Goal: Information Seeking & Learning: Learn about a topic

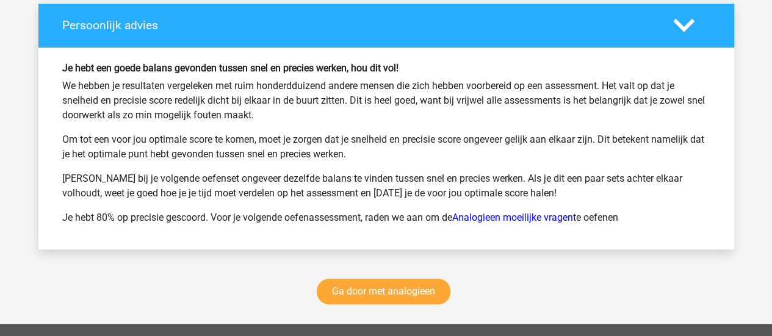
scroll to position [2535, 0]
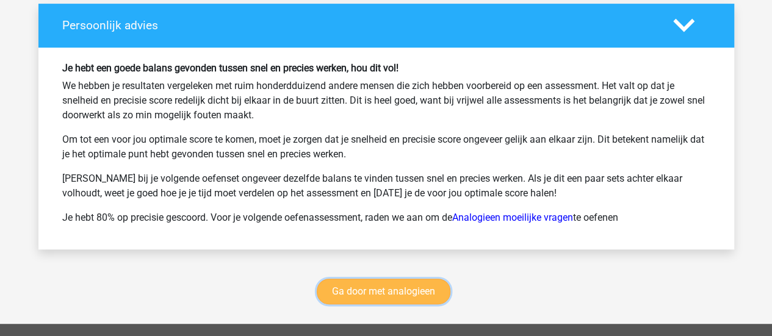
click at [387, 285] on link "Ga door met analogieen" at bounding box center [384, 292] width 134 height 26
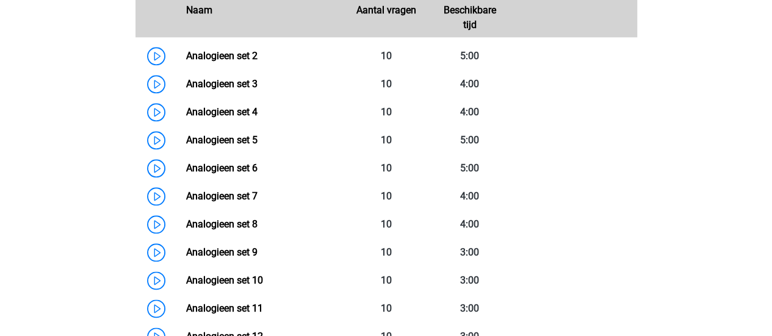
scroll to position [601, 0]
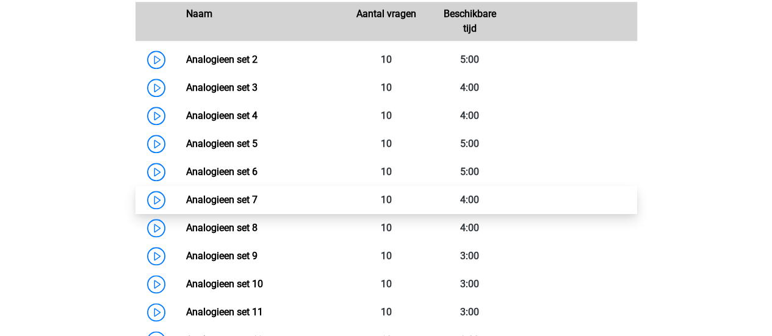
click at [228, 199] on link "Analogieen set 7" at bounding box center [221, 200] width 71 height 12
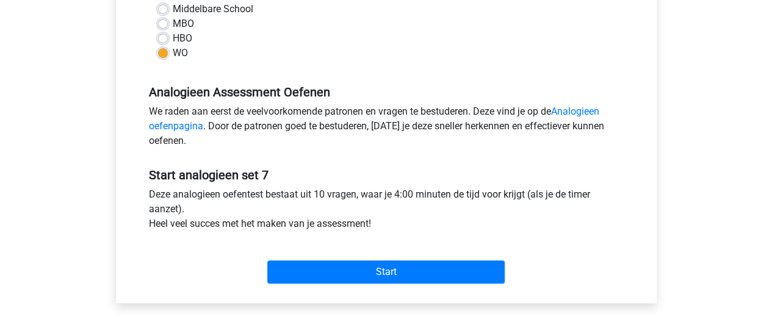
scroll to position [305, 0]
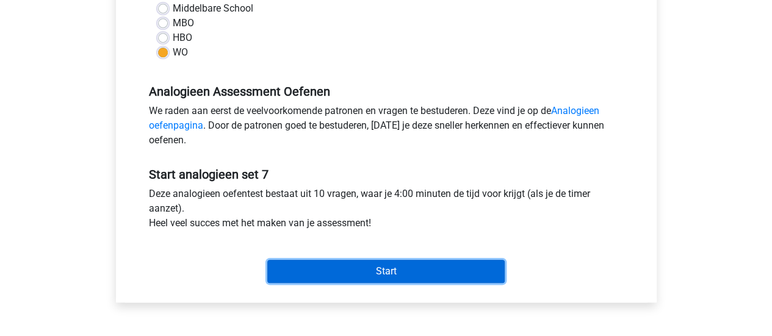
click at [346, 268] on input "Start" at bounding box center [385, 271] width 237 height 23
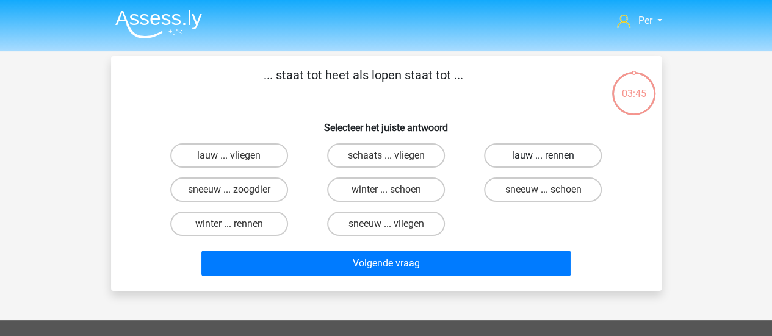
click at [508, 162] on label "lauw ... rennen" at bounding box center [543, 155] width 118 height 24
click at [543, 162] on input "lauw ... rennen" at bounding box center [547, 160] width 8 height 8
radio input "true"
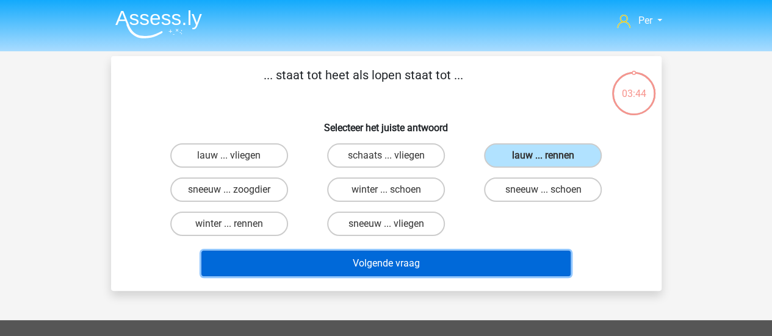
click at [430, 263] on button "Volgende vraag" at bounding box center [385, 264] width 369 height 26
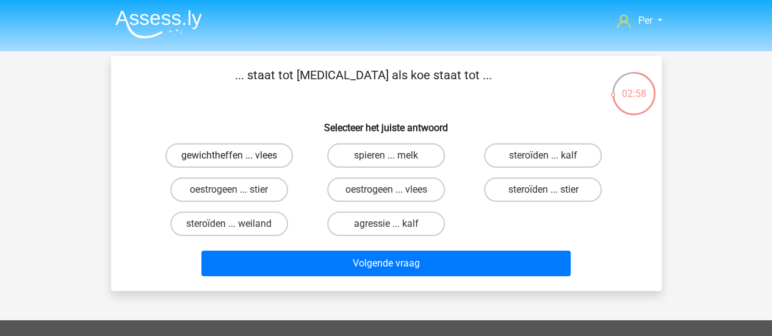
click at [245, 159] on label "gewichtheffen ... vlees" at bounding box center [228, 155] width 127 height 24
click at [237, 159] on input "gewichtheffen ... vlees" at bounding box center [233, 160] width 8 height 8
radio input "true"
click at [243, 226] on label "steroïden ... weiland" at bounding box center [229, 224] width 118 height 24
click at [237, 226] on input "steroïden ... weiland" at bounding box center [233, 228] width 8 height 8
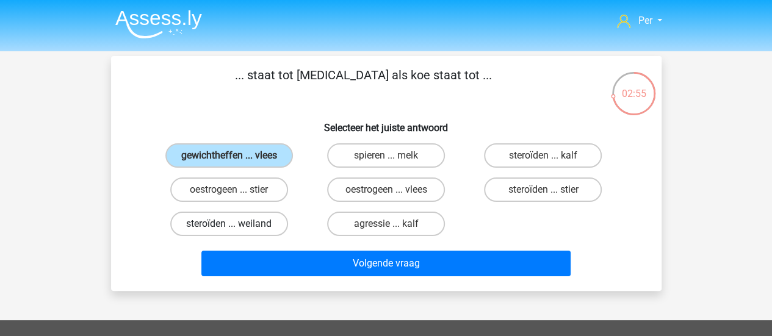
radio input "true"
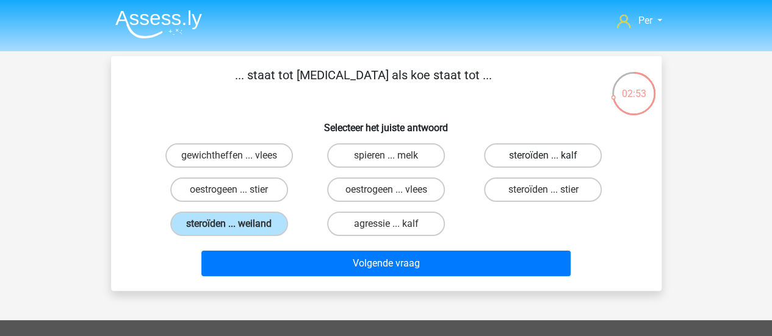
click at [558, 154] on label "steroïden ... kalf" at bounding box center [543, 155] width 118 height 24
click at [551, 156] on input "steroïden ... kalf" at bounding box center [547, 160] width 8 height 8
radio input "true"
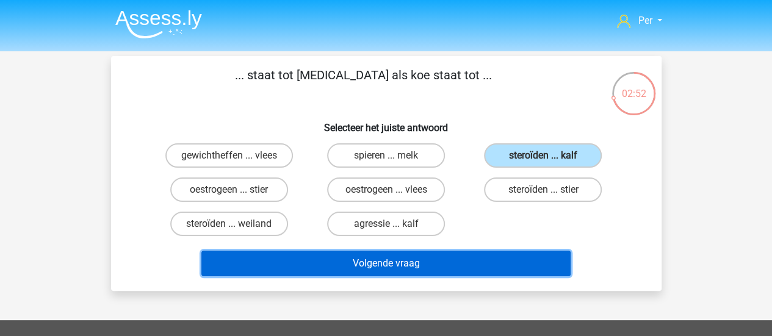
click at [460, 265] on button "Volgende vraag" at bounding box center [385, 264] width 369 height 26
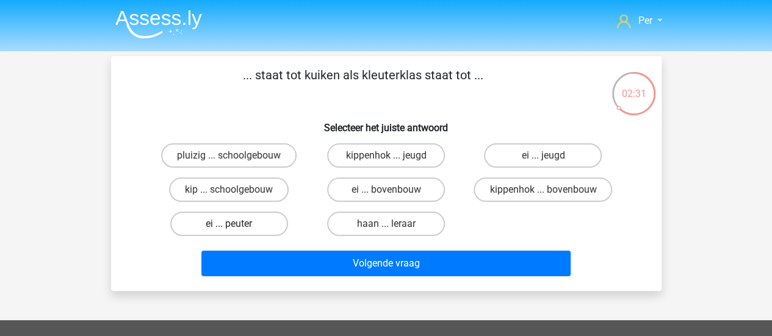
click at [257, 221] on label "ei ... peuter" at bounding box center [229, 224] width 118 height 24
click at [237, 224] on input "ei ... peuter" at bounding box center [233, 228] width 8 height 8
radio input "true"
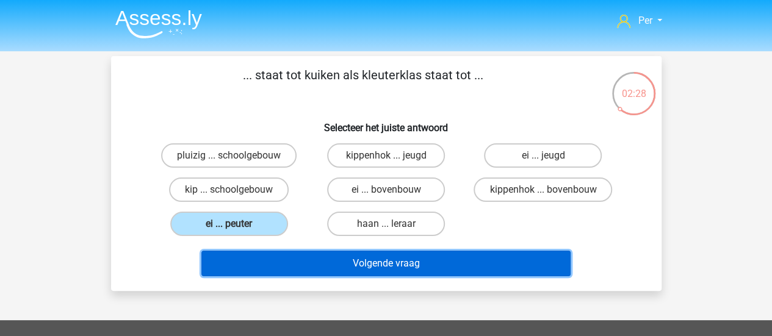
click at [353, 262] on button "Volgende vraag" at bounding box center [385, 264] width 369 height 26
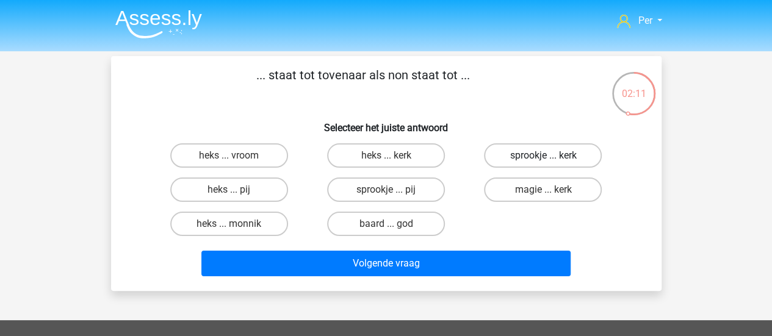
click at [527, 158] on label "sprookje ... kerk" at bounding box center [543, 155] width 118 height 24
click at [543, 158] on input "sprookje ... kerk" at bounding box center [547, 160] width 8 height 8
radio input "true"
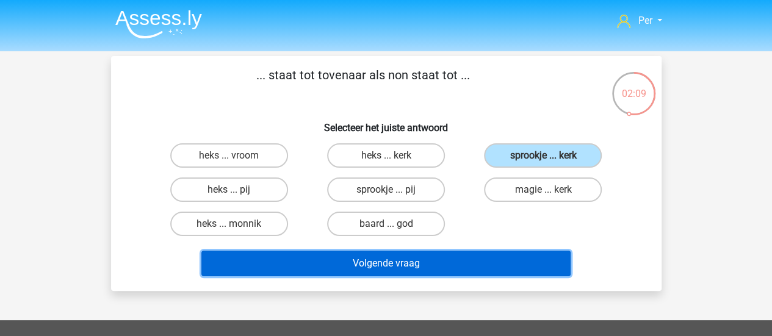
click at [425, 265] on button "Volgende vraag" at bounding box center [385, 264] width 369 height 26
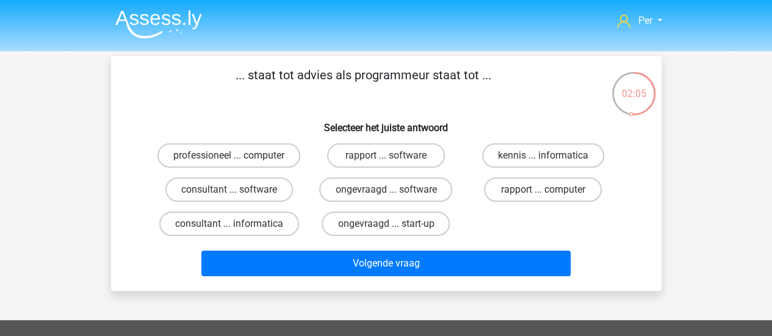
click at [292, 92] on p "... staat tot advies als programmeur staat tot ..." at bounding box center [363, 84] width 465 height 37
click at [382, 190] on label "ongevraagd ... software" at bounding box center [385, 190] width 133 height 24
click at [386, 190] on input "ongevraagd ... software" at bounding box center [390, 194] width 8 height 8
radio input "true"
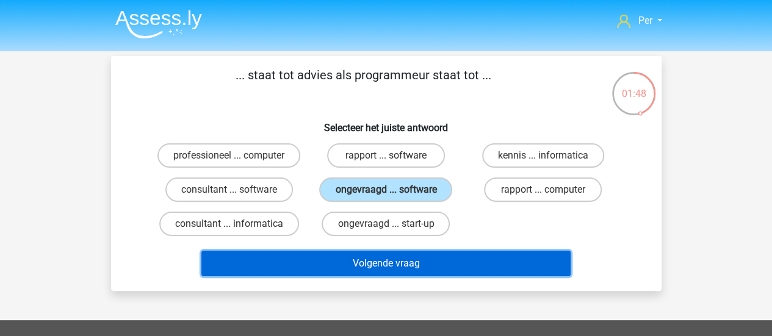
click at [401, 258] on button "Volgende vraag" at bounding box center [385, 264] width 369 height 26
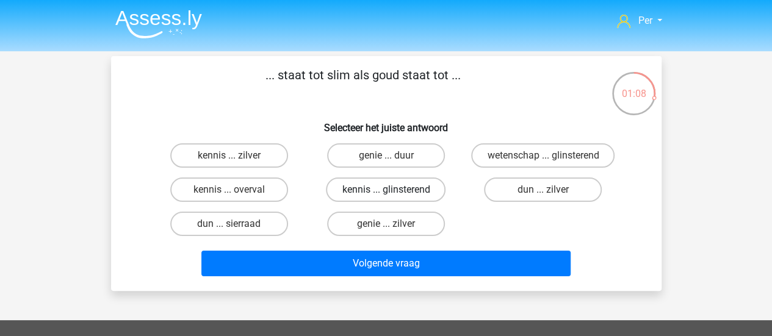
click at [411, 195] on label "kennis ... glinsterend" at bounding box center [386, 190] width 120 height 24
click at [393, 195] on input "kennis ... glinsterend" at bounding box center [390, 194] width 8 height 8
radio input "true"
click at [488, 155] on label "wetenschap ... glinsterend" at bounding box center [542, 155] width 143 height 24
click at [543, 156] on input "wetenschap ... glinsterend" at bounding box center [547, 160] width 8 height 8
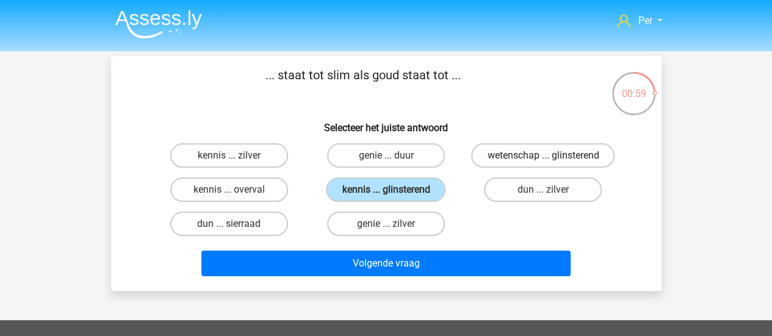
radio input "true"
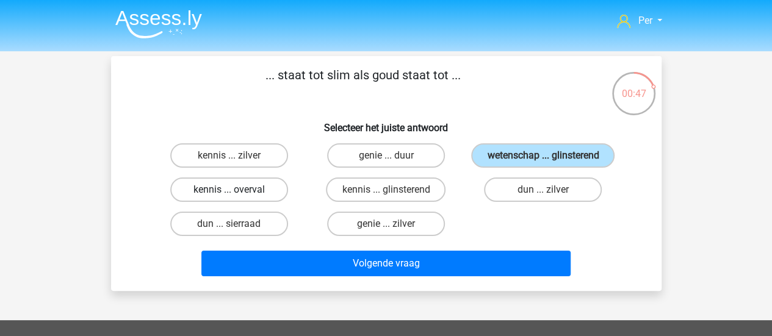
click at [265, 185] on label "kennis ... overval" at bounding box center [229, 190] width 118 height 24
click at [237, 190] on input "kennis ... overval" at bounding box center [233, 194] width 8 height 8
radio input "true"
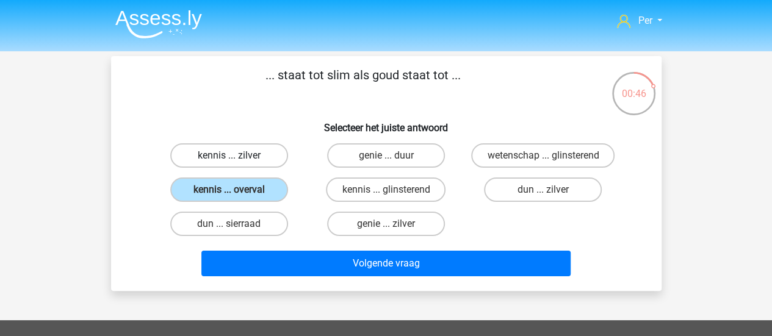
click at [264, 154] on label "kennis ... zilver" at bounding box center [229, 155] width 118 height 24
click at [237, 156] on input "kennis ... zilver" at bounding box center [233, 160] width 8 height 8
radio input "true"
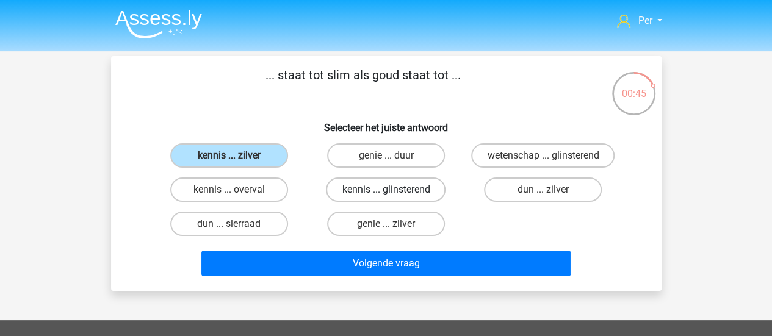
click at [356, 187] on label "kennis ... glinsterend" at bounding box center [386, 190] width 120 height 24
click at [386, 190] on input "kennis ... glinsterend" at bounding box center [390, 194] width 8 height 8
radio input "true"
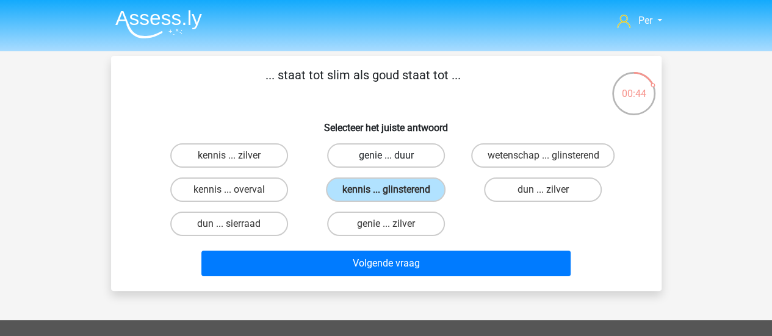
click at [368, 162] on label "genie ... duur" at bounding box center [386, 155] width 118 height 24
click at [386, 162] on input "genie ... duur" at bounding box center [390, 160] width 8 height 8
radio input "true"
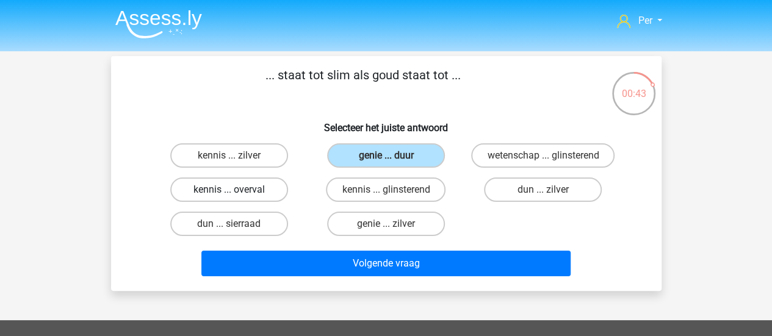
click at [245, 196] on label "kennis ... overval" at bounding box center [229, 190] width 118 height 24
click at [237, 196] on input "kennis ... overval" at bounding box center [233, 194] width 8 height 8
radio input "true"
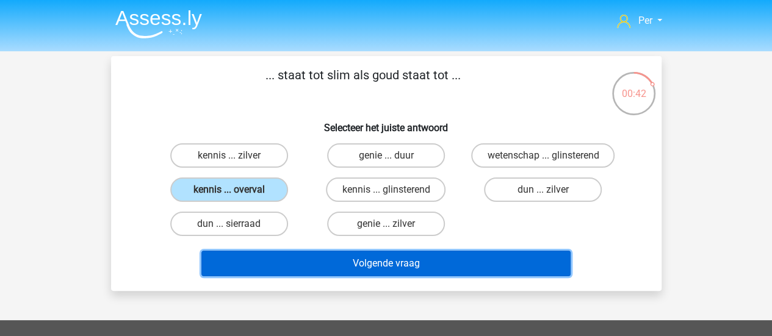
click at [329, 260] on button "Volgende vraag" at bounding box center [385, 264] width 369 height 26
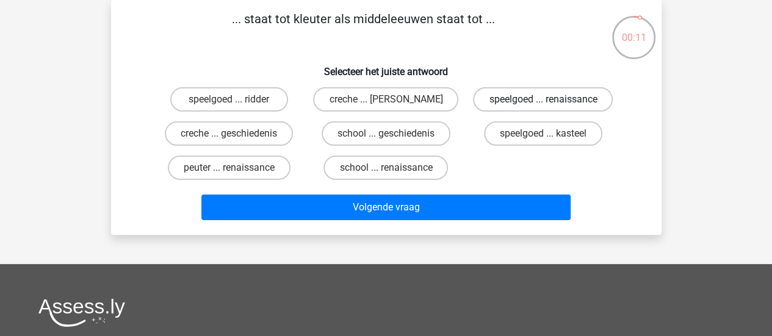
scroll to position [21, 0]
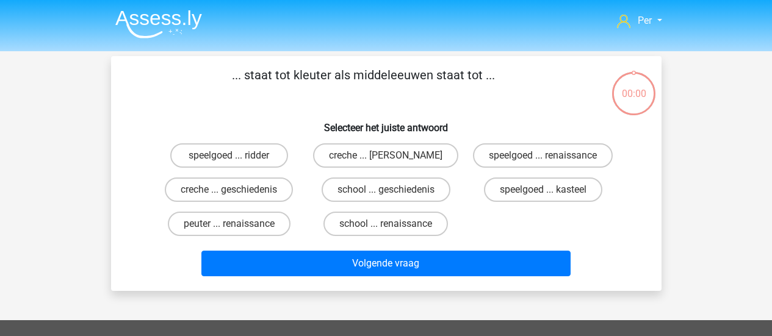
scroll to position [21, 0]
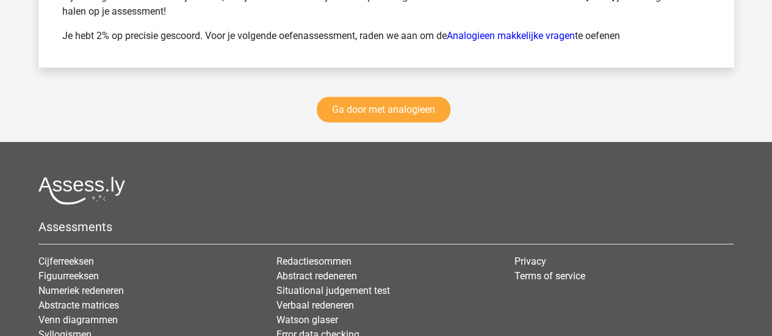
scroll to position [1802, 0]
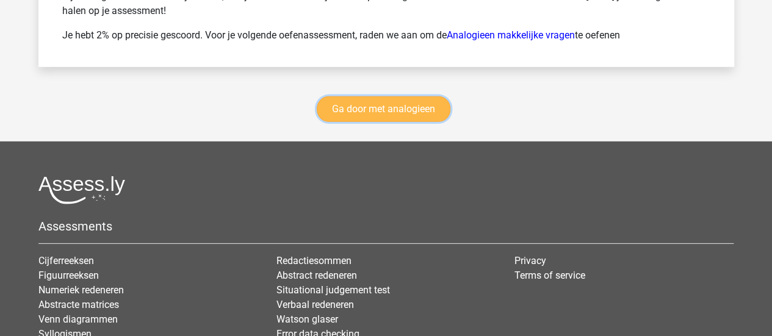
click at [398, 101] on link "Ga door met analogieen" at bounding box center [384, 109] width 134 height 26
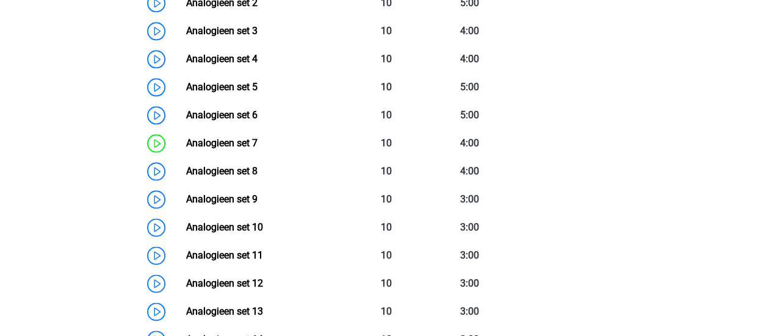
scroll to position [662, 0]
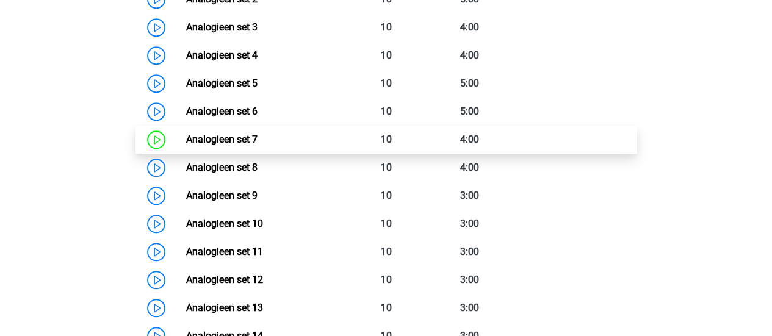
click at [186, 137] on link "Analogieen set 7" at bounding box center [221, 140] width 71 height 12
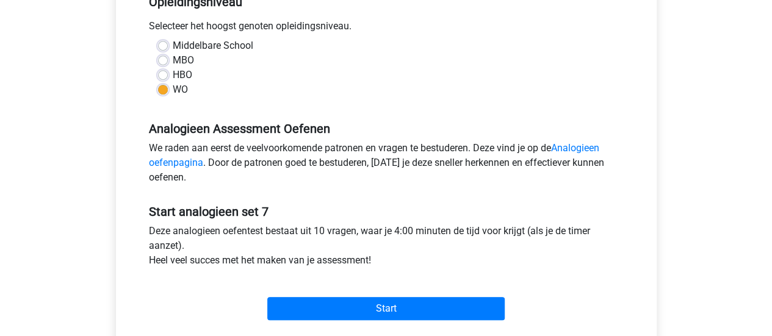
scroll to position [368, 0]
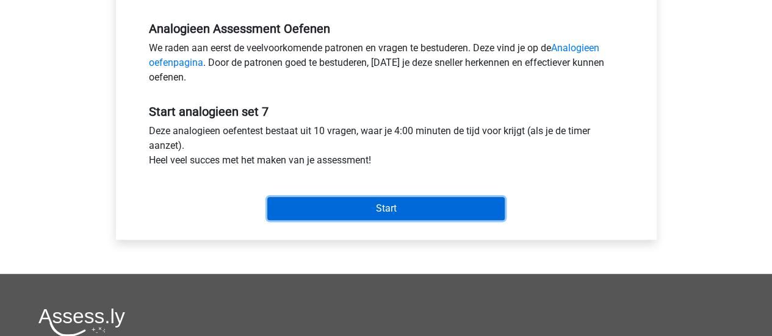
click at [389, 210] on input "Start" at bounding box center [385, 208] width 237 height 23
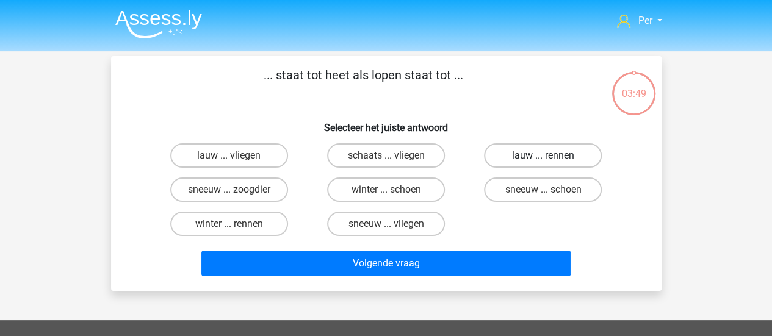
click at [537, 158] on label "lauw ... rennen" at bounding box center [543, 155] width 118 height 24
click at [543, 158] on input "lauw ... rennen" at bounding box center [547, 160] width 8 height 8
radio input "true"
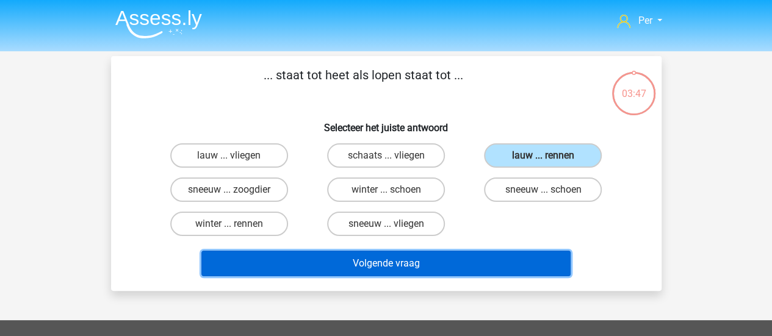
click at [440, 253] on button "Volgende vraag" at bounding box center [385, 264] width 369 height 26
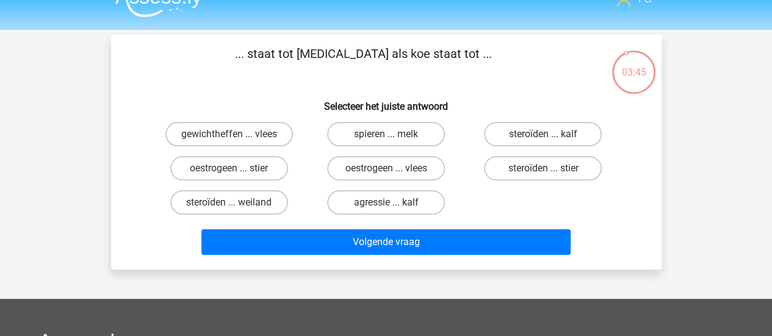
scroll to position [21, 0]
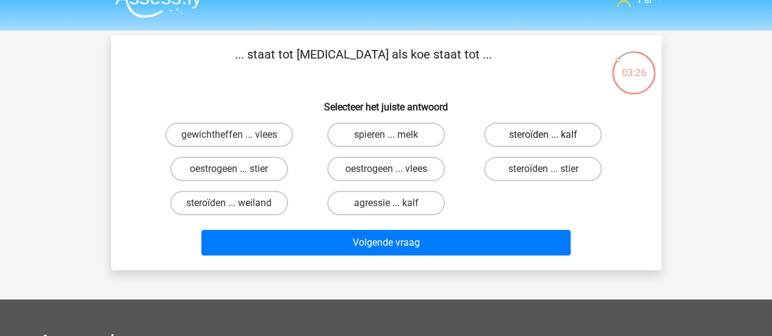
click at [572, 132] on label "steroïden ... kalf" at bounding box center [543, 135] width 118 height 24
click at [551, 135] on input "steroïden ... kalf" at bounding box center [547, 139] width 8 height 8
radio input "true"
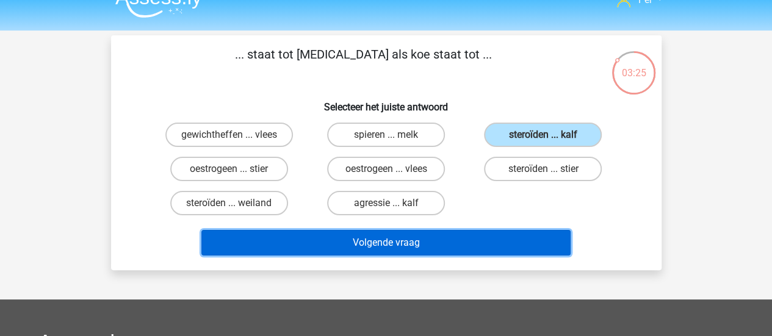
click at [428, 236] on button "Volgende vraag" at bounding box center [385, 243] width 369 height 26
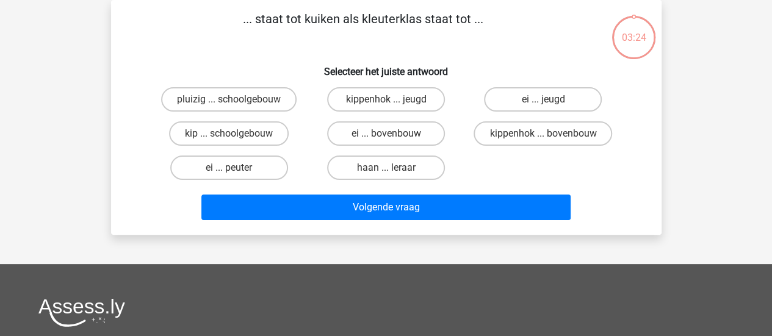
scroll to position [0, 0]
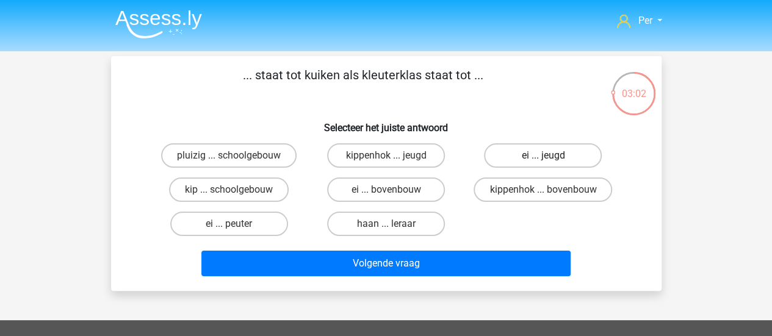
click at [529, 156] on label "ei ... jeugd" at bounding box center [543, 155] width 118 height 24
click at [543, 156] on input "ei ... jeugd" at bounding box center [547, 160] width 8 height 8
radio input "true"
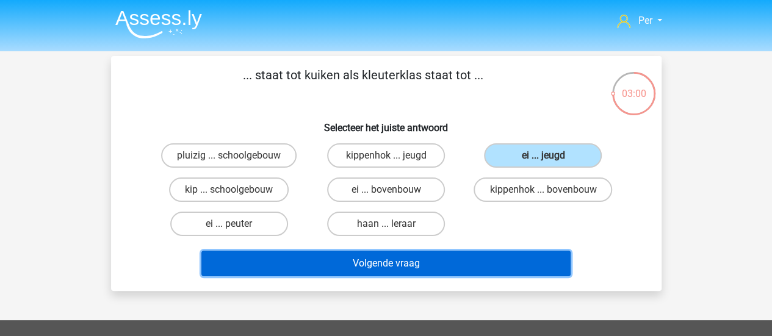
click at [393, 274] on button "Volgende vraag" at bounding box center [385, 264] width 369 height 26
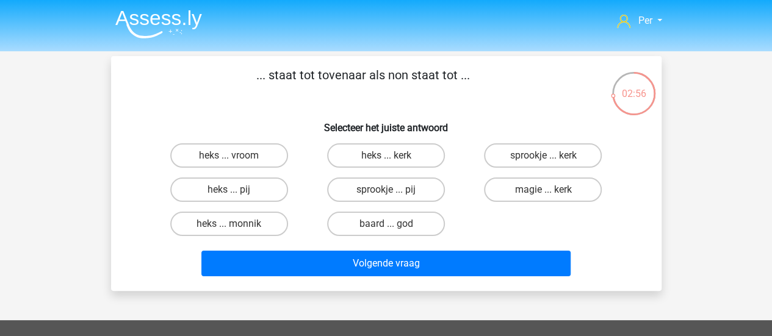
click at [287, 87] on p "... staat tot tovenaar als non staat tot ..." at bounding box center [363, 84] width 465 height 37
click at [536, 151] on label "sprookje ... kerk" at bounding box center [543, 155] width 118 height 24
click at [543, 156] on input "sprookje ... kerk" at bounding box center [547, 160] width 8 height 8
radio input "true"
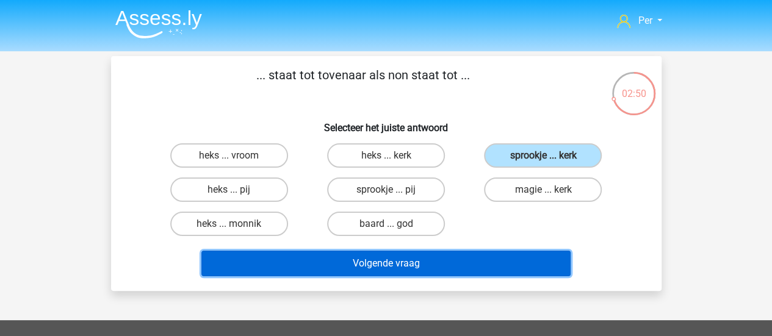
click at [395, 270] on button "Volgende vraag" at bounding box center [385, 264] width 369 height 26
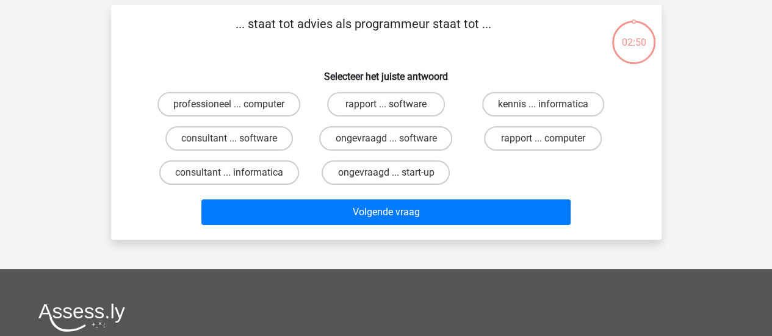
scroll to position [56, 0]
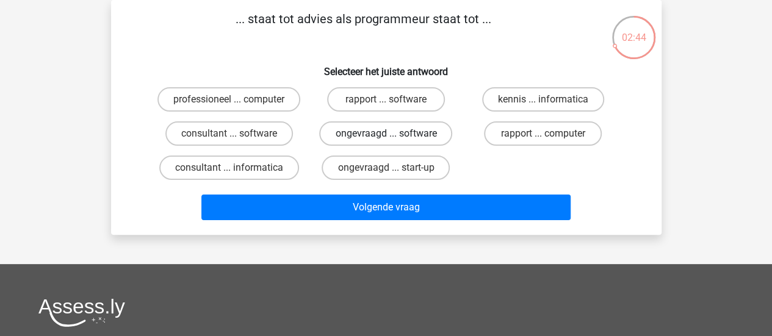
click at [365, 140] on label "ongevraagd ... software" at bounding box center [385, 133] width 133 height 24
click at [386, 140] on input "ongevraagd ... software" at bounding box center [390, 138] width 8 height 8
radio input "true"
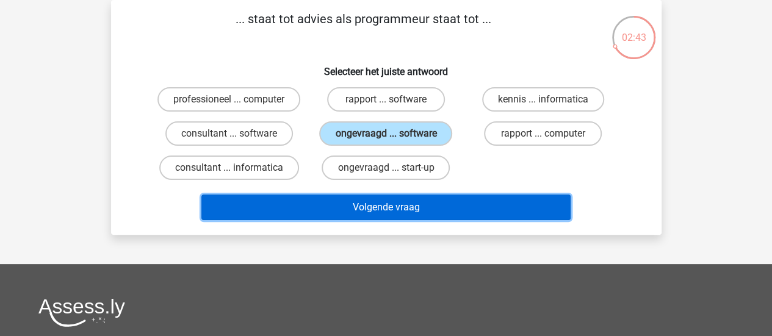
click at [350, 199] on button "Volgende vraag" at bounding box center [385, 208] width 369 height 26
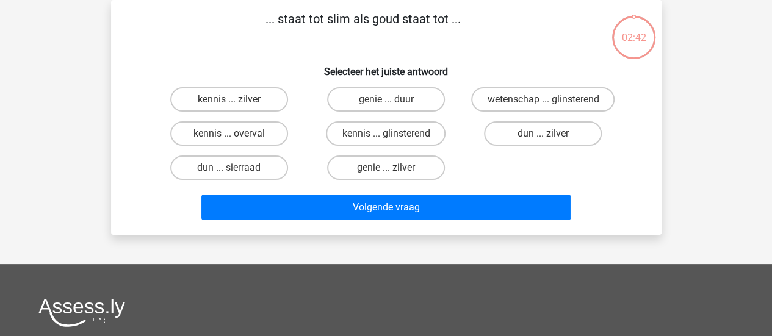
scroll to position [0, 0]
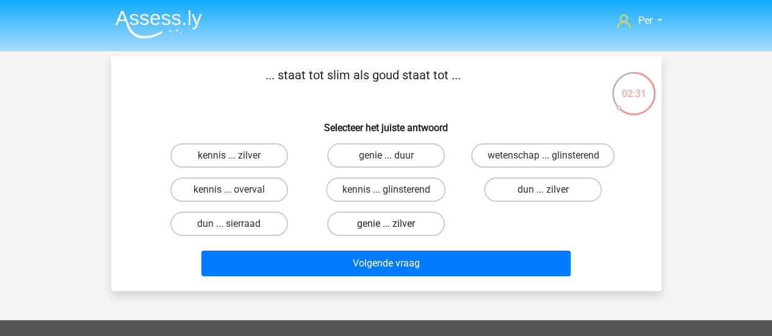
click at [384, 223] on label "genie ... zilver" at bounding box center [386, 224] width 118 height 24
click at [386, 224] on input "genie ... zilver" at bounding box center [390, 228] width 8 height 8
radio input "true"
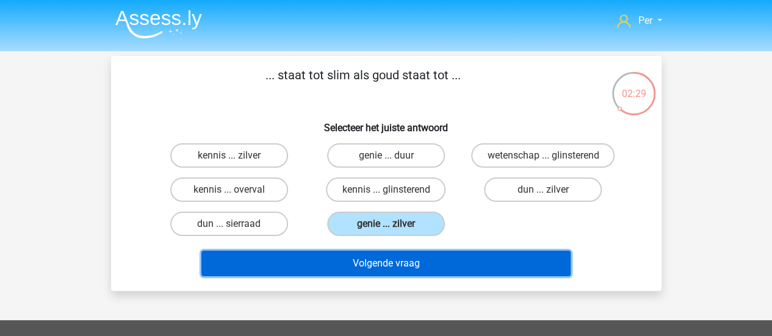
click at [352, 258] on button "Volgende vraag" at bounding box center [385, 264] width 369 height 26
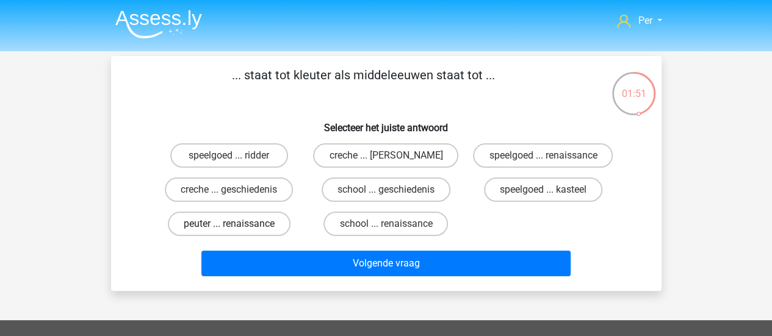
click at [252, 216] on label "peuter ... renaissance" at bounding box center [229, 224] width 123 height 24
click at [237, 224] on input "peuter ... renaissance" at bounding box center [233, 228] width 8 height 8
radio input "true"
click at [505, 206] on div "speelgoed ... kasteel" at bounding box center [542, 190] width 157 height 34
click at [409, 191] on label "school ... geschiedenis" at bounding box center [385, 190] width 129 height 24
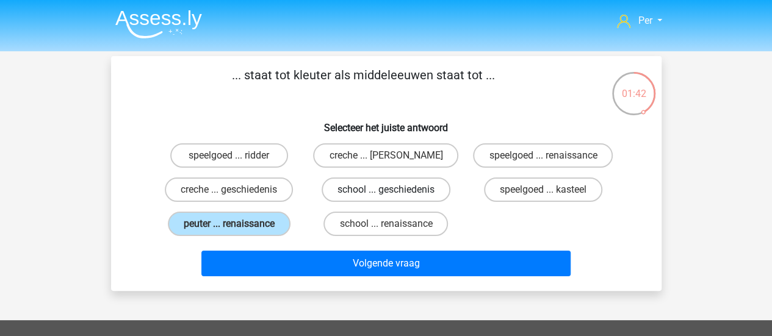
click at [393, 191] on input "school ... geschiedenis" at bounding box center [390, 194] width 8 height 8
radio input "true"
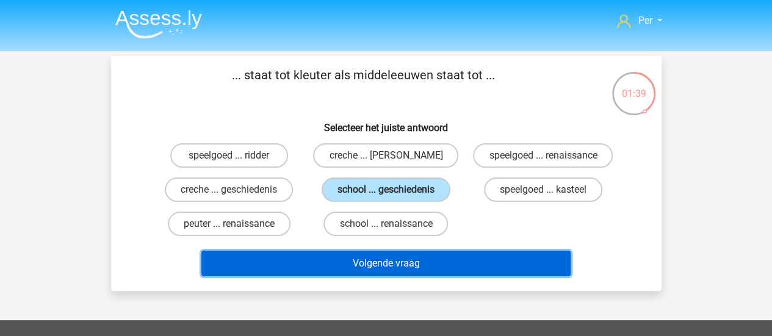
click at [404, 256] on button "Volgende vraag" at bounding box center [385, 264] width 369 height 26
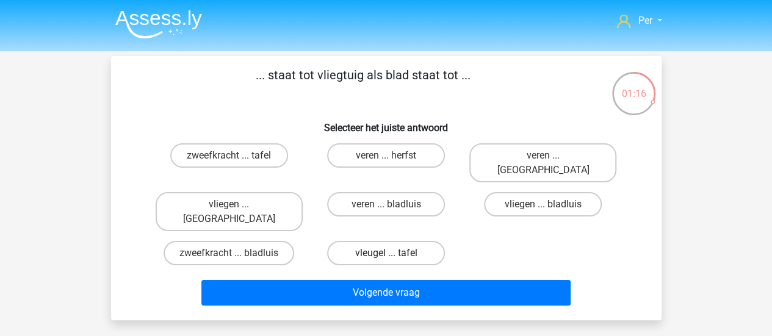
click at [381, 241] on label "vleugel ... tafel" at bounding box center [386, 253] width 118 height 24
click at [386, 253] on input "vleugel ... tafel" at bounding box center [390, 257] width 8 height 8
radio input "true"
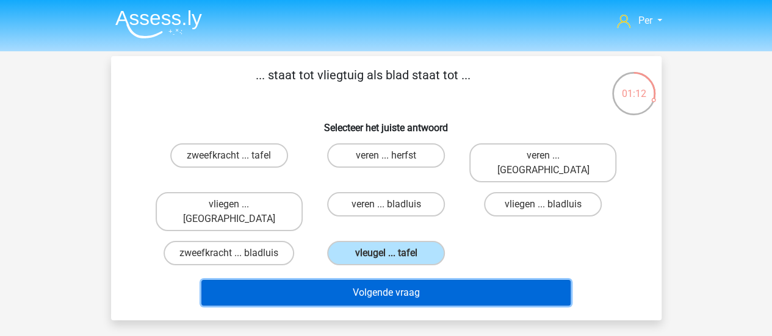
click at [394, 280] on button "Volgende vraag" at bounding box center [385, 293] width 369 height 26
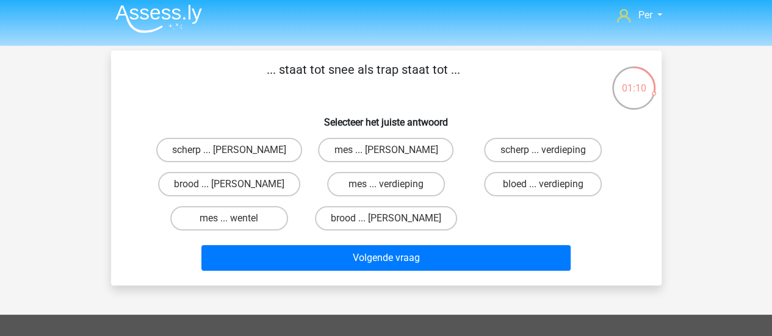
scroll to position [5, 0]
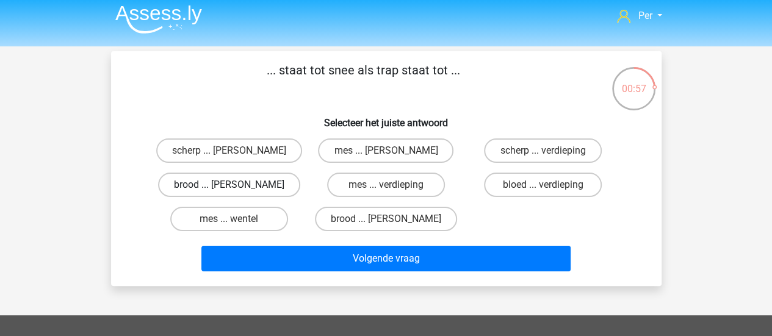
click at [264, 189] on label "brood ... trede" at bounding box center [229, 185] width 142 height 24
click at [237, 189] on input "brood ... trede" at bounding box center [233, 189] width 8 height 8
radio input "true"
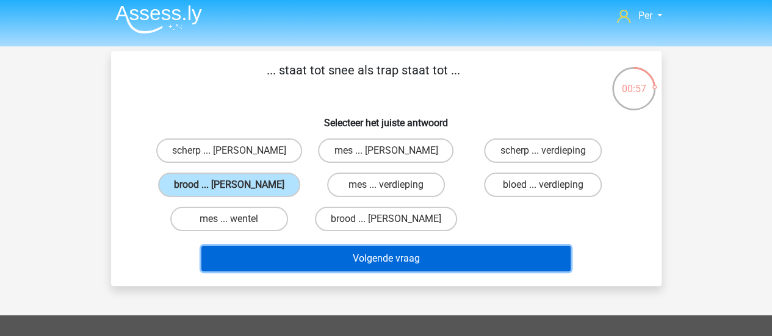
click at [397, 250] on button "Volgende vraag" at bounding box center [385, 259] width 369 height 26
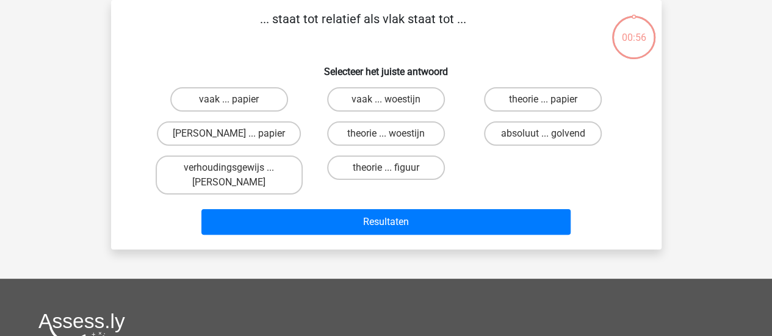
scroll to position [0, 0]
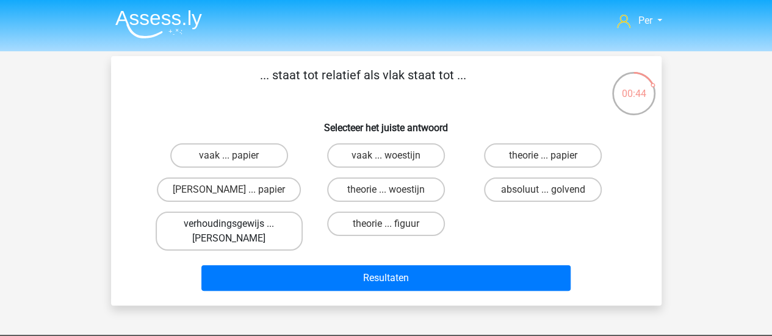
click at [241, 237] on label "verhoudingsgewijs ... vierkant" at bounding box center [229, 231] width 147 height 39
click at [237, 232] on input "verhoudingsgewijs ... vierkant" at bounding box center [233, 228] width 8 height 8
radio input "true"
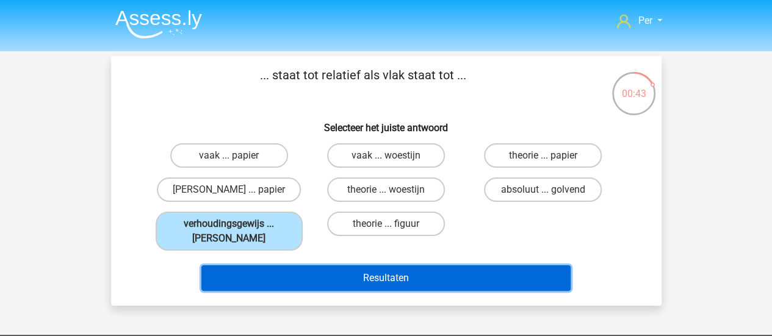
click at [354, 285] on button "Resultaten" at bounding box center [385, 278] width 369 height 26
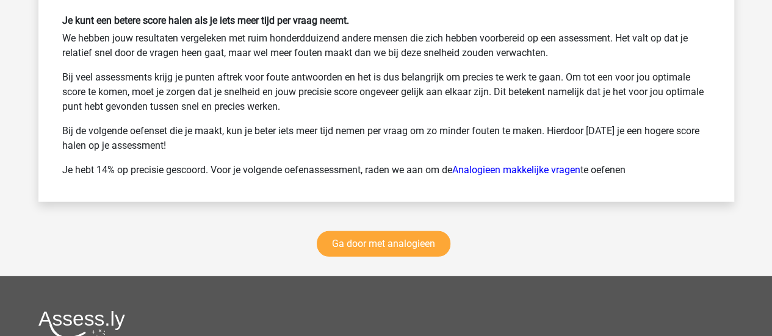
scroll to position [1668, 0]
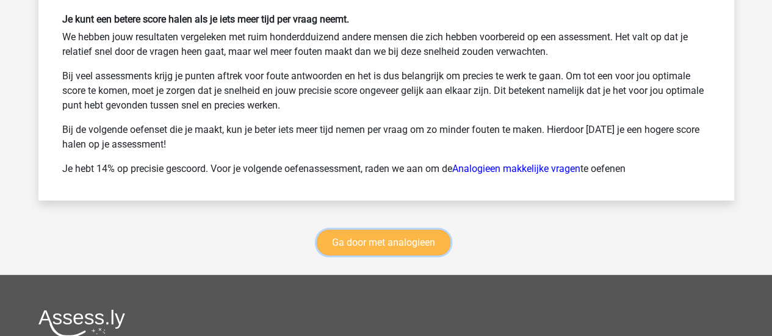
click at [357, 242] on link "Ga door met analogieen" at bounding box center [384, 243] width 134 height 26
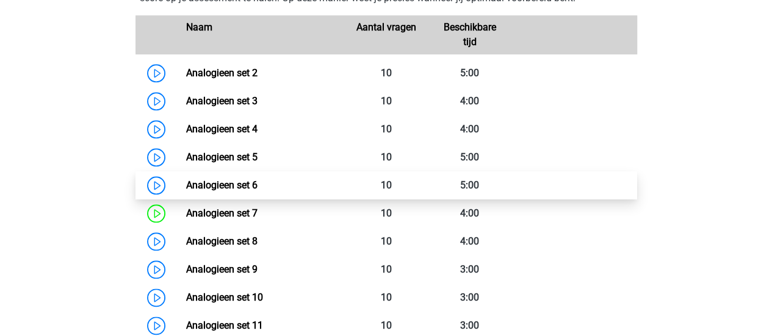
scroll to position [589, 0]
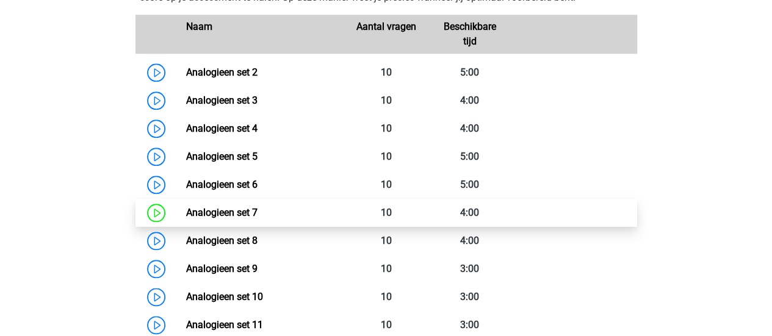
click at [223, 209] on link "Analogieen set 7" at bounding box center [221, 213] width 71 height 12
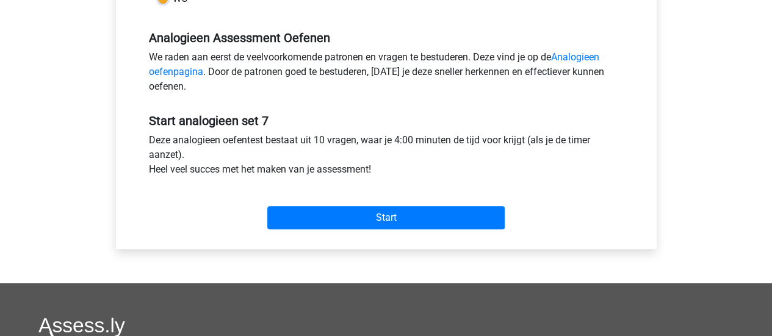
scroll to position [360, 0]
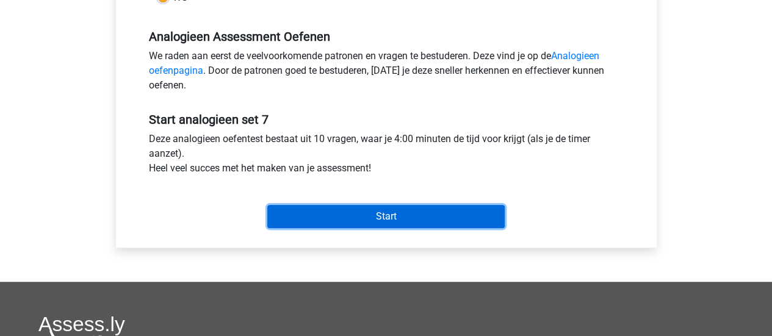
click at [359, 206] on input "Start" at bounding box center [385, 216] width 237 height 23
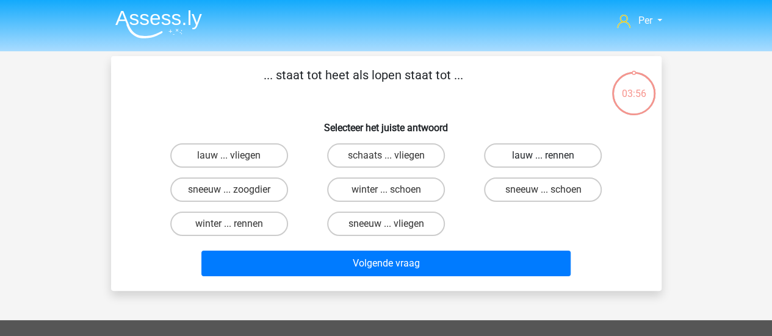
click at [529, 154] on label "lauw ... rennen" at bounding box center [543, 155] width 118 height 24
click at [543, 156] on input "lauw ... rennen" at bounding box center [547, 160] width 8 height 8
radio input "true"
click at [451, 249] on div "Volgende vraag" at bounding box center [386, 261] width 511 height 40
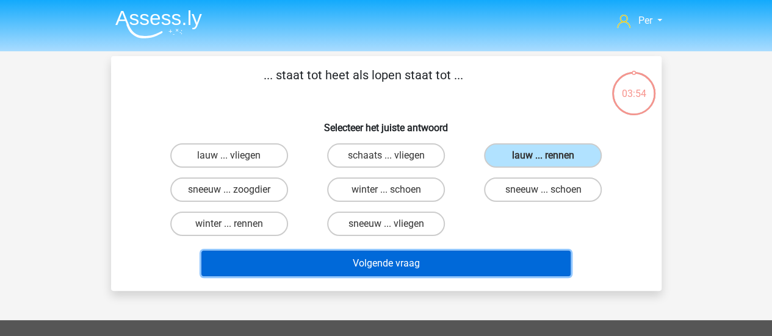
click at [426, 270] on button "Volgende vraag" at bounding box center [385, 264] width 369 height 26
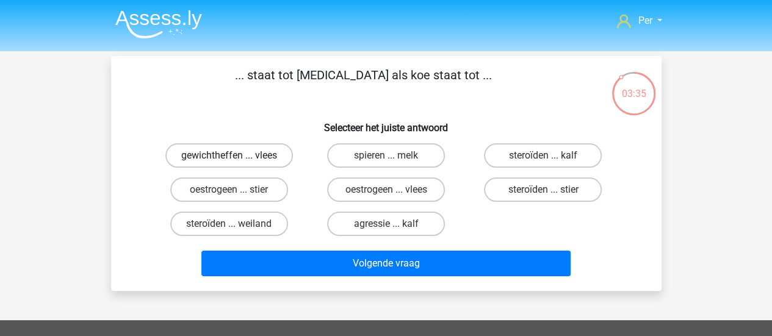
click at [268, 163] on label "gewichtheffen ... vlees" at bounding box center [228, 155] width 127 height 24
click at [237, 163] on input "gewichtheffen ... vlees" at bounding box center [233, 160] width 8 height 8
radio input "true"
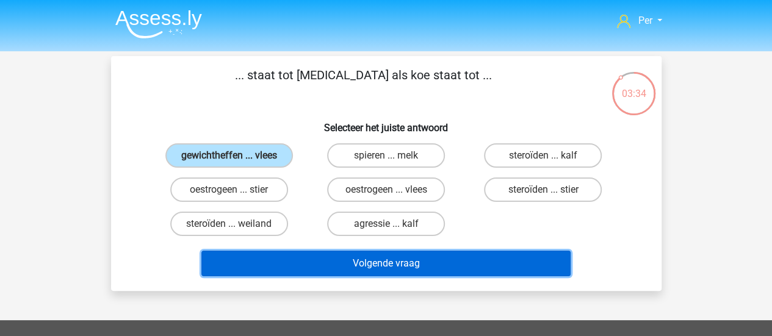
click at [376, 276] on button "Volgende vraag" at bounding box center [385, 264] width 369 height 26
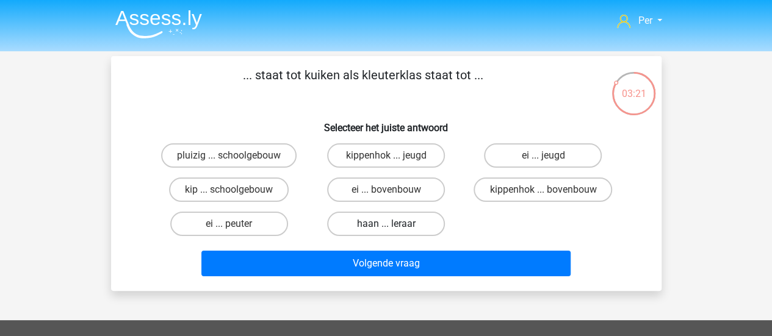
click at [367, 226] on label "haan ... leraar" at bounding box center [386, 224] width 118 height 24
click at [386, 226] on input "haan ... leraar" at bounding box center [390, 228] width 8 height 8
radio input "true"
click at [466, 226] on div "pluizig ... schoolgebouw kippenhok ... jeugd ei ... jeugd kip ... schoolgebouw …" at bounding box center [386, 189] width 471 height 102
click at [377, 192] on label "ei ... bovenbouw" at bounding box center [386, 190] width 118 height 24
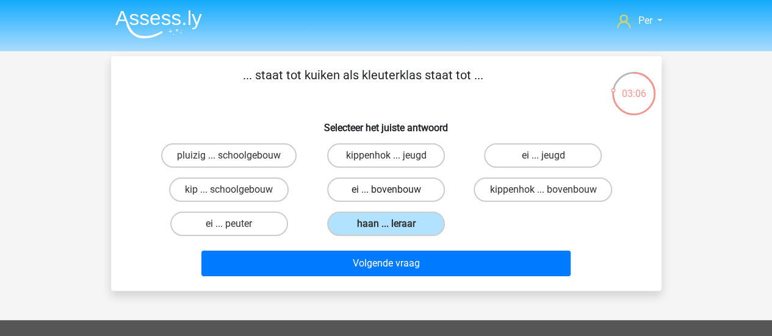
click at [386, 192] on input "ei ... bovenbouw" at bounding box center [390, 194] width 8 height 8
radio input "true"
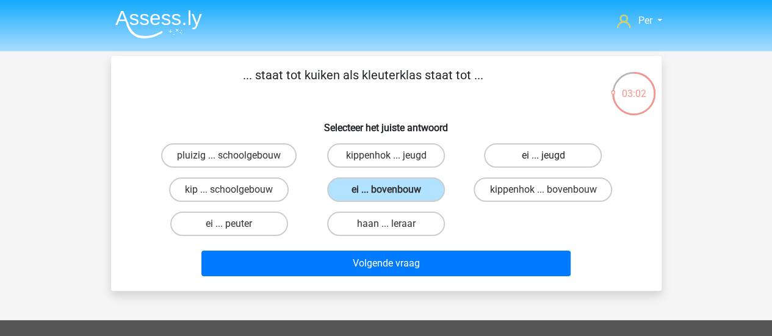
click at [544, 154] on label "ei ... jeugd" at bounding box center [543, 155] width 118 height 24
click at [544, 156] on input "ei ... jeugd" at bounding box center [547, 160] width 8 height 8
radio input "true"
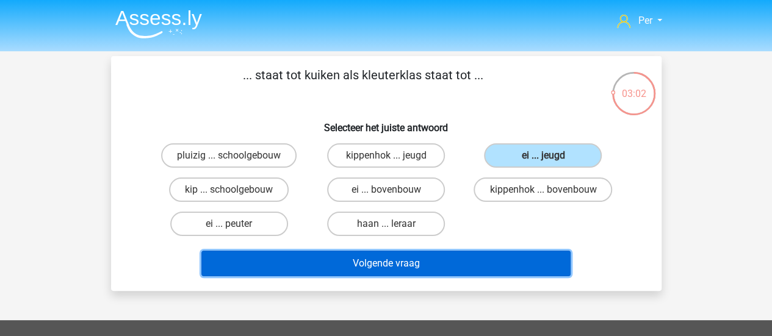
click at [450, 265] on button "Volgende vraag" at bounding box center [385, 264] width 369 height 26
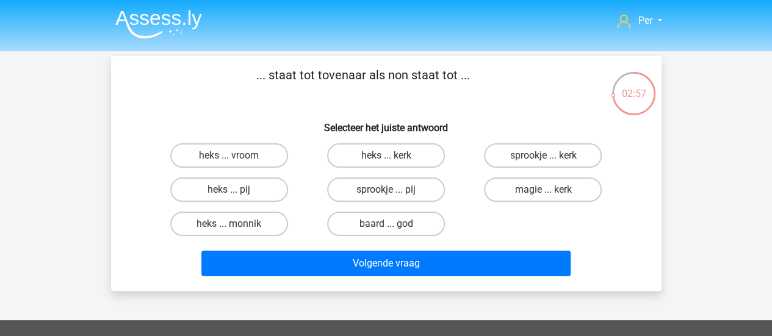
click at [514, 168] on div "sprookje ... kerk" at bounding box center [542, 155] width 157 height 34
click at [515, 168] on label "sprookje ... kerk" at bounding box center [543, 155] width 118 height 24
click at [543, 163] on input "sprookje ... kerk" at bounding box center [547, 160] width 8 height 8
radio input "true"
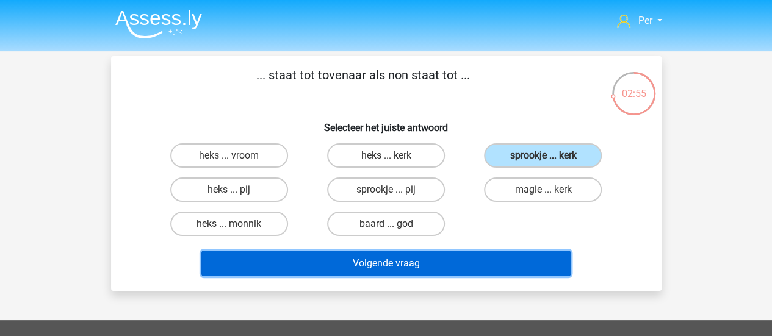
click at [422, 267] on button "Volgende vraag" at bounding box center [385, 264] width 369 height 26
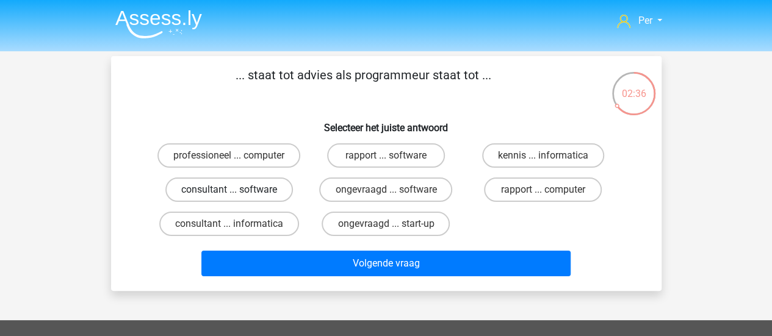
click at [275, 195] on label "consultant ... software" at bounding box center [228, 190] width 127 height 24
click at [237, 195] on input "consultant ... software" at bounding box center [233, 194] width 8 height 8
radio input "true"
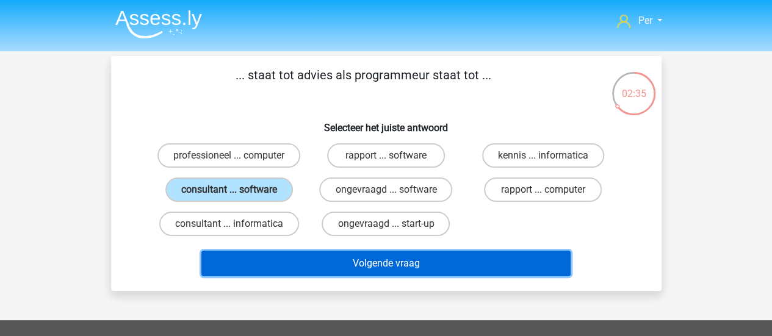
click at [383, 273] on button "Volgende vraag" at bounding box center [385, 264] width 369 height 26
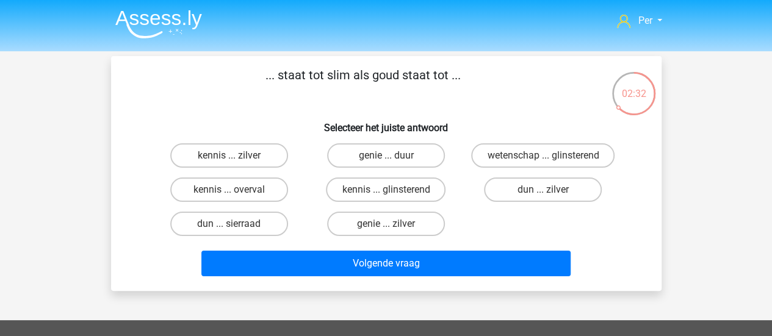
drag, startPoint x: 293, startPoint y: 79, endPoint x: 362, endPoint y: 82, distance: 69.0
click at [362, 82] on p "... staat tot slim als goud staat tot ..." at bounding box center [363, 84] width 465 height 37
click at [412, 228] on label "genie ... zilver" at bounding box center [386, 224] width 118 height 24
click at [393, 228] on input "genie ... zilver" at bounding box center [390, 228] width 8 height 8
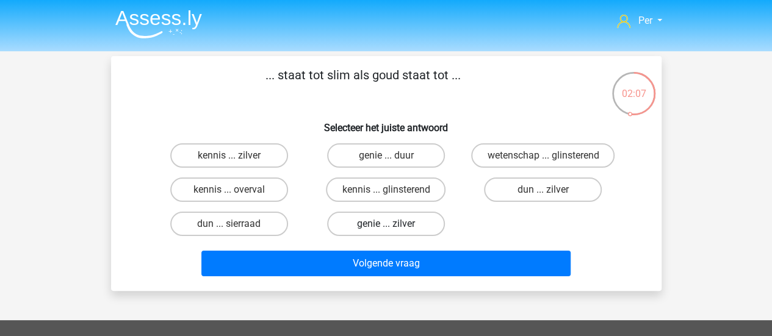
radio input "true"
click at [227, 151] on label "kennis ... zilver" at bounding box center [229, 155] width 118 height 24
click at [229, 156] on input "kennis ... zilver" at bounding box center [233, 160] width 8 height 8
radio input "true"
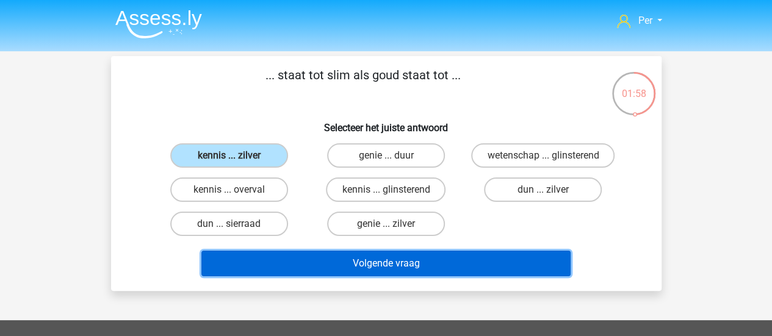
click at [361, 265] on button "Volgende vraag" at bounding box center [385, 264] width 369 height 26
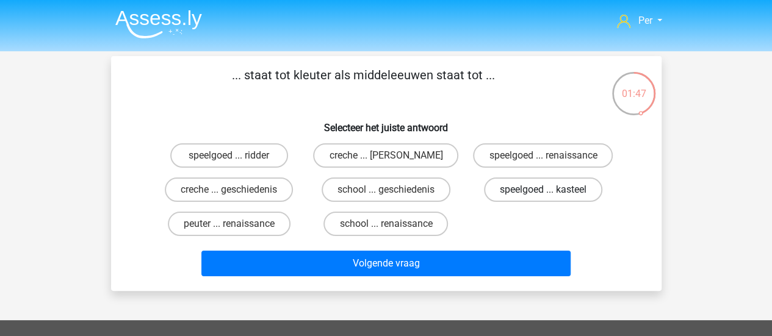
click at [508, 188] on label "speelgoed ... kasteel" at bounding box center [543, 190] width 118 height 24
click at [543, 190] on input "speelgoed ... kasteel" at bounding box center [547, 194] width 8 height 8
radio input "true"
click at [257, 221] on label "peuter ... renaissance" at bounding box center [229, 224] width 123 height 24
click at [237, 224] on input "peuter ... renaissance" at bounding box center [233, 228] width 8 height 8
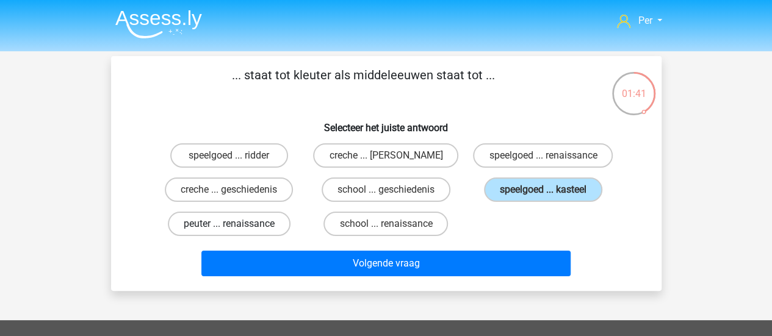
radio input "true"
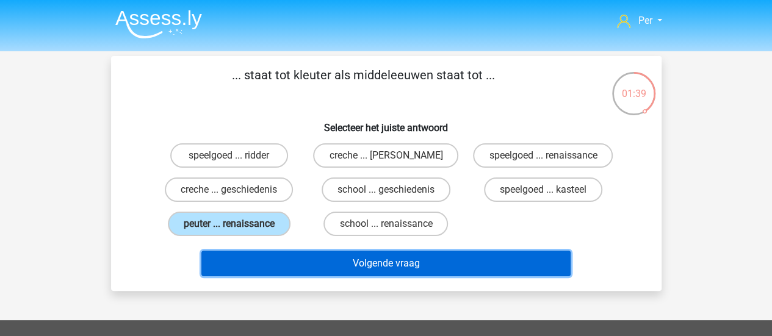
click at [303, 257] on button "Volgende vraag" at bounding box center [385, 264] width 369 height 26
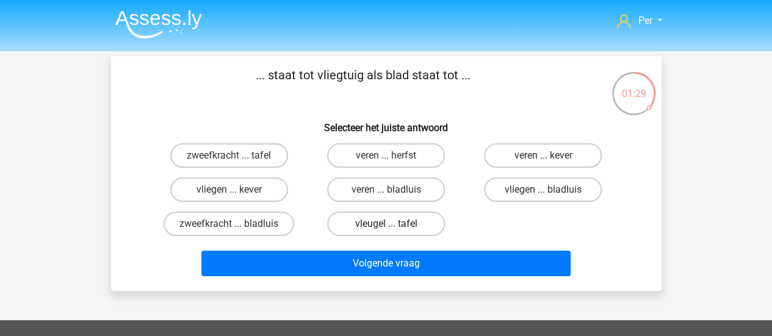
click at [416, 230] on label "vleugel ... tafel" at bounding box center [386, 224] width 118 height 24
click at [393, 230] on input "vleugel ... tafel" at bounding box center [390, 228] width 8 height 8
radio input "true"
click at [522, 191] on label "vliegen ... bladluis" at bounding box center [543, 190] width 118 height 24
click at [543, 191] on input "vliegen ... bladluis" at bounding box center [547, 194] width 8 height 8
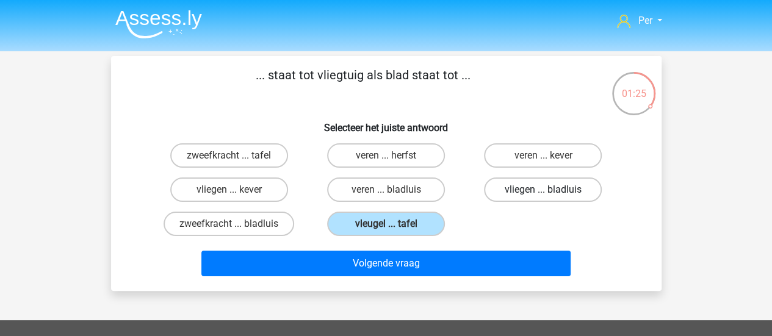
radio input "true"
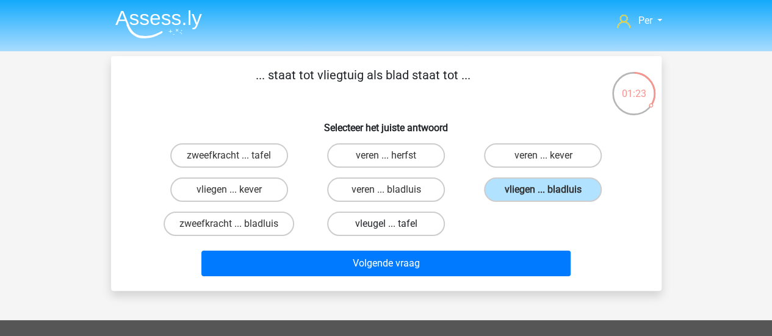
click at [410, 223] on label "vleugel ... tafel" at bounding box center [386, 224] width 118 height 24
click at [393, 224] on input "vleugel ... tafel" at bounding box center [390, 228] width 8 height 8
radio input "true"
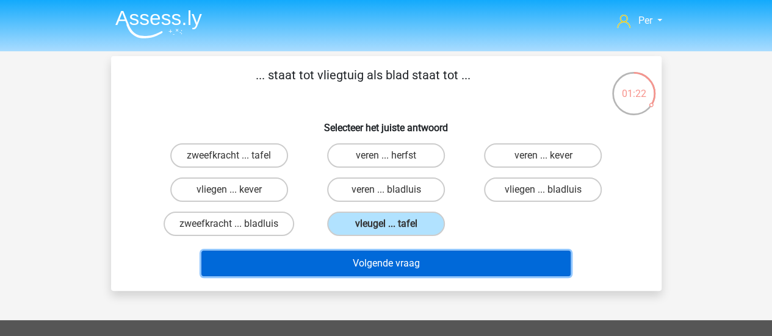
click at [425, 264] on button "Volgende vraag" at bounding box center [385, 264] width 369 height 26
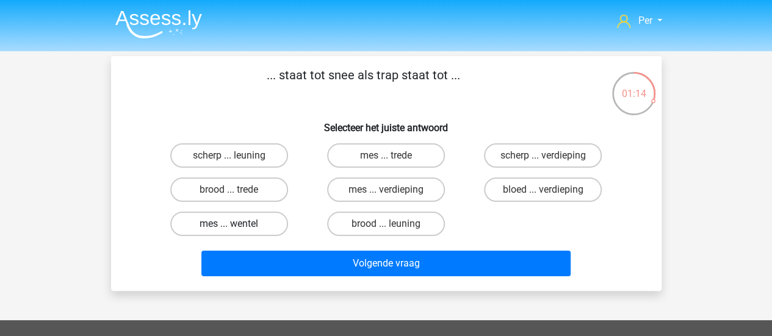
click at [255, 226] on label "mes ... wentel" at bounding box center [229, 224] width 118 height 24
click at [237, 226] on input "mes ... wentel" at bounding box center [233, 228] width 8 height 8
radio input "true"
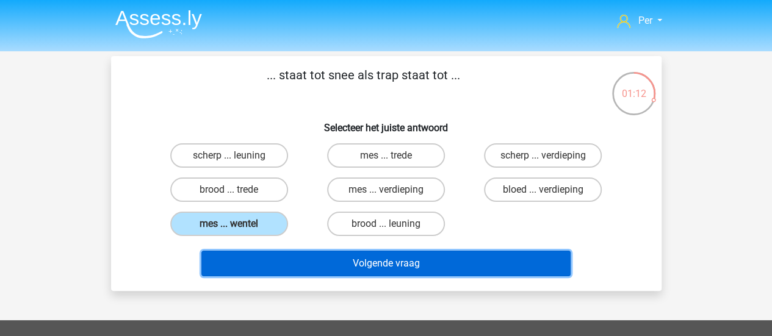
click at [352, 258] on button "Volgende vraag" at bounding box center [385, 264] width 369 height 26
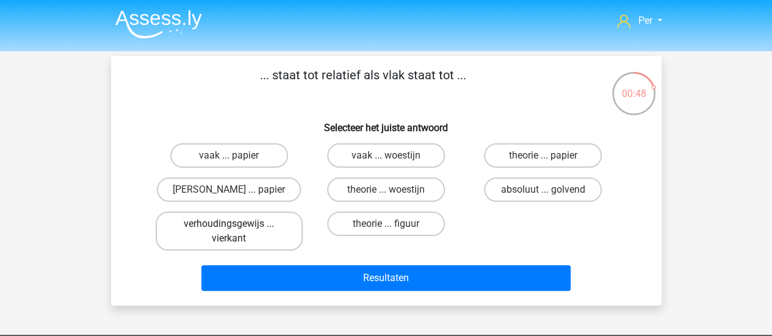
click at [281, 235] on label "verhoudingsgewijs ... vierkant" at bounding box center [229, 231] width 147 height 39
click at [237, 232] on input "verhoudingsgewijs ... vierkant" at bounding box center [233, 228] width 8 height 8
radio input "true"
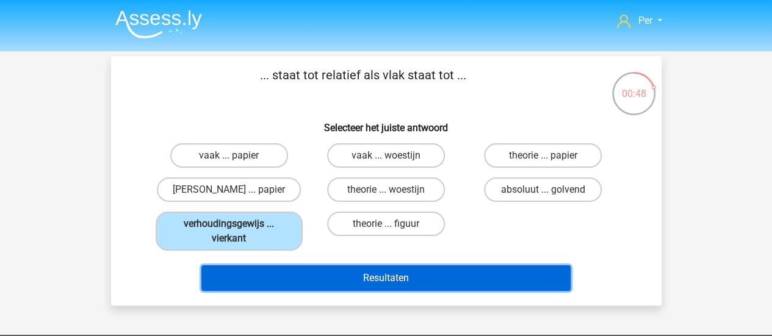
click at [379, 270] on button "Resultaten" at bounding box center [385, 278] width 369 height 26
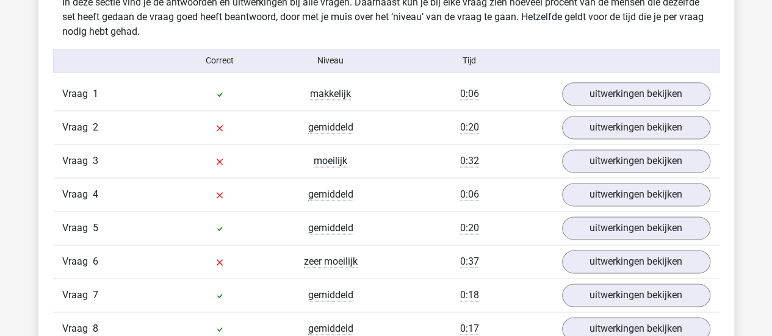
scroll to position [763, 0]
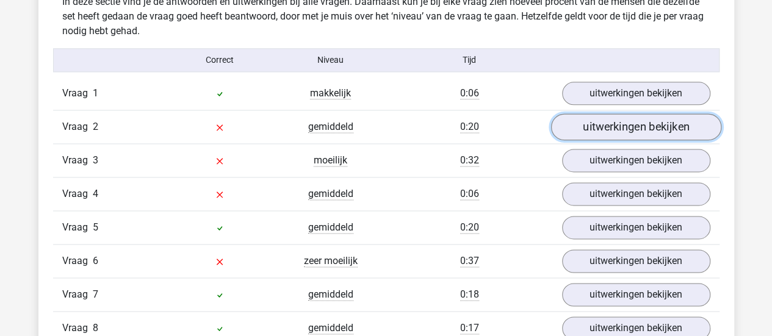
click at [626, 132] on link "uitwerkingen bekijken" at bounding box center [635, 126] width 170 height 27
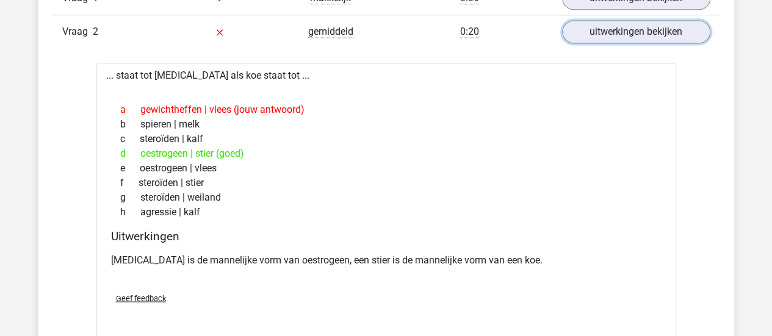
scroll to position [858, 0]
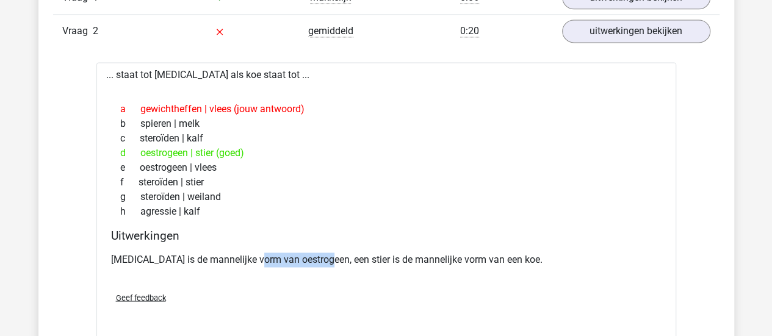
drag, startPoint x: 253, startPoint y: 256, endPoint x: 327, endPoint y: 256, distance: 74.4
click at [327, 256] on p "[MEDICAL_DATA] is de mannelijke vorm van oestrogeen, een stier is de mannelijke…" at bounding box center [386, 260] width 550 height 15
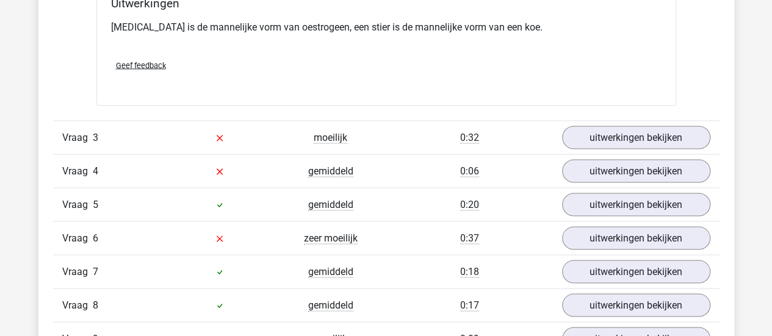
scroll to position [1091, 0]
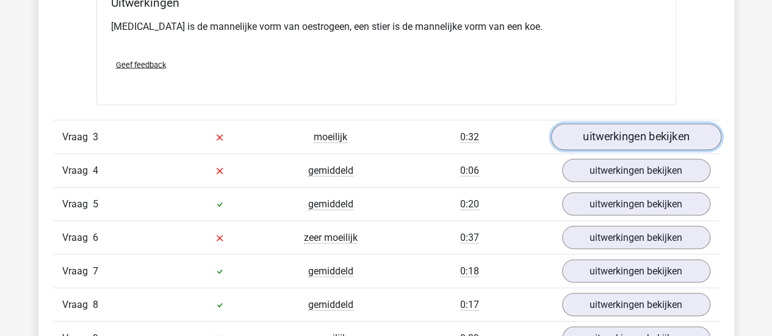
click at [578, 132] on link "uitwerkingen bekijken" at bounding box center [635, 136] width 170 height 27
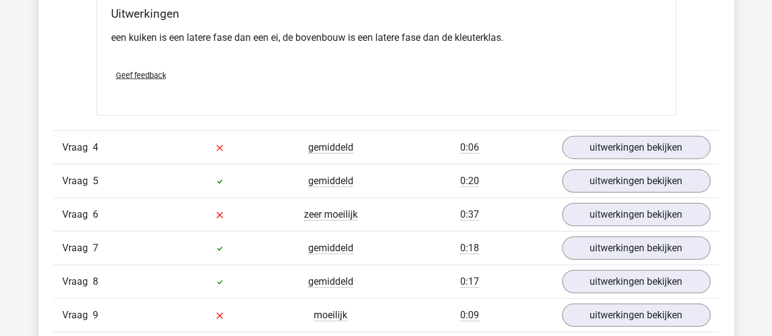
scroll to position [1385, 0]
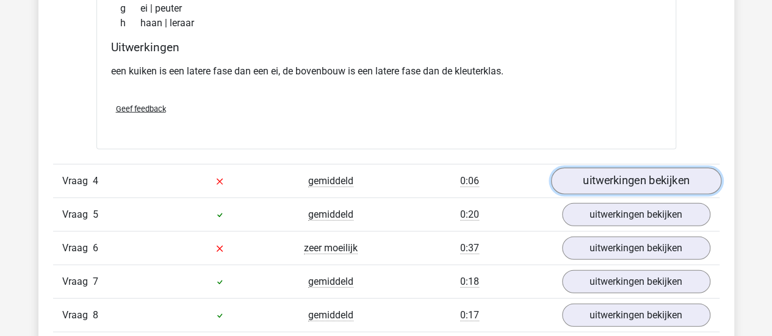
click at [621, 168] on link "uitwerkingen bekijken" at bounding box center [635, 181] width 170 height 27
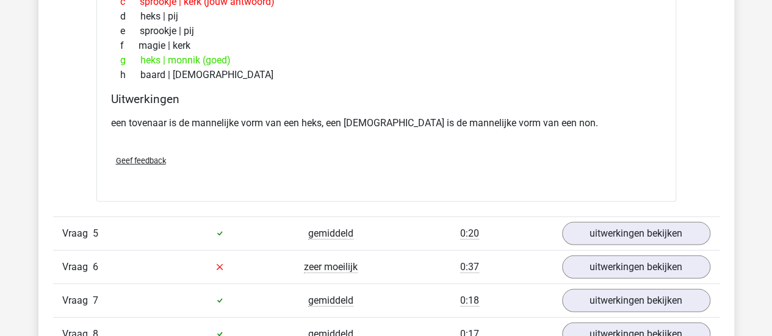
scroll to position [1673, 0]
click at [353, 67] on div "h baard | [DEMOGRAPHIC_DATA]" at bounding box center [386, 74] width 550 height 15
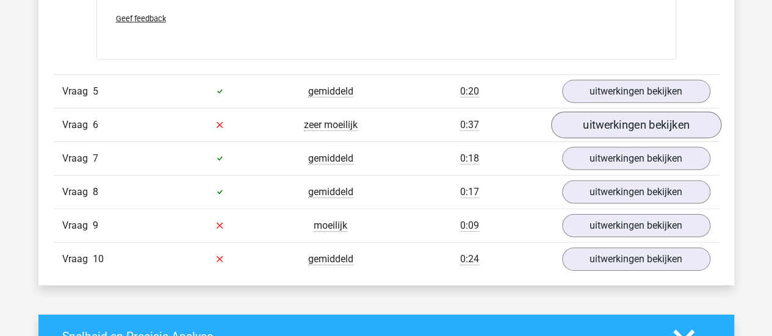
scroll to position [1845, 0]
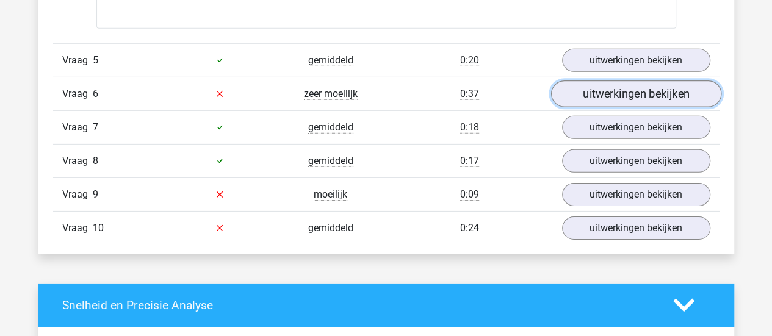
click at [596, 87] on link "uitwerkingen bekijken" at bounding box center [635, 94] width 170 height 27
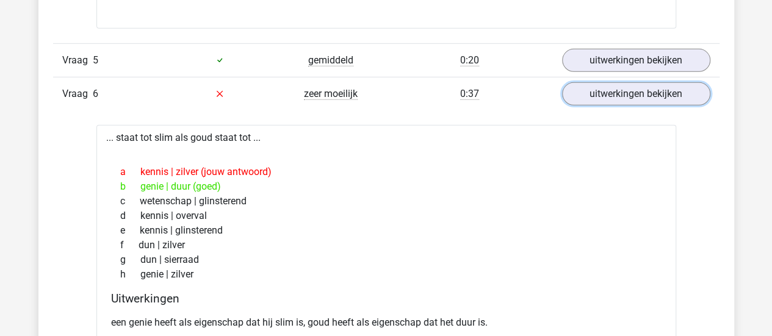
scroll to position [1867, 0]
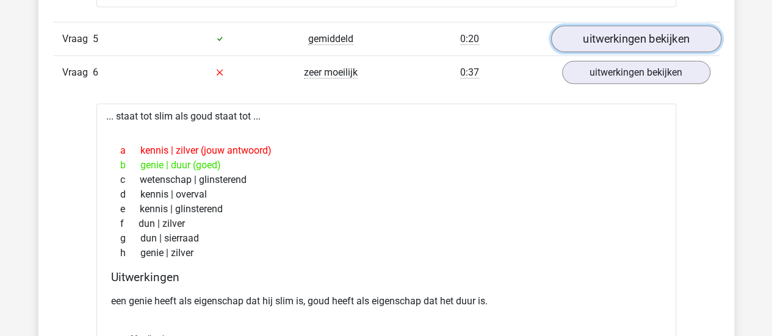
click at [604, 31] on link "uitwerkingen bekijken" at bounding box center [635, 39] width 170 height 27
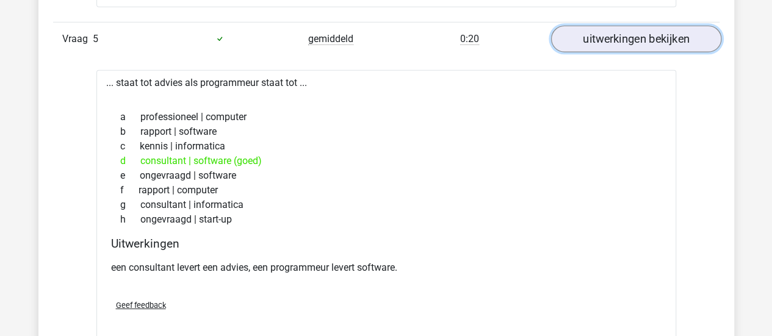
click at [604, 31] on link "uitwerkingen bekijken" at bounding box center [635, 39] width 170 height 27
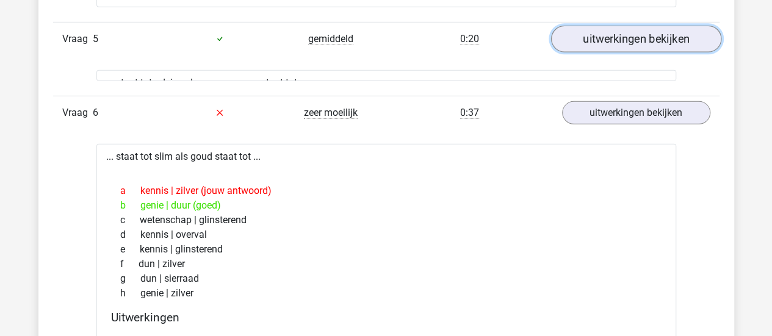
click at [604, 31] on link "uitwerkingen bekijken" at bounding box center [635, 39] width 170 height 27
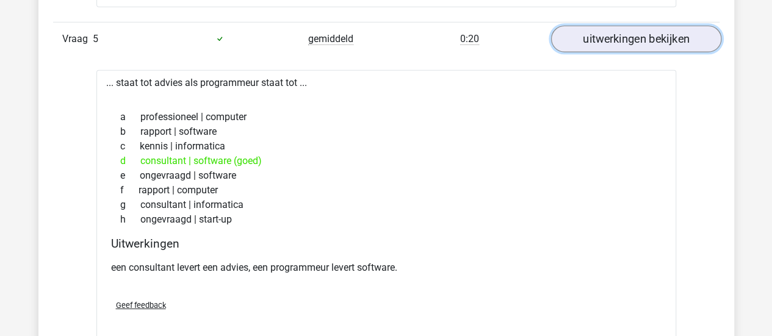
click at [604, 31] on link "uitwerkingen bekijken" at bounding box center [635, 39] width 170 height 27
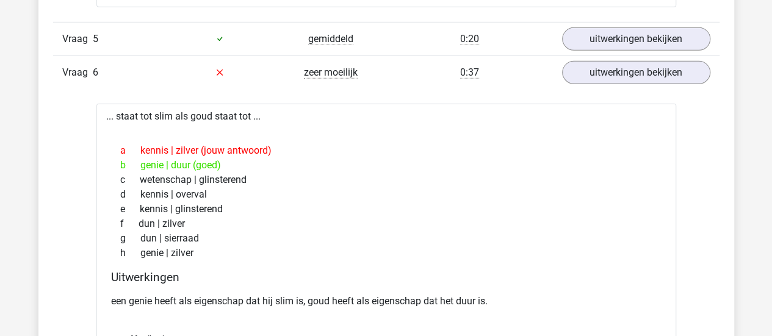
click at [300, 159] on div "b genie | duur (goed)" at bounding box center [386, 165] width 550 height 15
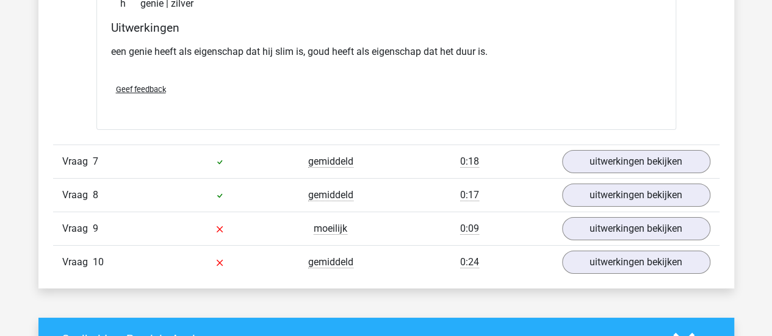
scroll to position [2148, 0]
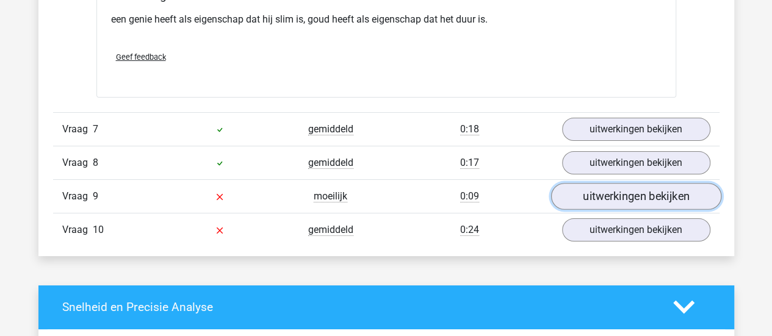
click at [595, 198] on link "uitwerkingen bekijken" at bounding box center [635, 196] width 170 height 27
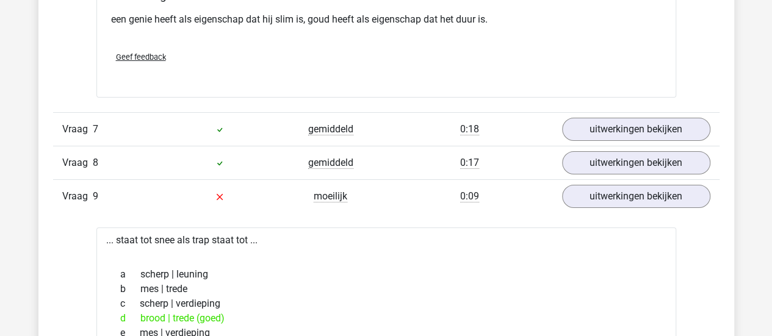
click at [587, 136] on div "Vraag 7 gemiddeld 0:18 uitwerkingen bekijken" at bounding box center [386, 129] width 666 height 34
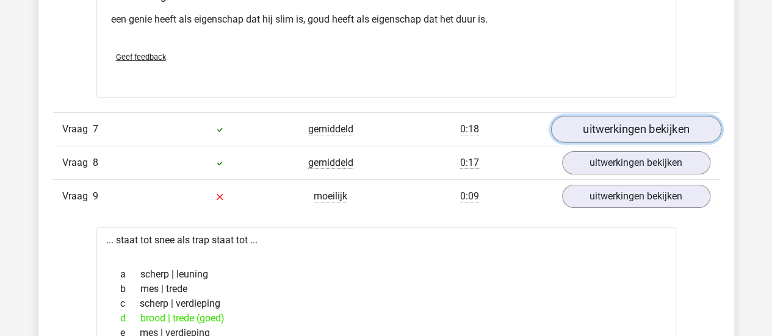
click at [583, 130] on link "uitwerkingen bekijken" at bounding box center [635, 129] width 170 height 27
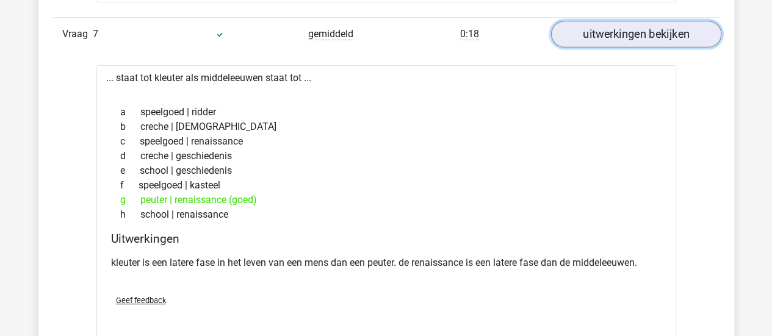
scroll to position [2469, 0]
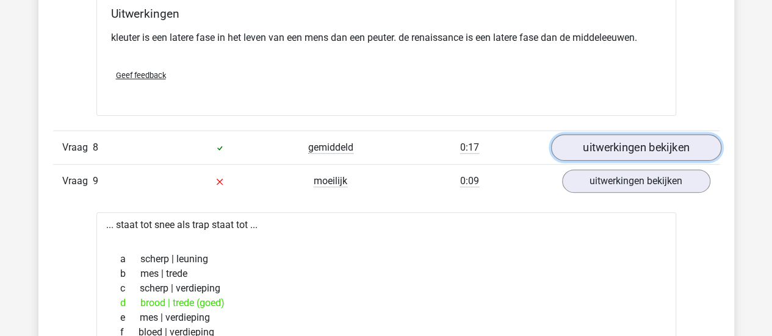
click at [584, 134] on link "uitwerkingen bekijken" at bounding box center [635, 147] width 170 height 27
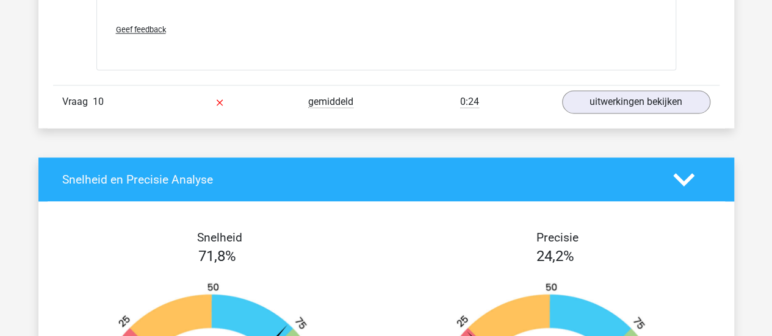
scroll to position [3207, 0]
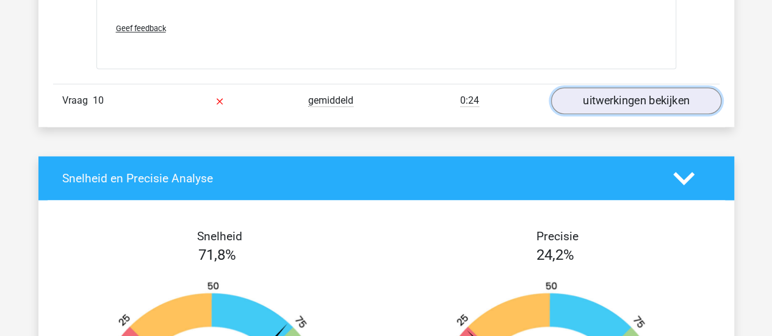
click at [641, 88] on link "uitwerkingen bekijken" at bounding box center [635, 101] width 170 height 27
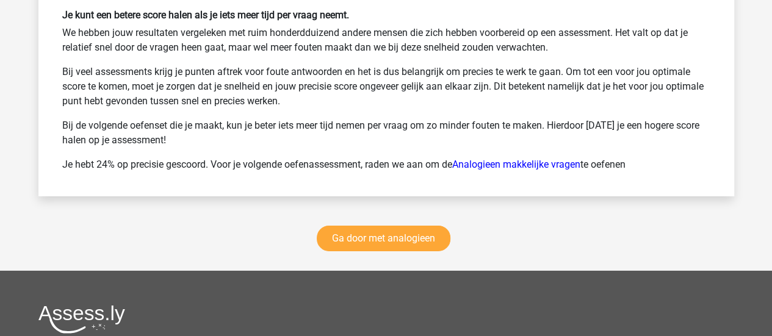
scroll to position [4082, 0]
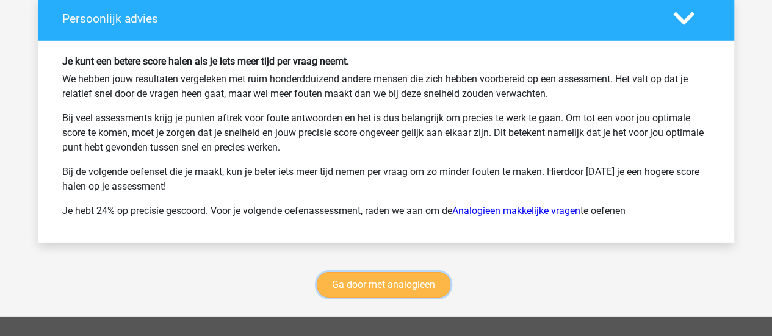
click at [376, 281] on link "Ga door met analogieen" at bounding box center [384, 285] width 134 height 26
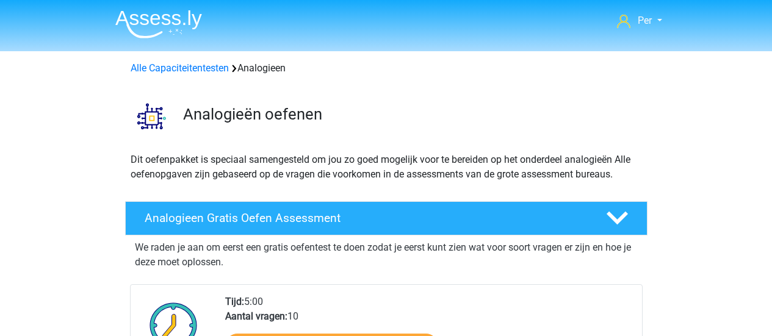
scroll to position [500, 0]
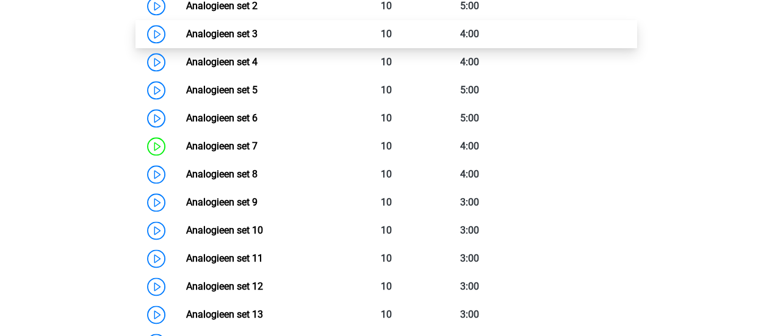
scroll to position [656, 0]
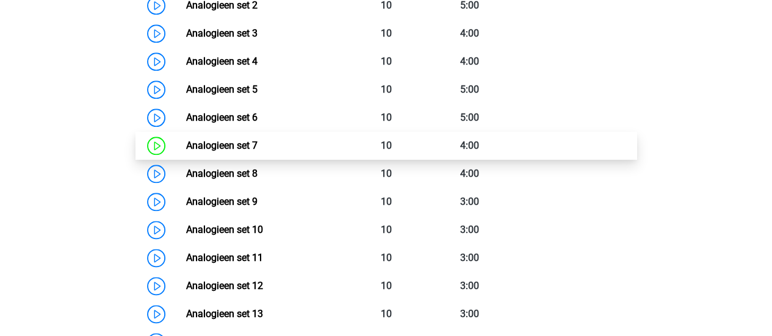
click at [186, 140] on link "Analogieen set 7" at bounding box center [221, 146] width 71 height 12
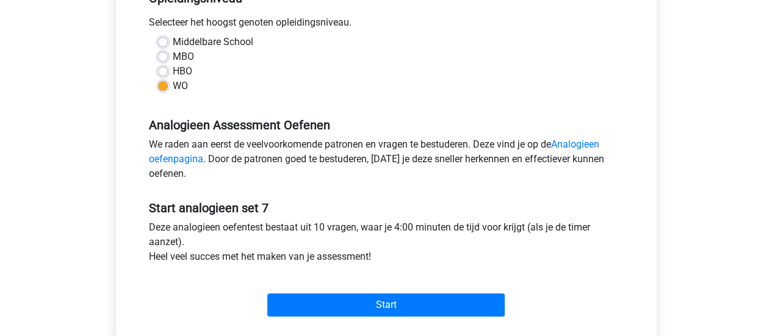
scroll to position [296, 0]
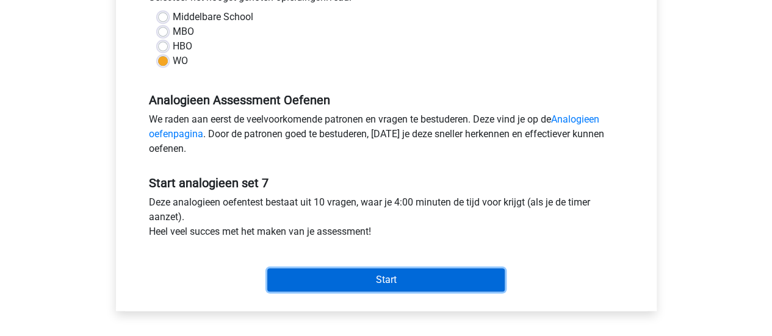
click at [382, 281] on input "Start" at bounding box center [385, 279] width 237 height 23
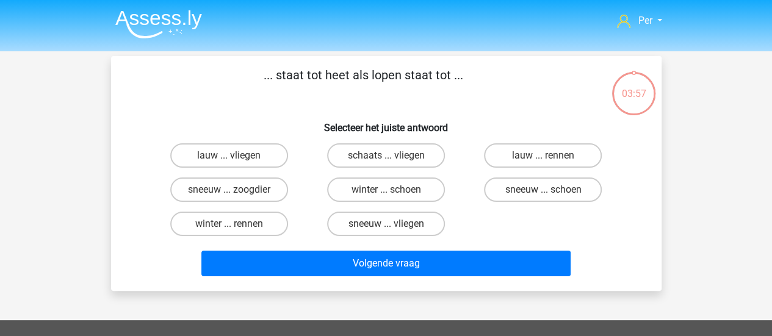
click at [548, 159] on input "lauw ... rennen" at bounding box center [547, 160] width 8 height 8
radio input "true"
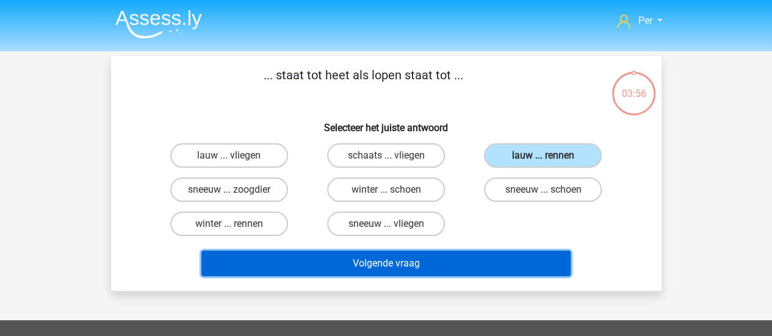
click at [385, 265] on button "Volgende vraag" at bounding box center [385, 264] width 369 height 26
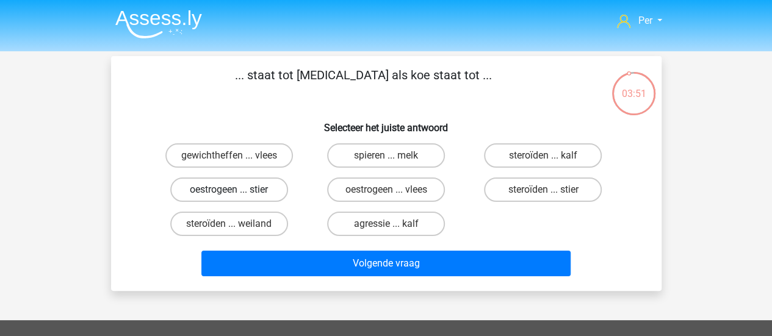
click at [247, 193] on label "oestrogeen ... stier" at bounding box center [229, 190] width 118 height 24
click at [237, 193] on input "oestrogeen ... stier" at bounding box center [233, 194] width 8 height 8
radio input "true"
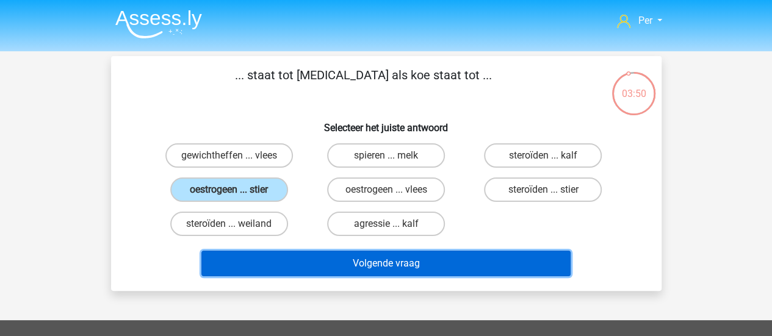
click at [346, 267] on button "Volgende vraag" at bounding box center [385, 264] width 369 height 26
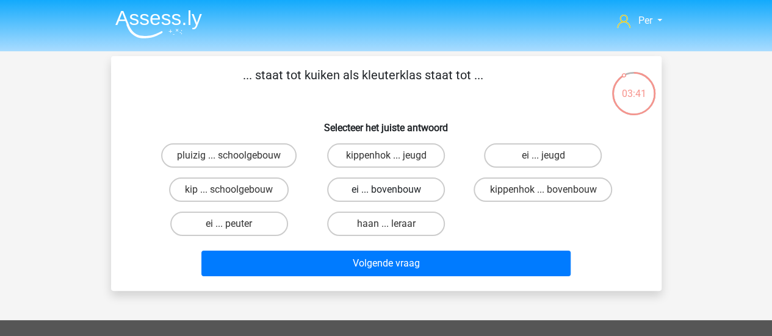
click at [392, 188] on label "ei ... bovenbouw" at bounding box center [386, 190] width 118 height 24
click at [392, 190] on input "ei ... bovenbouw" at bounding box center [390, 194] width 8 height 8
radio input "true"
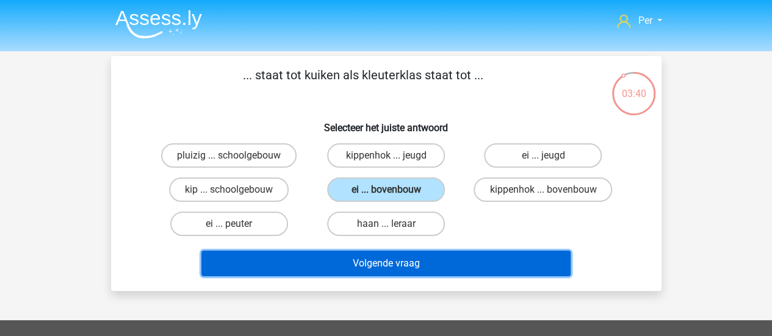
click at [410, 271] on button "Volgende vraag" at bounding box center [385, 264] width 369 height 26
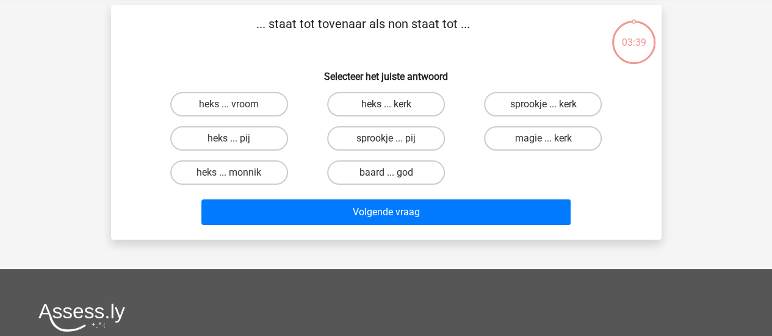
scroll to position [56, 0]
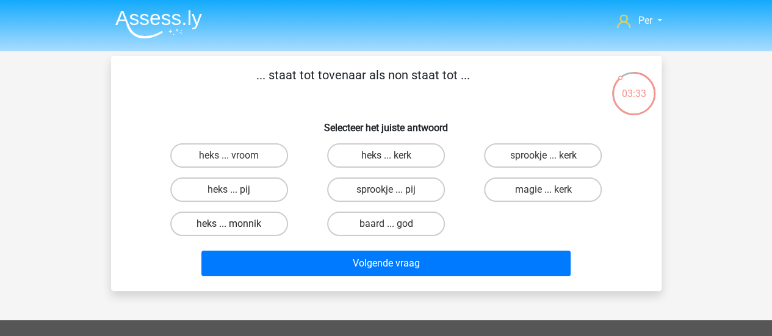
click at [250, 224] on label "heks ... monnik" at bounding box center [229, 224] width 118 height 24
click at [237, 224] on input "heks ... monnik" at bounding box center [233, 228] width 8 height 8
radio input "true"
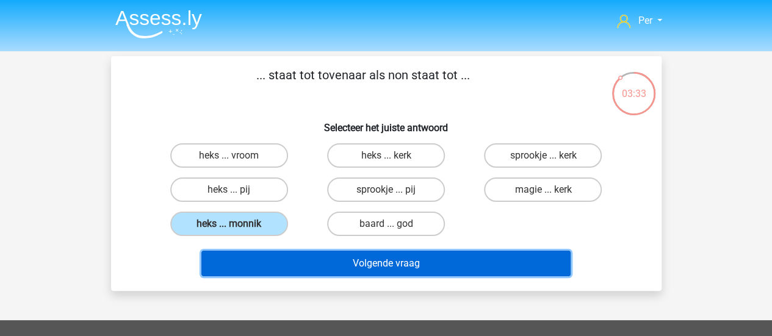
click at [389, 263] on button "Volgende vraag" at bounding box center [385, 264] width 369 height 26
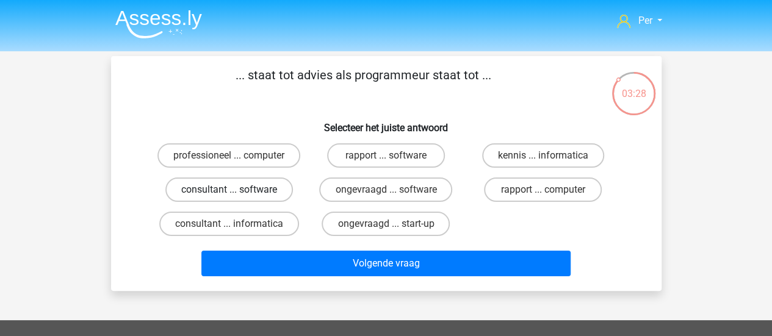
click at [238, 196] on label "consultant ... software" at bounding box center [228, 190] width 127 height 24
click at [237, 196] on input "consultant ... software" at bounding box center [233, 194] width 8 height 8
radio input "true"
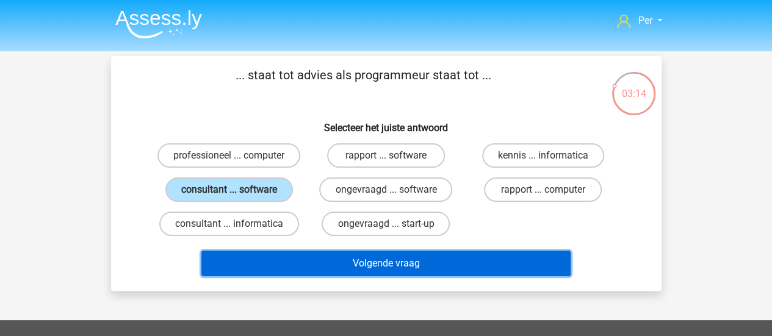
click at [390, 260] on button "Volgende vraag" at bounding box center [385, 264] width 369 height 26
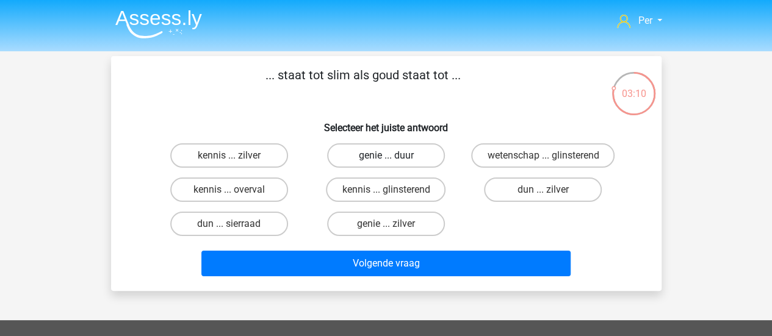
click at [398, 148] on label "genie ... duur" at bounding box center [386, 155] width 118 height 24
click at [393, 156] on input "genie ... duur" at bounding box center [390, 160] width 8 height 8
radio input "true"
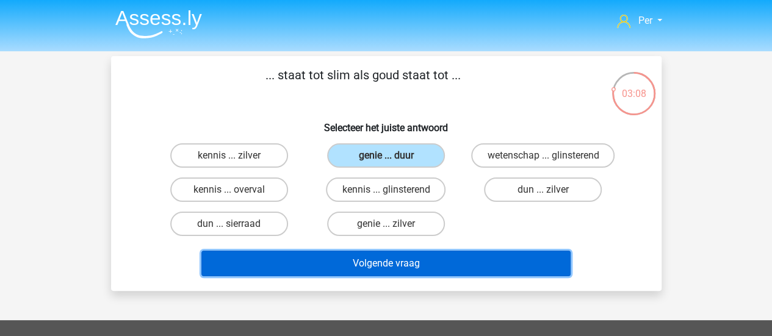
click at [439, 262] on button "Volgende vraag" at bounding box center [385, 264] width 369 height 26
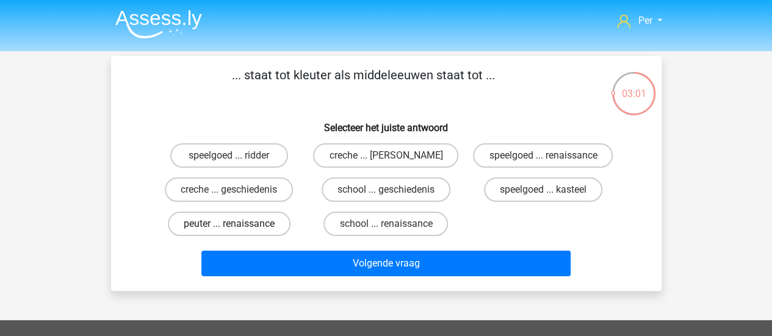
click at [238, 221] on label "peuter ... renaissance" at bounding box center [229, 224] width 123 height 24
click at [237, 224] on input "peuter ... renaissance" at bounding box center [233, 228] width 8 height 8
radio input "true"
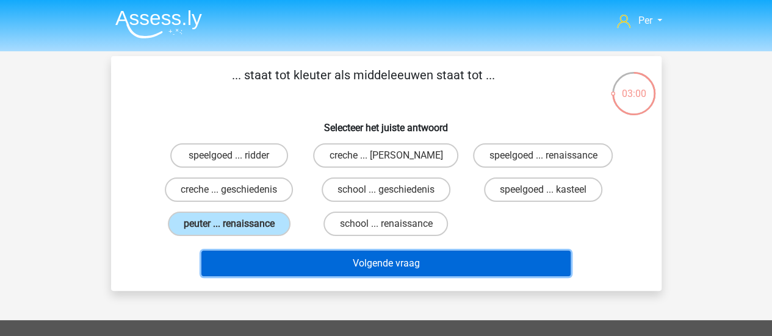
click at [306, 262] on button "Volgende vraag" at bounding box center [385, 264] width 369 height 26
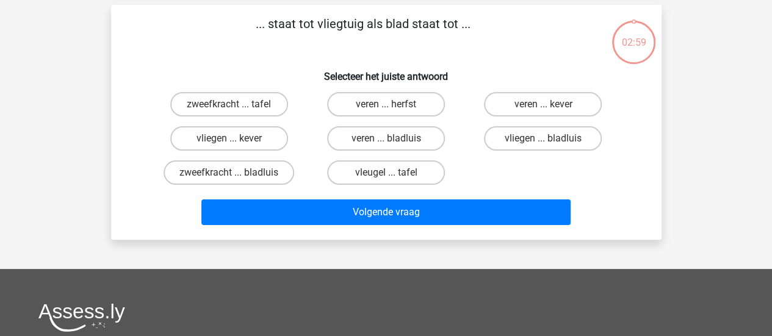
scroll to position [56, 0]
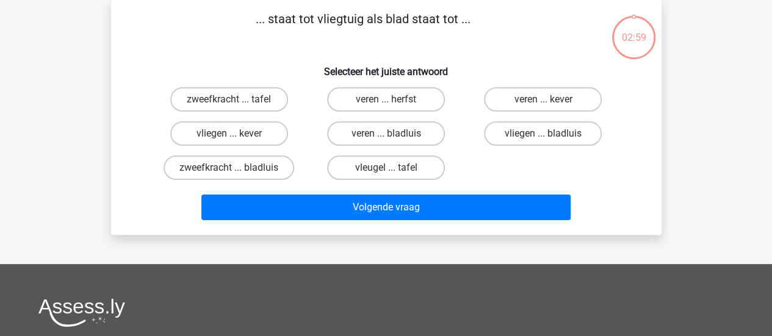
click at [306, 262] on div "Per info@Shaban.nl Nederlands English" at bounding box center [386, 265] width 772 height 642
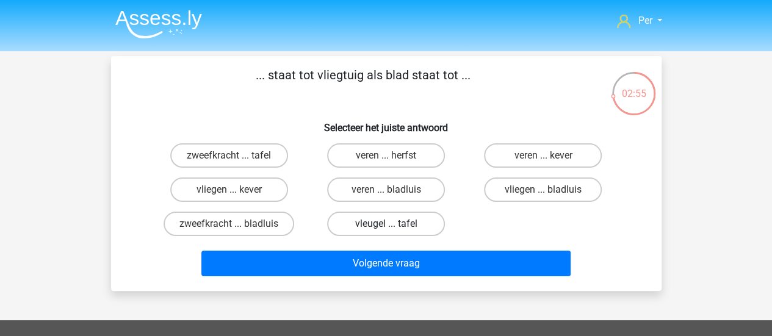
click at [401, 229] on label "vleugel ... tafel" at bounding box center [386, 224] width 118 height 24
click at [393, 229] on input "vleugel ... tafel" at bounding box center [390, 228] width 8 height 8
radio input "true"
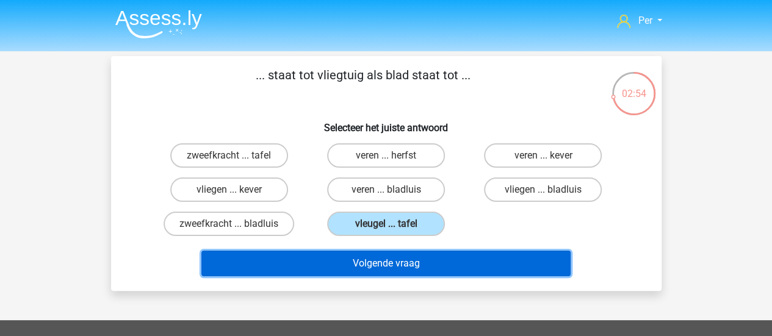
click at [395, 266] on button "Volgende vraag" at bounding box center [385, 264] width 369 height 26
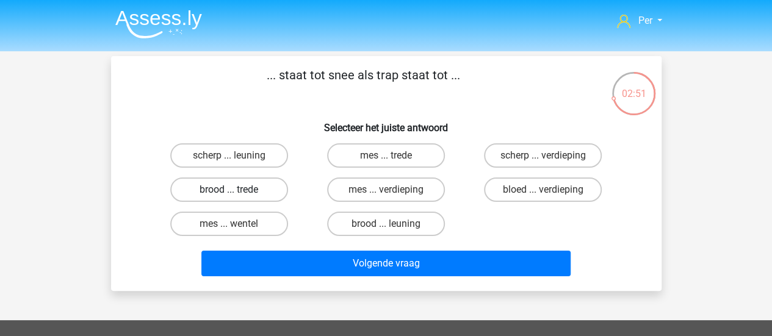
click at [268, 193] on label "brood ... trede" at bounding box center [229, 190] width 118 height 24
click at [237, 193] on input "brood ... trede" at bounding box center [233, 194] width 8 height 8
radio input "true"
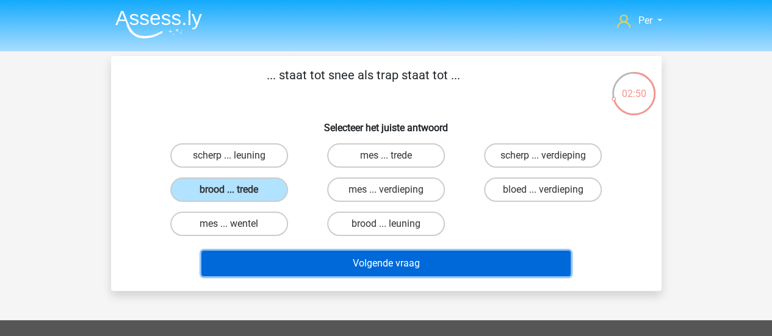
click at [412, 259] on button "Volgende vraag" at bounding box center [385, 264] width 369 height 26
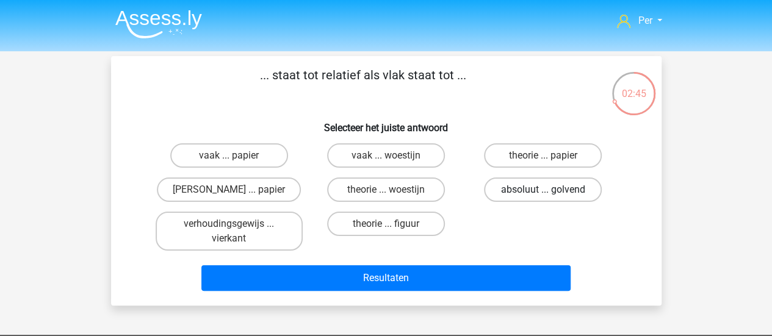
click at [509, 190] on label "absoluut ... golvend" at bounding box center [543, 190] width 118 height 24
click at [543, 190] on input "absoluut ... golvend" at bounding box center [547, 194] width 8 height 8
radio input "true"
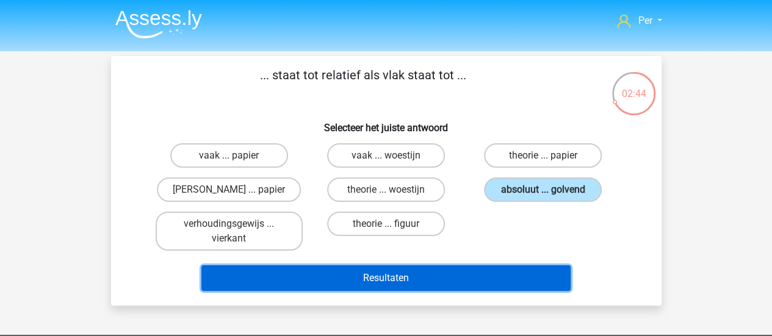
click at [439, 265] on button "Resultaten" at bounding box center [385, 278] width 369 height 26
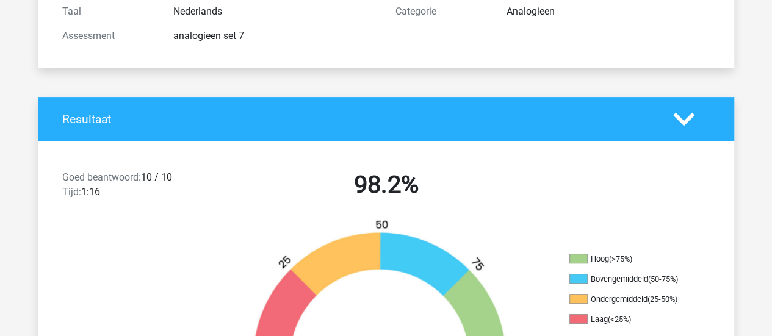
scroll to position [168, 0]
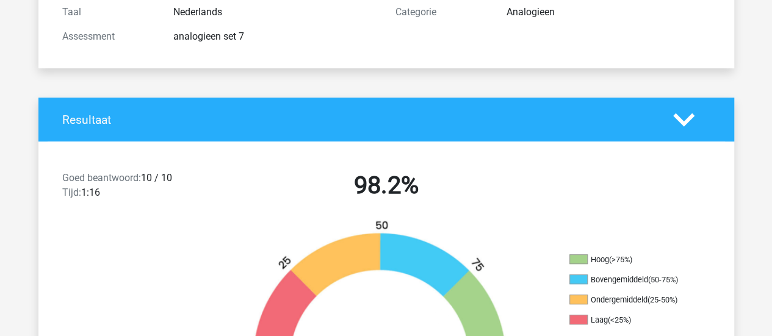
click at [691, 123] on icon at bounding box center [683, 119] width 21 height 21
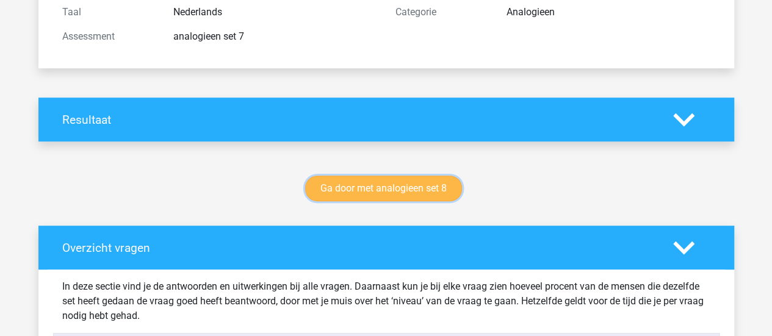
click at [390, 182] on link "Ga door met analogieen set 8" at bounding box center [383, 189] width 157 height 26
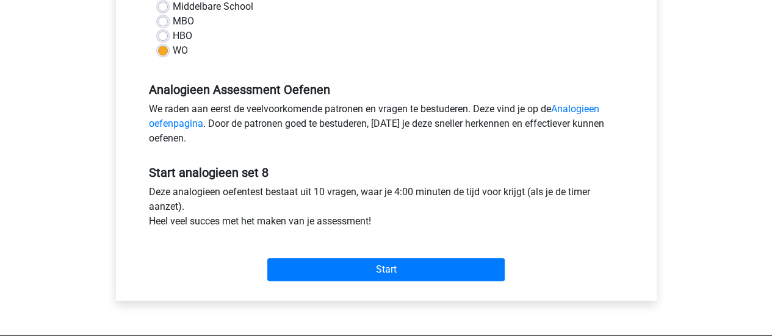
scroll to position [307, 0]
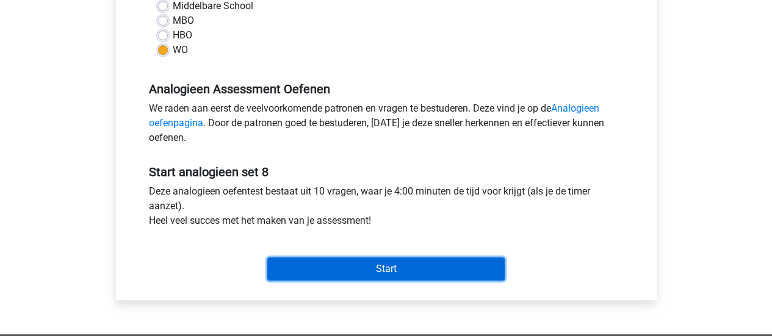
click at [381, 267] on input "Start" at bounding box center [385, 268] width 237 height 23
click at [356, 264] on input "Start" at bounding box center [385, 268] width 237 height 23
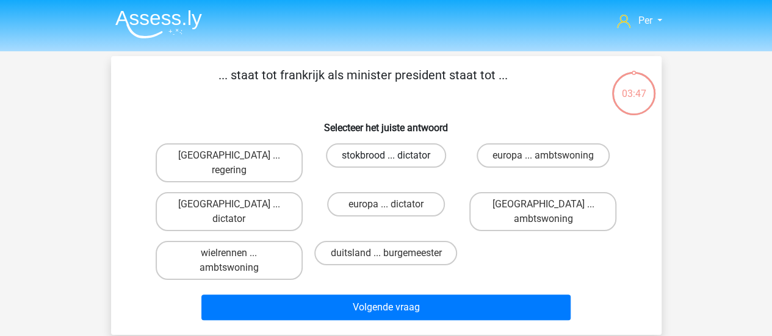
click at [367, 157] on label "stokbrood ... dictator" at bounding box center [386, 155] width 120 height 24
click at [386, 157] on input "stokbrood ... dictator" at bounding box center [390, 160] width 8 height 8
radio input "true"
click at [417, 131] on h6 "Selecteer het juiste antwoord" at bounding box center [386, 122] width 511 height 21
click at [231, 157] on input "parijs ... regering" at bounding box center [233, 160] width 8 height 8
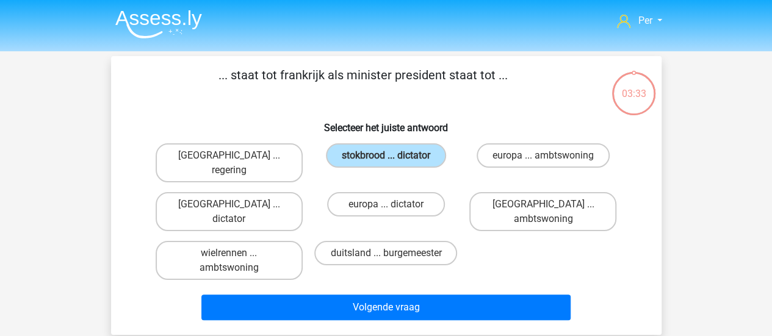
radio input "true"
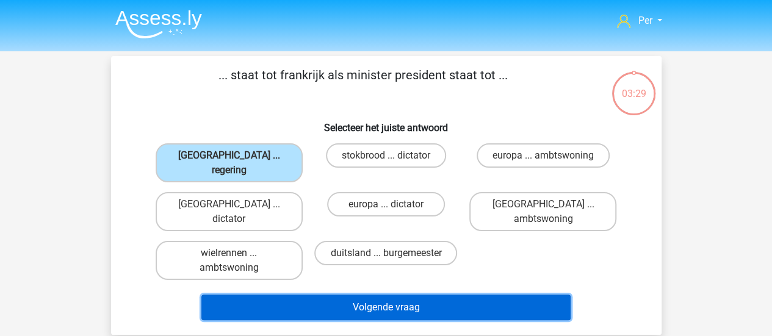
click at [319, 295] on button "Volgende vraag" at bounding box center [385, 308] width 369 height 26
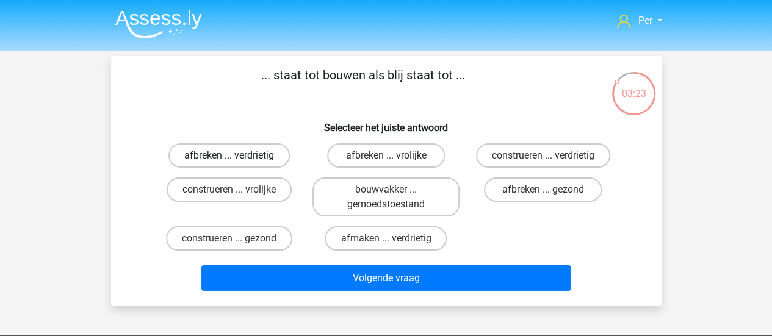
click at [222, 160] on label "afbreken ... verdrietig" at bounding box center [228, 155] width 121 height 24
click at [229, 160] on input "afbreken ... verdrietig" at bounding box center [233, 160] width 8 height 8
radio input "true"
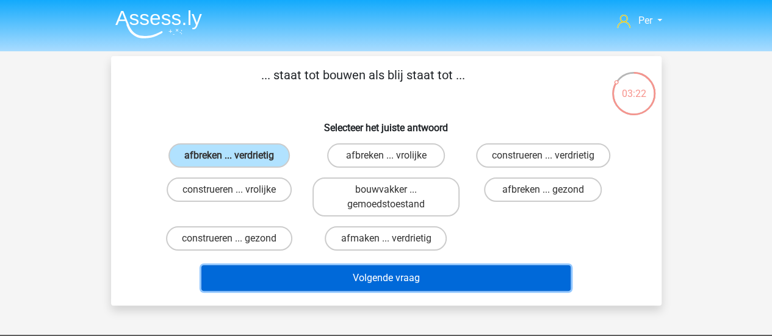
click at [396, 275] on button "Volgende vraag" at bounding box center [385, 278] width 369 height 26
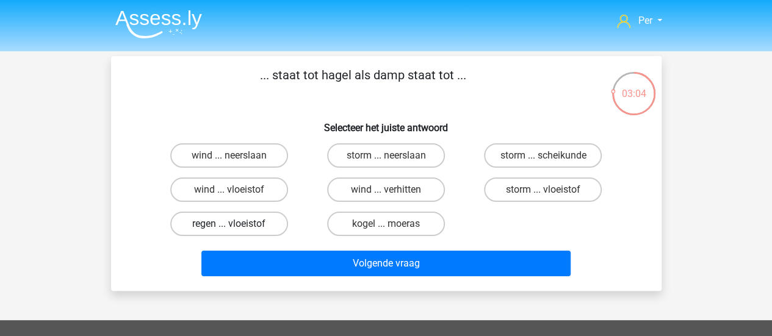
click at [233, 222] on label "regen ... vloeistof" at bounding box center [229, 224] width 118 height 24
click at [233, 224] on input "regen ... vloeistof" at bounding box center [233, 228] width 8 height 8
radio input "true"
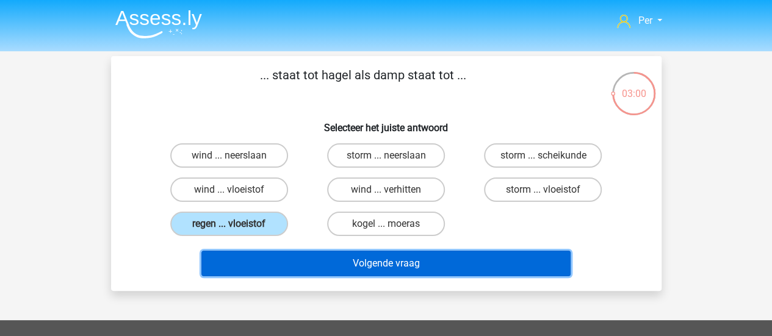
click at [300, 263] on button "Volgende vraag" at bounding box center [385, 264] width 369 height 26
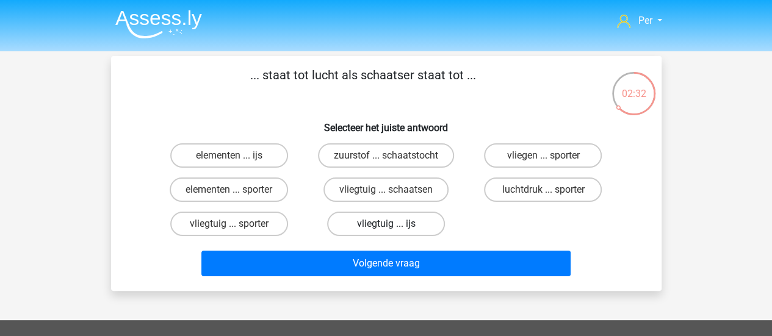
click at [381, 213] on label "vliegtuig ... ijs" at bounding box center [386, 224] width 118 height 24
click at [386, 224] on input "vliegtuig ... ijs" at bounding box center [390, 228] width 8 height 8
radio input "true"
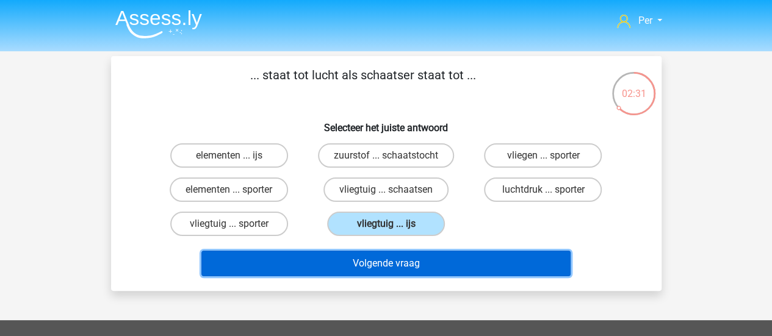
click at [388, 264] on button "Volgende vraag" at bounding box center [385, 264] width 369 height 26
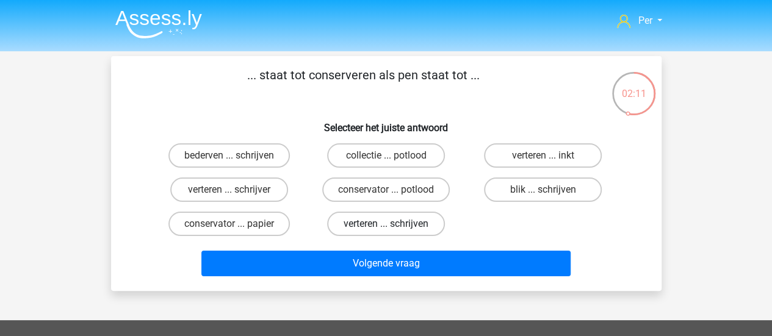
click at [382, 231] on label "verteren ... schrijven" at bounding box center [386, 224] width 118 height 24
click at [386, 231] on input "verteren ... schrijven" at bounding box center [390, 228] width 8 height 8
radio input "true"
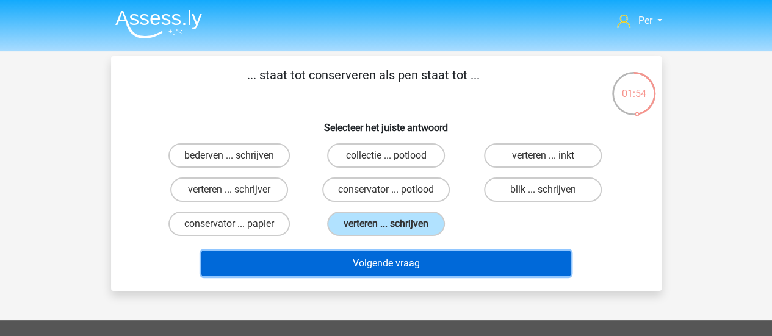
click at [394, 264] on button "Volgende vraag" at bounding box center [385, 264] width 369 height 26
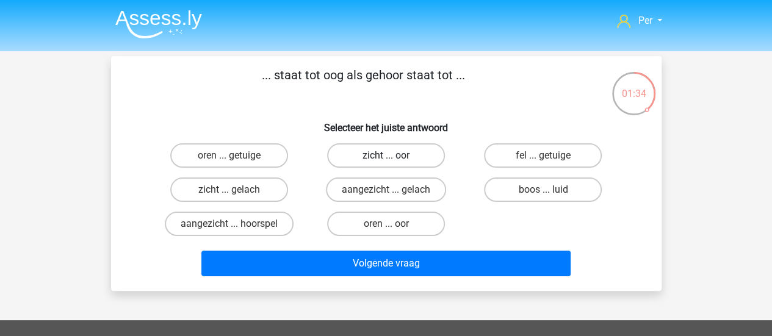
click at [417, 157] on label "zicht ... oor" at bounding box center [386, 155] width 118 height 24
click at [393, 157] on input "zicht ... oor" at bounding box center [390, 160] width 8 height 8
radio input "true"
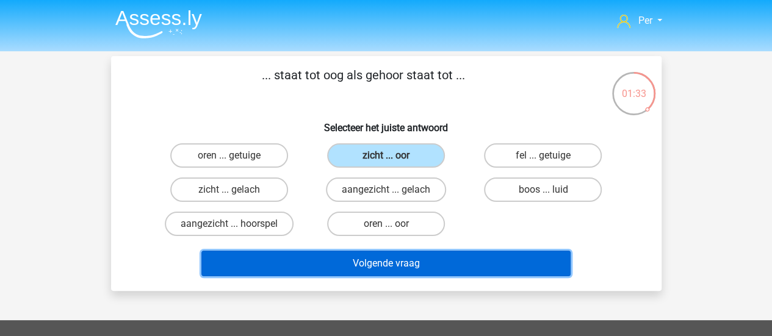
click at [418, 260] on button "Volgende vraag" at bounding box center [385, 264] width 369 height 26
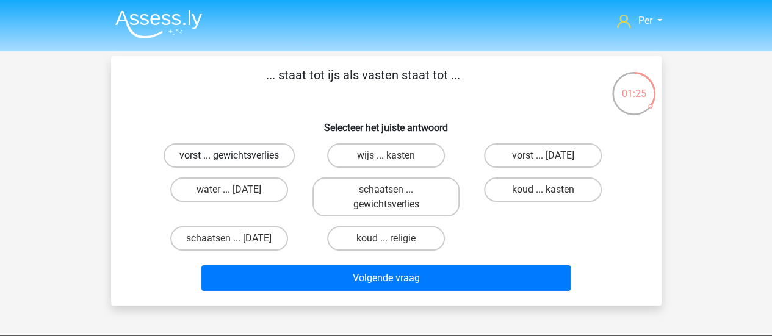
click at [272, 159] on label "vorst ... gewichtsverlies" at bounding box center [228, 155] width 131 height 24
click at [237, 159] on input "vorst ... gewichtsverlies" at bounding box center [233, 160] width 8 height 8
radio input "true"
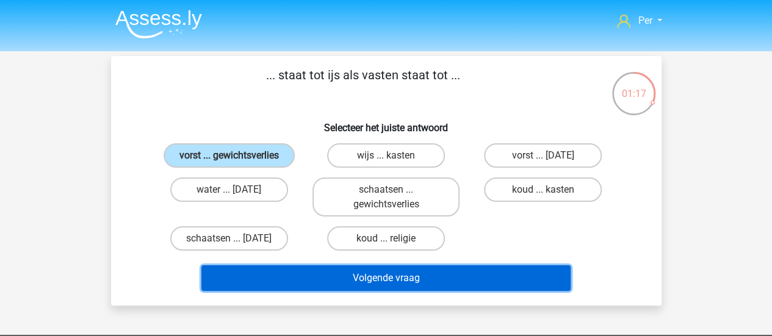
click at [434, 274] on button "Volgende vraag" at bounding box center [385, 278] width 369 height 26
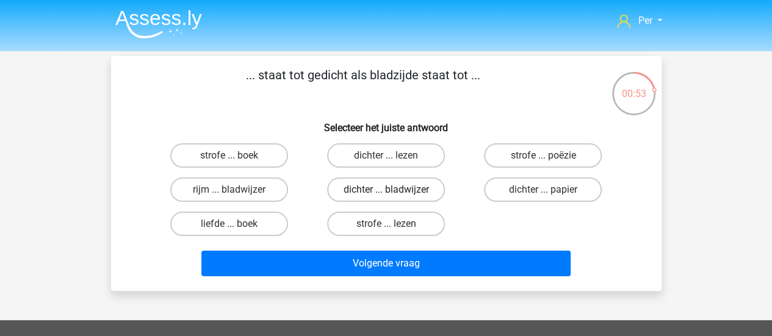
click at [421, 192] on label "dichter ... bladwijzer" at bounding box center [386, 190] width 118 height 24
click at [393, 192] on input "dichter ... bladwijzer" at bounding box center [390, 194] width 8 height 8
radio input "true"
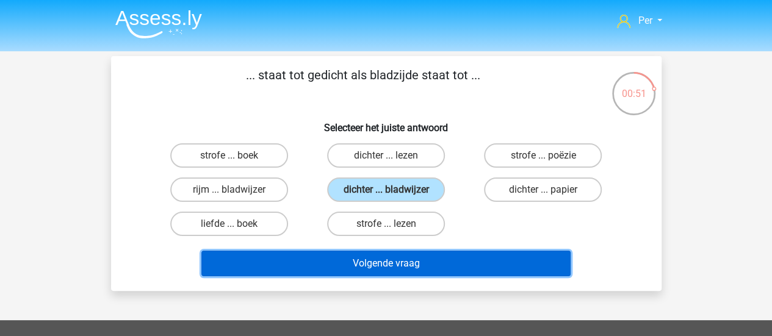
click at [417, 254] on button "Volgende vraag" at bounding box center [385, 264] width 369 height 26
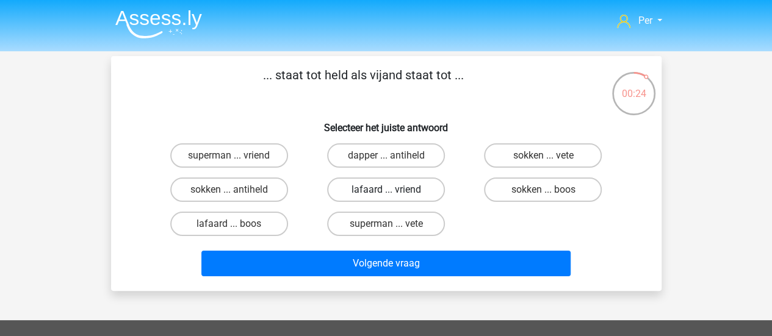
click at [389, 188] on label "lafaard ... vriend" at bounding box center [386, 190] width 118 height 24
click at [389, 190] on input "lafaard ... vriend" at bounding box center [390, 194] width 8 height 8
radio input "true"
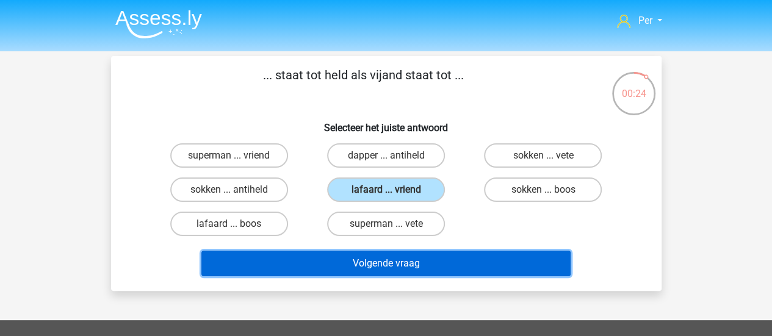
click at [387, 265] on button "Volgende vraag" at bounding box center [385, 264] width 369 height 26
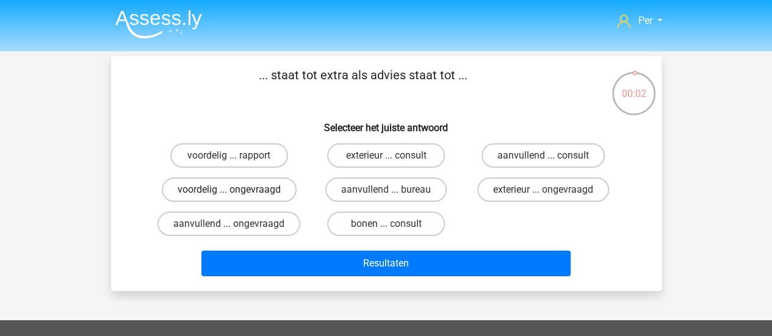
click at [256, 189] on label "voordelig ... ongevraagd" at bounding box center [229, 190] width 135 height 24
click at [237, 190] on input "voordelig ... ongevraagd" at bounding box center [233, 194] width 8 height 8
radio input "true"
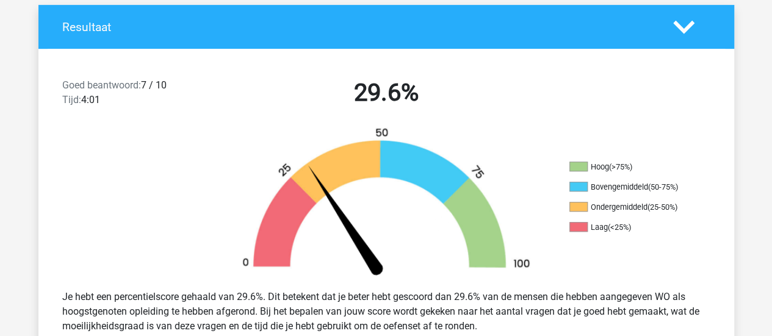
scroll to position [245, 0]
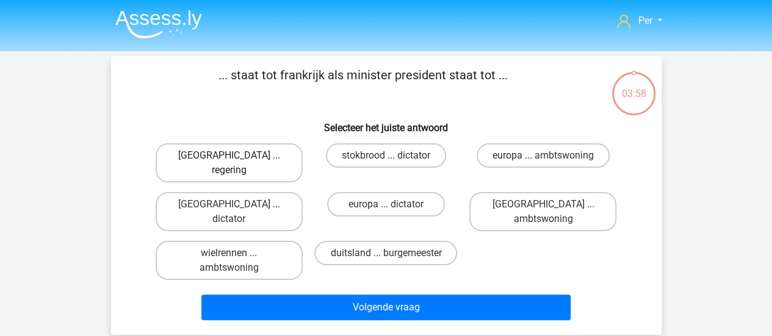
click at [226, 160] on label "parijs ... regering" at bounding box center [229, 162] width 147 height 39
click at [229, 160] on input "parijs ... regering" at bounding box center [233, 160] width 8 height 8
radio input "true"
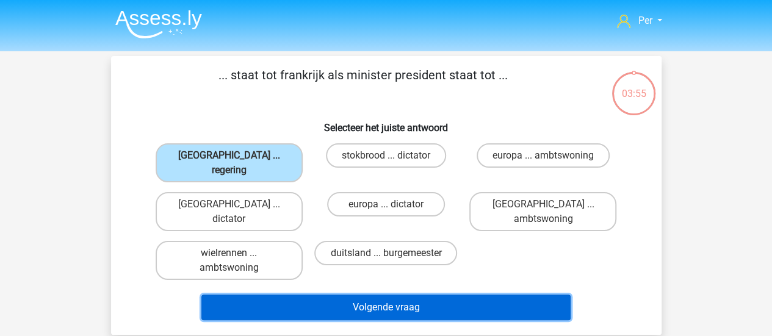
click at [423, 295] on button "Volgende vraag" at bounding box center [385, 308] width 369 height 26
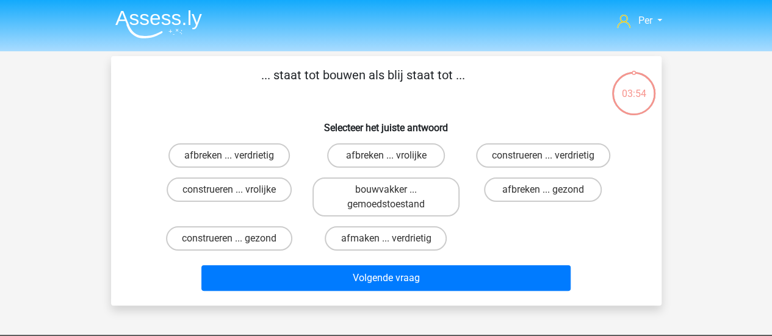
scroll to position [56, 0]
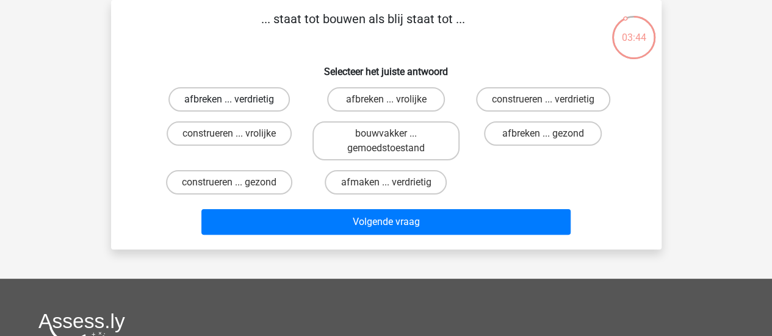
click at [264, 105] on label "afbreken ... verdrietig" at bounding box center [228, 99] width 121 height 24
click at [237, 105] on input "afbreken ... verdrietig" at bounding box center [233, 103] width 8 height 8
radio input "true"
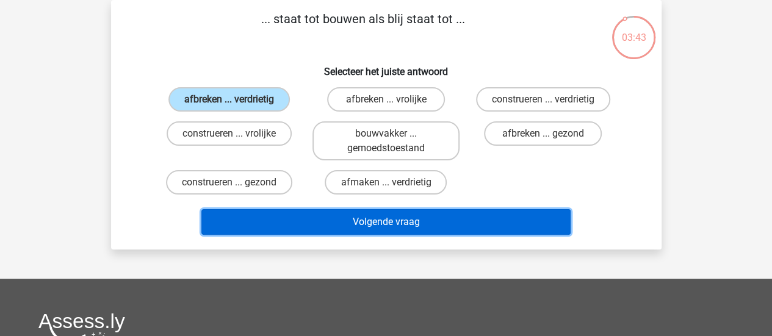
click at [382, 215] on button "Volgende vraag" at bounding box center [385, 222] width 369 height 26
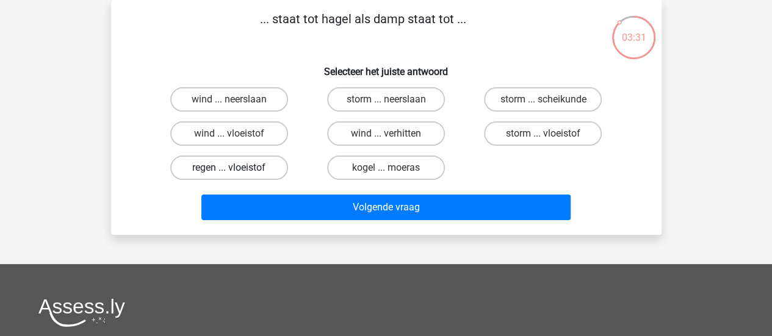
click at [221, 163] on label "regen ... vloeistof" at bounding box center [229, 168] width 118 height 24
click at [229, 168] on input "regen ... vloeistof" at bounding box center [233, 172] width 8 height 8
radio input "true"
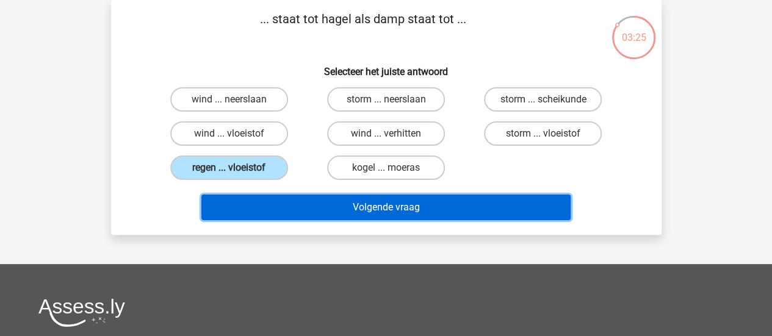
click at [346, 202] on button "Volgende vraag" at bounding box center [385, 208] width 369 height 26
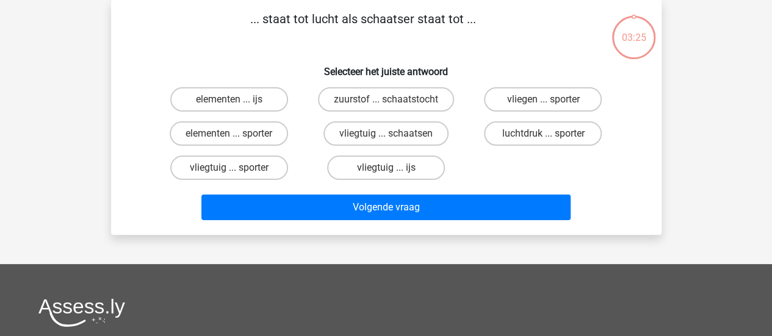
scroll to position [0, 0]
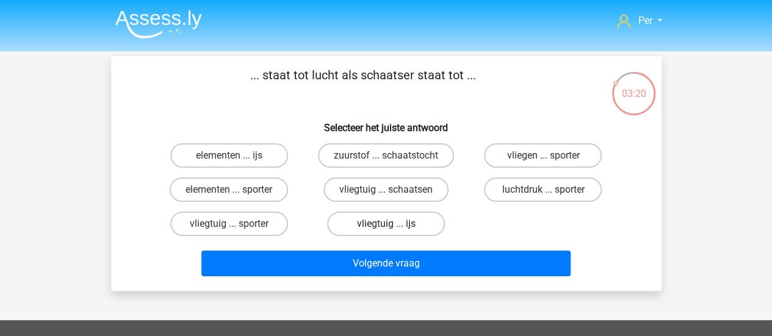
click at [369, 224] on label "vliegtuig ... ijs" at bounding box center [386, 224] width 118 height 24
click at [386, 224] on input "vliegtuig ... ijs" at bounding box center [390, 228] width 8 height 8
radio input "true"
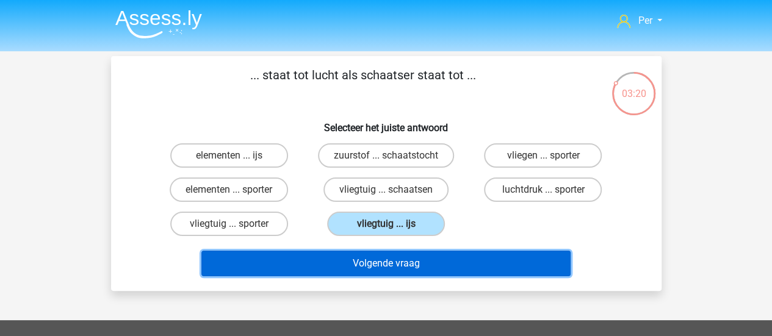
click at [380, 262] on button "Volgende vraag" at bounding box center [385, 264] width 369 height 26
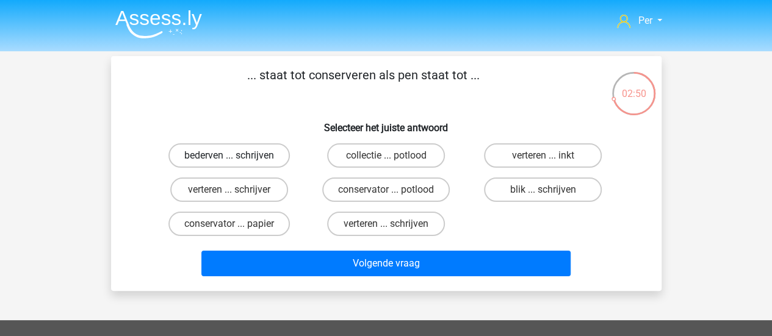
click at [277, 157] on label "bederven ... schrijven" at bounding box center [228, 155] width 121 height 24
click at [237, 157] on input "bederven ... schrijven" at bounding box center [233, 160] width 8 height 8
radio input "true"
click at [526, 197] on label "blik ... schrijven" at bounding box center [543, 190] width 118 height 24
click at [543, 197] on input "blik ... schrijven" at bounding box center [547, 194] width 8 height 8
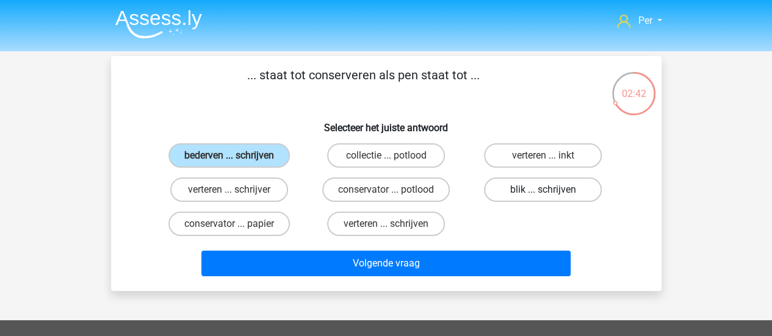
radio input "true"
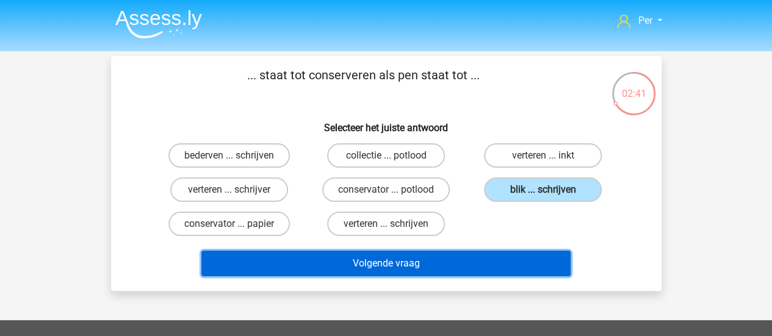
click at [446, 257] on button "Volgende vraag" at bounding box center [385, 264] width 369 height 26
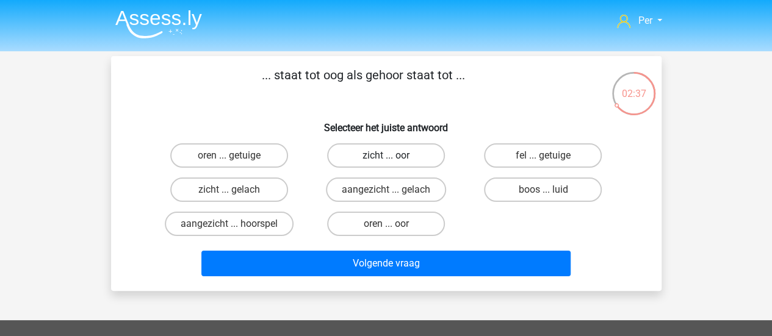
click at [381, 163] on label "zicht ... oor" at bounding box center [386, 155] width 118 height 24
click at [386, 163] on input "zicht ... oor" at bounding box center [390, 160] width 8 height 8
radio input "true"
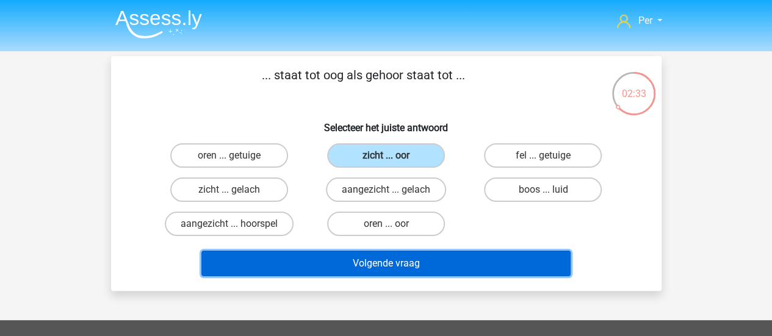
click at [407, 260] on button "Volgende vraag" at bounding box center [385, 264] width 369 height 26
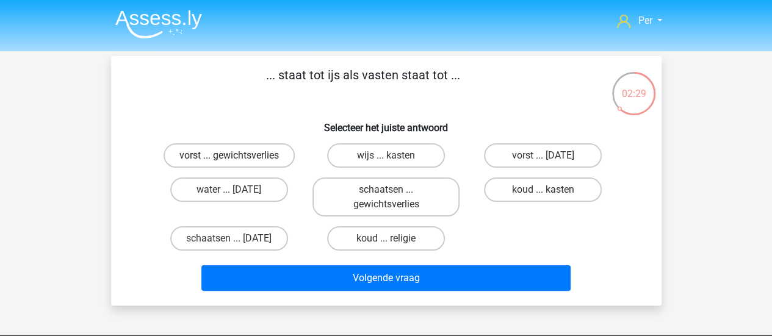
click at [239, 159] on label "vorst ... gewichtsverlies" at bounding box center [228, 155] width 131 height 24
click at [237, 159] on input "vorst ... gewichtsverlies" at bounding box center [233, 160] width 8 height 8
radio input "true"
click at [245, 196] on label "water ... suikerfeest" at bounding box center [229, 190] width 118 height 24
click at [237, 196] on input "water ... suikerfeest" at bounding box center [233, 194] width 8 height 8
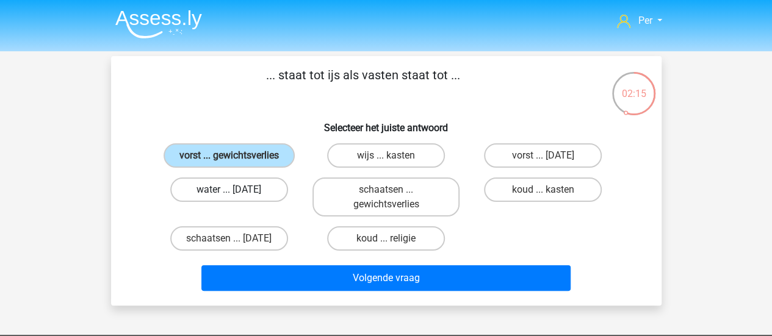
radio input "true"
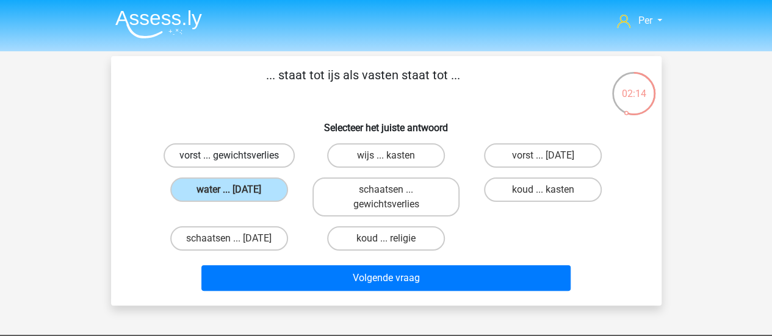
click at [256, 167] on label "vorst ... gewichtsverlies" at bounding box center [228, 155] width 131 height 24
click at [237, 163] on input "vorst ... gewichtsverlies" at bounding box center [233, 160] width 8 height 8
radio input "true"
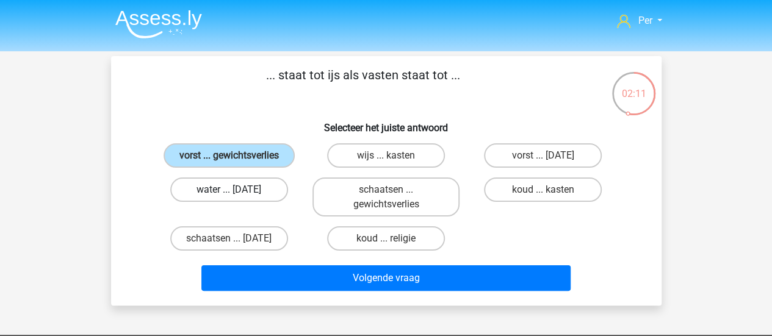
click at [257, 190] on label "water ... suikerfeest" at bounding box center [229, 190] width 118 height 24
click at [237, 190] on input "water ... suikerfeest" at bounding box center [233, 194] width 8 height 8
radio input "true"
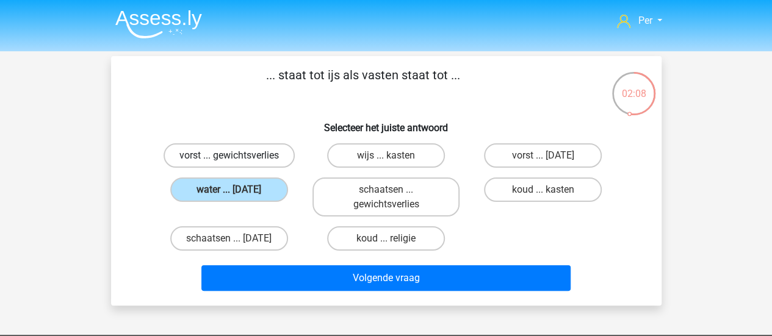
click at [265, 155] on label "vorst ... gewichtsverlies" at bounding box center [228, 155] width 131 height 24
click at [237, 156] on input "vorst ... gewichtsverlies" at bounding box center [233, 160] width 8 height 8
radio input "true"
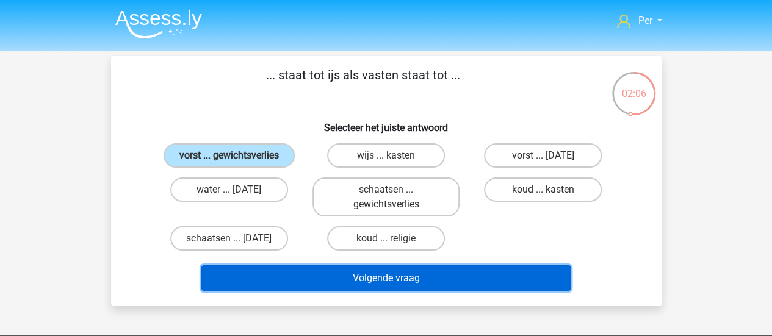
click at [372, 278] on button "Volgende vraag" at bounding box center [385, 278] width 369 height 26
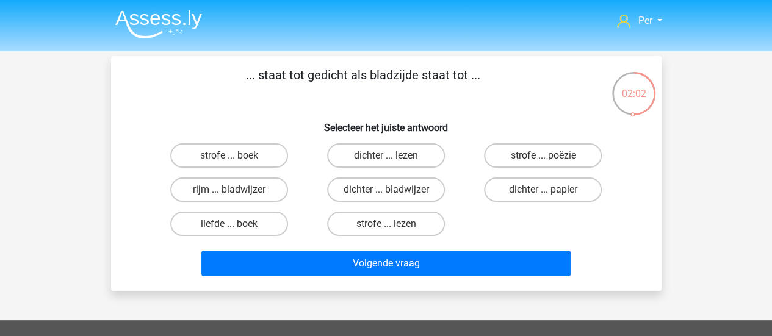
drag, startPoint x: 312, startPoint y: 81, endPoint x: 342, endPoint y: 85, distance: 29.5
click at [342, 85] on p "... staat tot gedicht als bladzijde staat tot ..." at bounding box center [363, 84] width 465 height 37
click at [260, 162] on label "strofe ... boek" at bounding box center [229, 155] width 118 height 24
click at [237, 162] on input "strofe ... boek" at bounding box center [233, 160] width 8 height 8
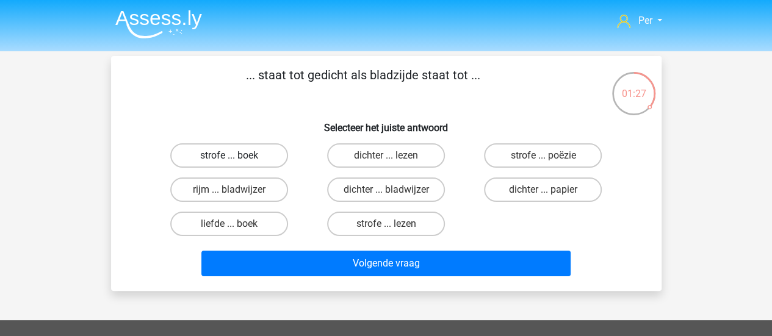
radio input "true"
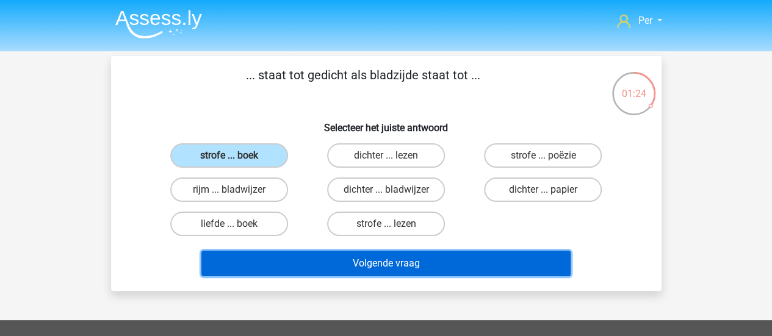
click at [334, 259] on button "Volgende vraag" at bounding box center [385, 264] width 369 height 26
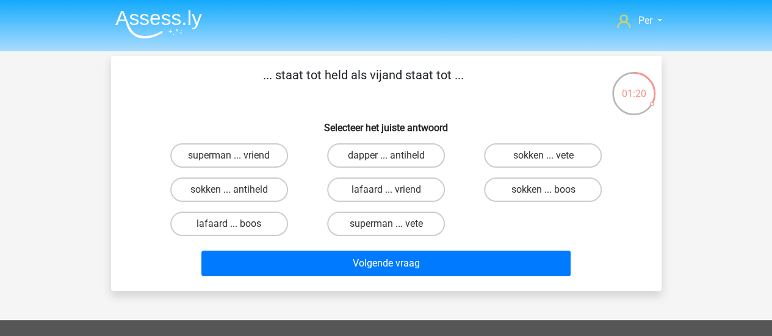
click at [387, 190] on input "lafaard ... vriend" at bounding box center [390, 194] width 8 height 8
radio input "true"
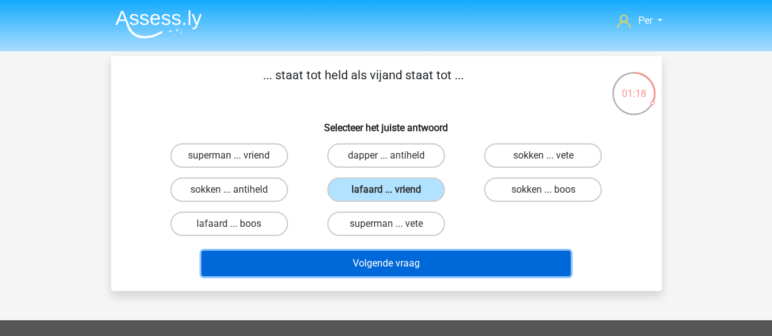
click at [373, 262] on button "Volgende vraag" at bounding box center [385, 264] width 369 height 26
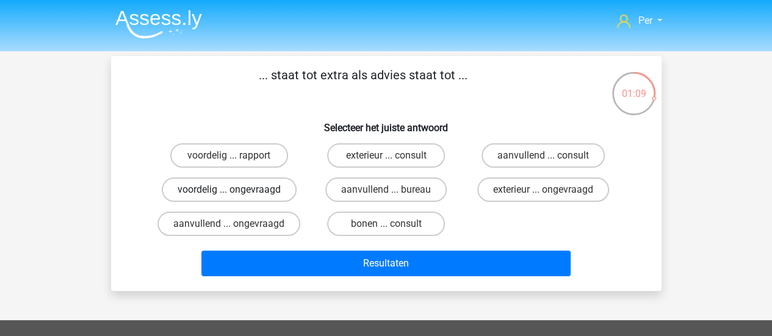
click at [279, 192] on label "voordelig ... ongevraagd" at bounding box center [229, 190] width 135 height 24
click at [237, 192] on input "voordelig ... ongevraagd" at bounding box center [233, 194] width 8 height 8
radio input "true"
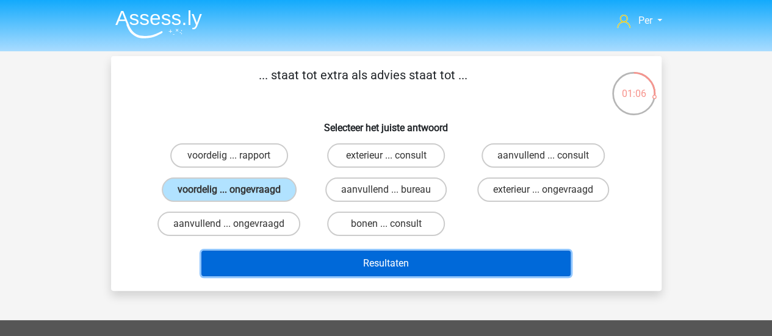
click at [350, 258] on button "Resultaten" at bounding box center [385, 264] width 369 height 26
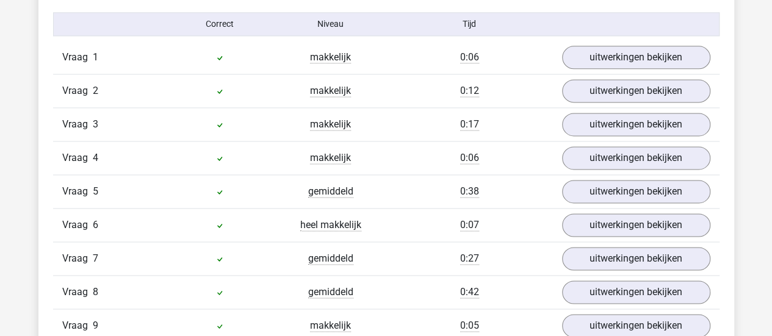
scroll to position [797, 0]
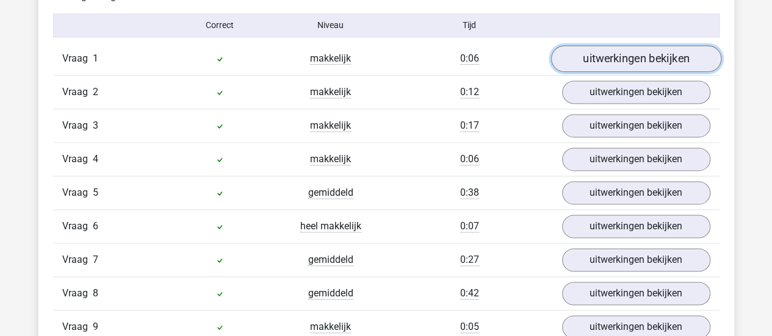
click at [612, 46] on link "uitwerkingen bekijken" at bounding box center [635, 58] width 170 height 27
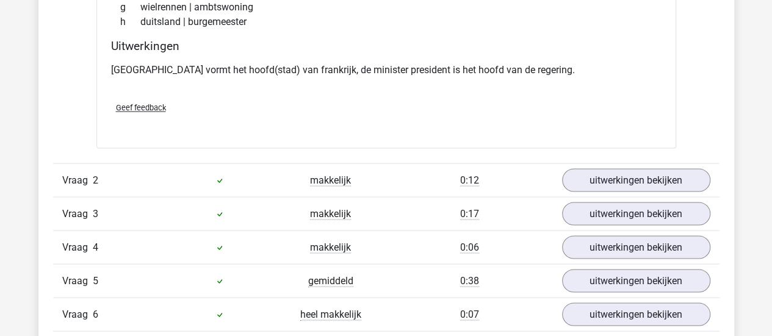
scroll to position [1015, 0]
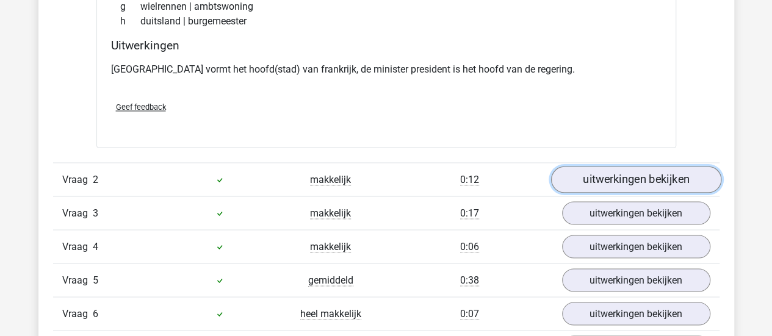
click at [611, 180] on link "uitwerkingen bekijken" at bounding box center [635, 179] width 170 height 27
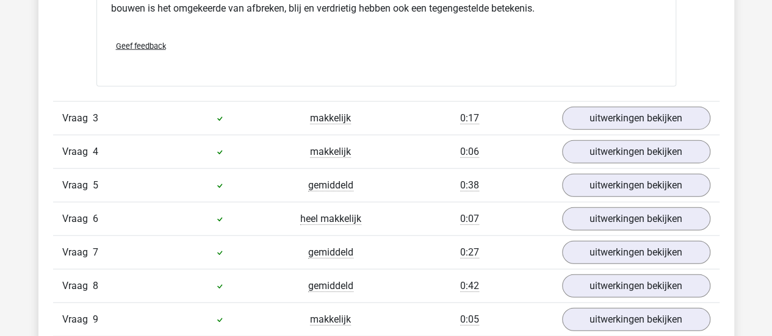
scroll to position [1418, 0]
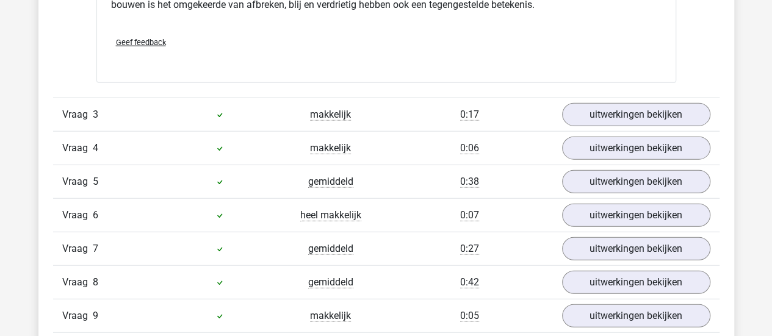
click at [631, 124] on div "Vraag 3 makkelijk 0:17 uitwerkingen bekijken" at bounding box center [386, 115] width 666 height 34
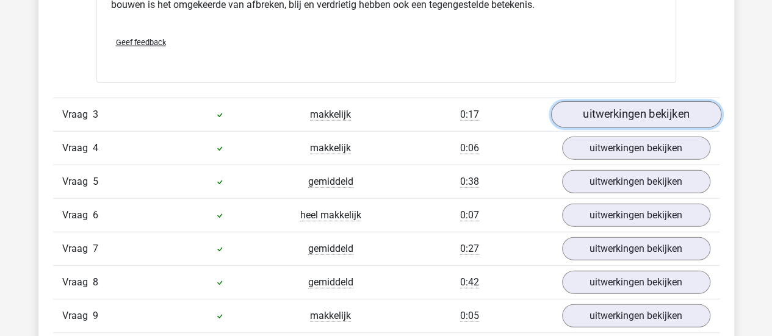
click at [639, 115] on link "uitwerkingen bekijken" at bounding box center [635, 115] width 170 height 27
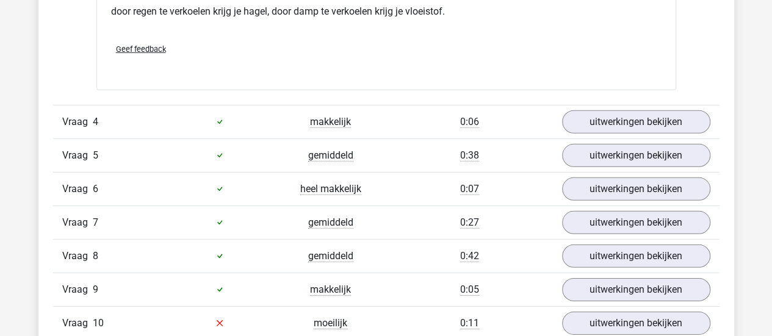
scroll to position [1751, 0]
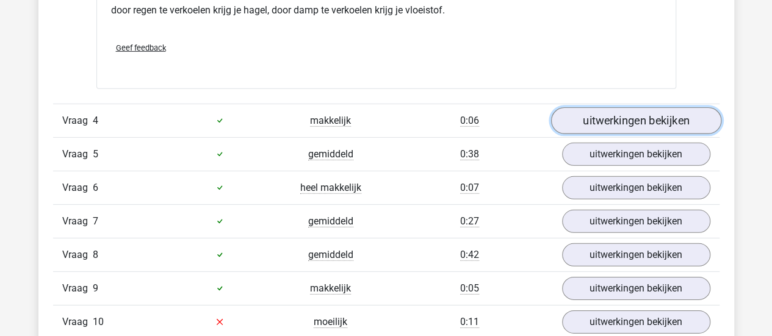
click at [622, 119] on link "uitwerkingen bekijken" at bounding box center [635, 120] width 170 height 27
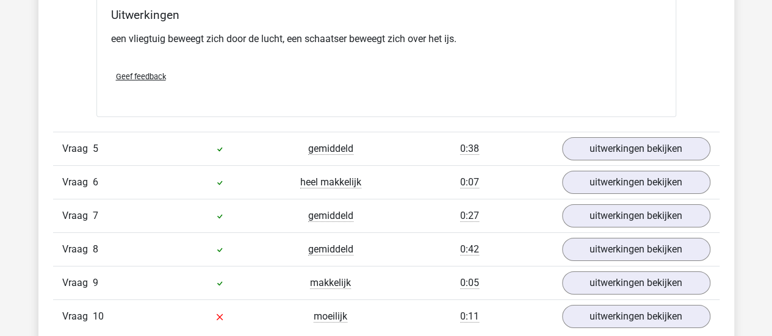
scroll to position [2064, 0]
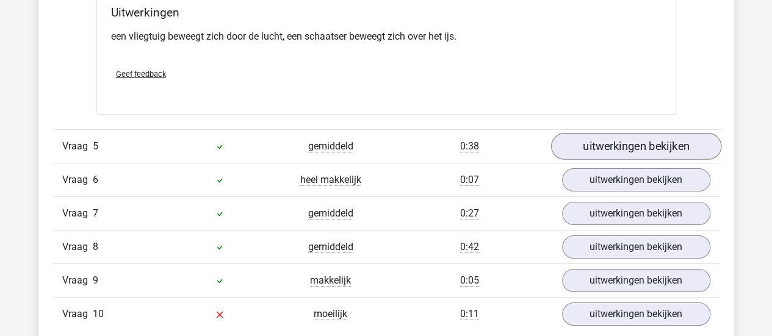
drag, startPoint x: 641, startPoint y: 127, endPoint x: 631, endPoint y: 145, distance: 19.9
click at [631, 145] on div "Vraag 5 gemiddeld 0:38 uitwerkingen bekijken" at bounding box center [386, 146] width 666 height 34
click at [631, 145] on link "uitwerkingen bekijken" at bounding box center [635, 146] width 170 height 27
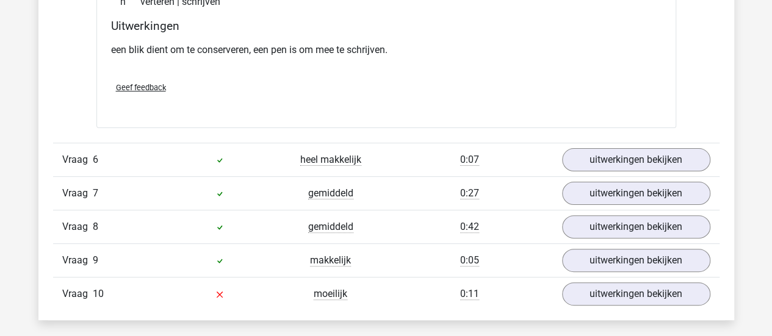
scroll to position [2391, 0]
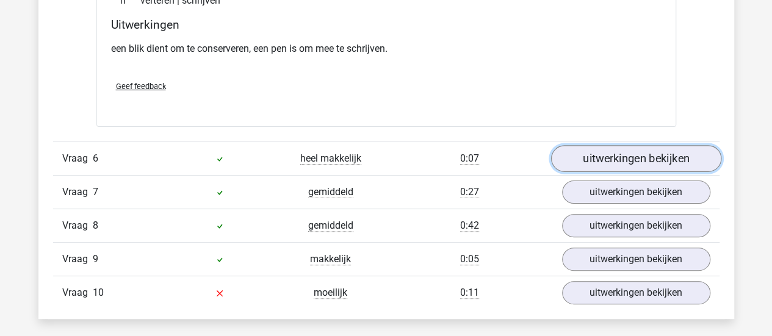
click at [621, 148] on link "uitwerkingen bekijken" at bounding box center [635, 158] width 170 height 27
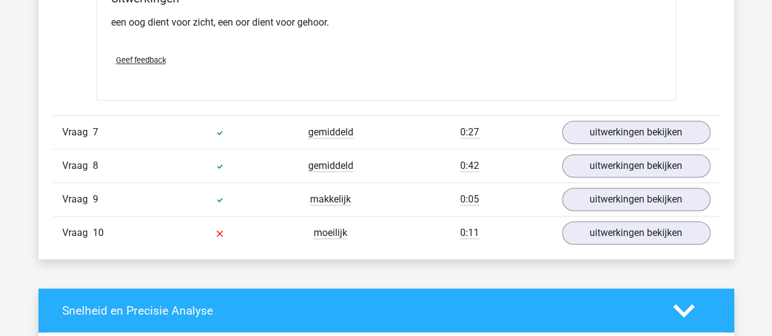
scroll to position [2756, 0]
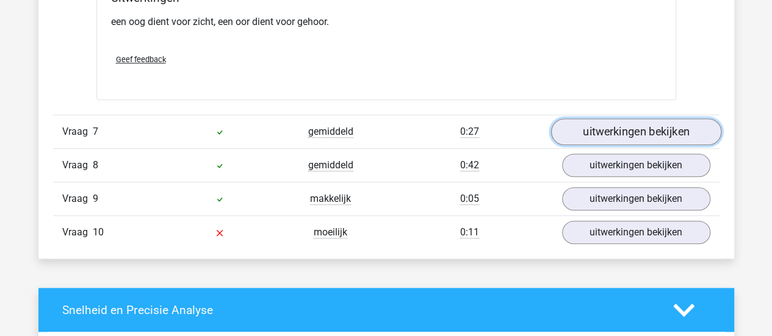
click at [639, 125] on link "uitwerkingen bekijken" at bounding box center [635, 131] width 170 height 27
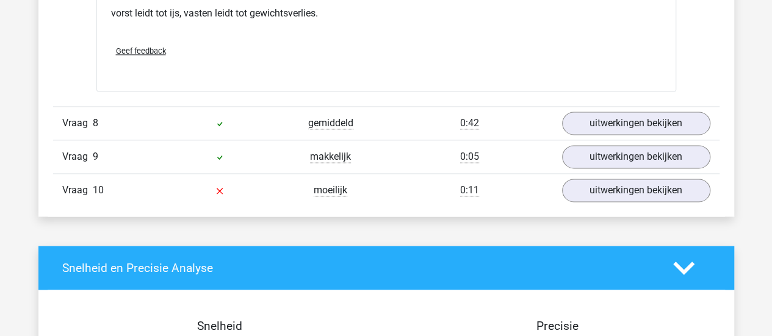
scroll to position [3104, 0]
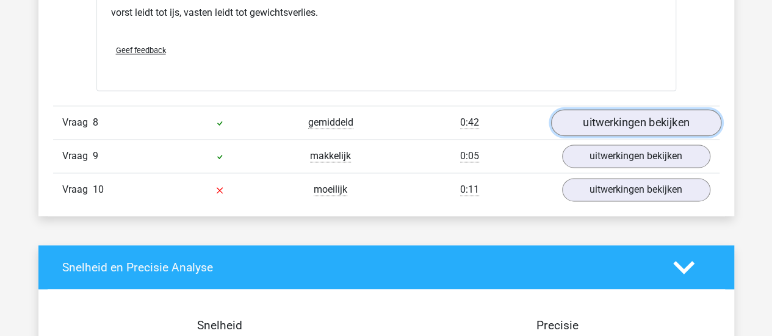
click at [628, 121] on link "uitwerkingen bekijken" at bounding box center [635, 123] width 170 height 27
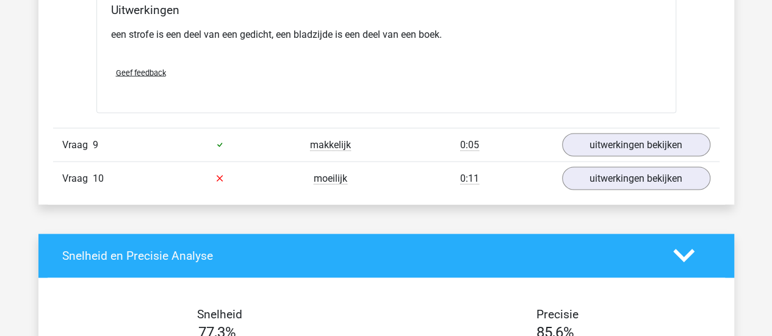
scroll to position [3437, 0]
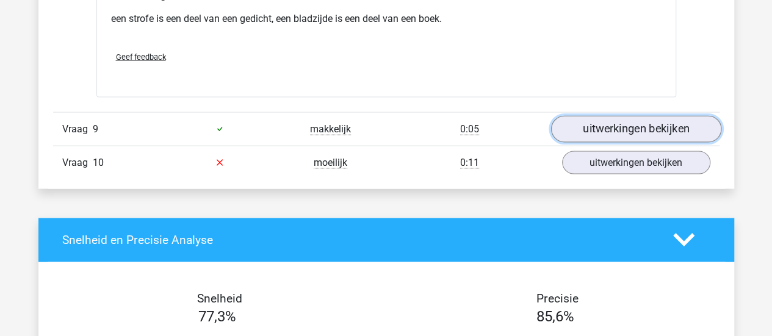
click at [636, 115] on link "uitwerkingen bekijken" at bounding box center [635, 128] width 170 height 27
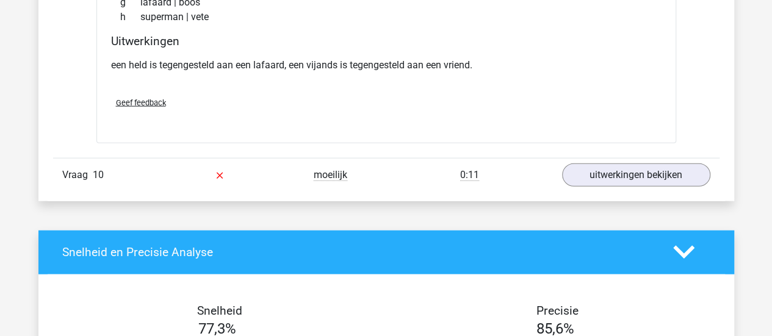
scroll to position [3730, 0]
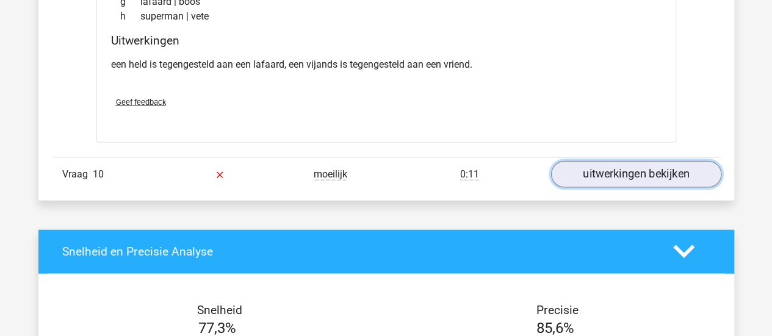
click at [614, 164] on link "uitwerkingen bekijken" at bounding box center [635, 174] width 170 height 27
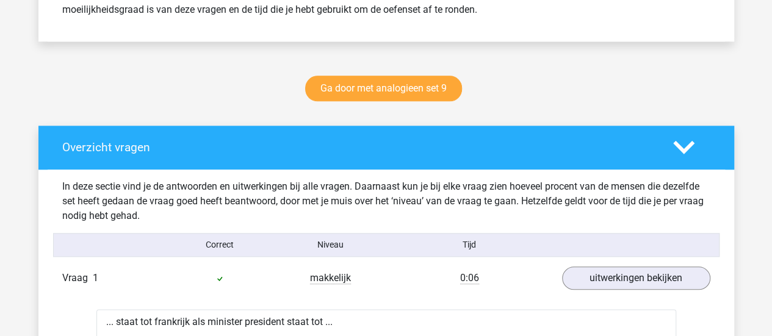
scroll to position [575, 0]
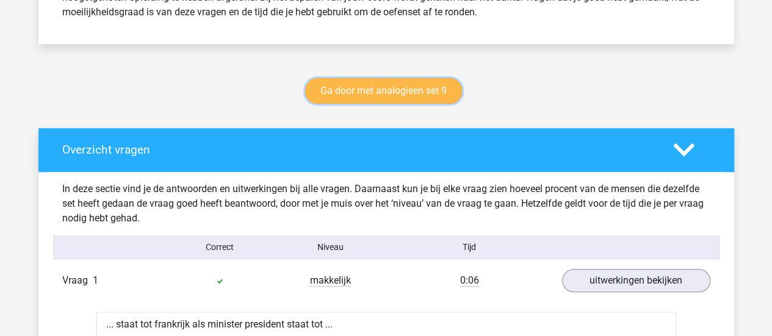
click at [412, 90] on link "Ga door met analogieen set 9" at bounding box center [383, 91] width 157 height 26
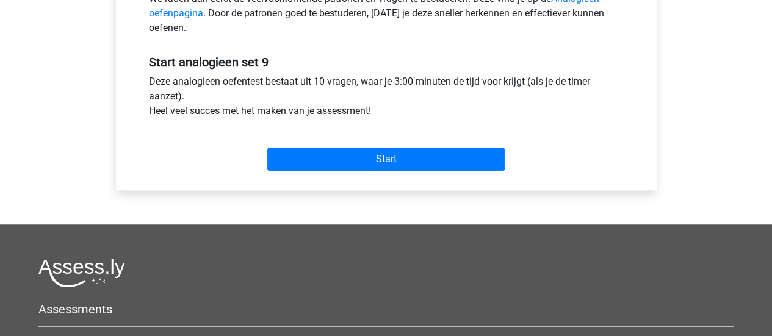
scroll to position [415, 0]
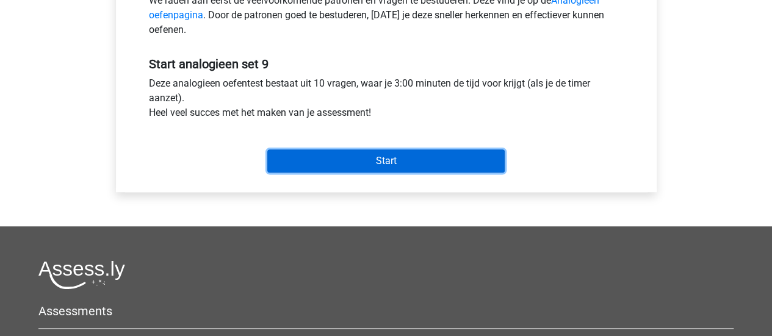
click at [377, 158] on input "Start" at bounding box center [385, 160] width 237 height 23
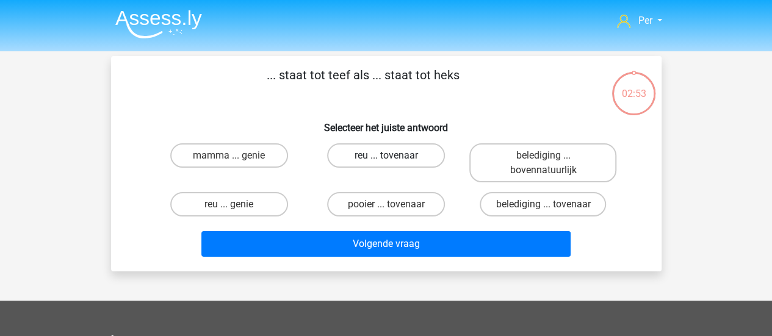
click at [354, 157] on label "reu ... tovenaar" at bounding box center [386, 155] width 118 height 24
click at [386, 157] on input "reu ... tovenaar" at bounding box center [390, 160] width 8 height 8
radio input "true"
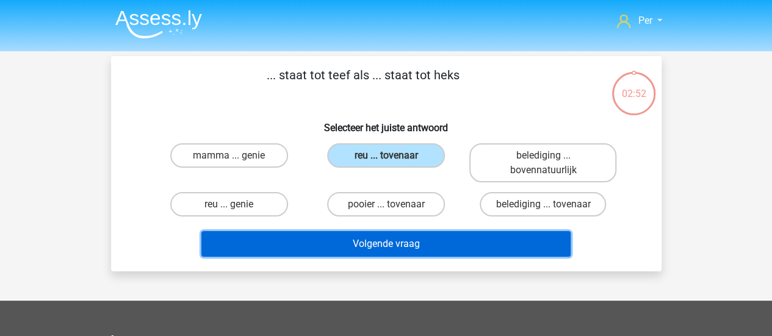
click at [359, 245] on button "Volgende vraag" at bounding box center [385, 244] width 369 height 26
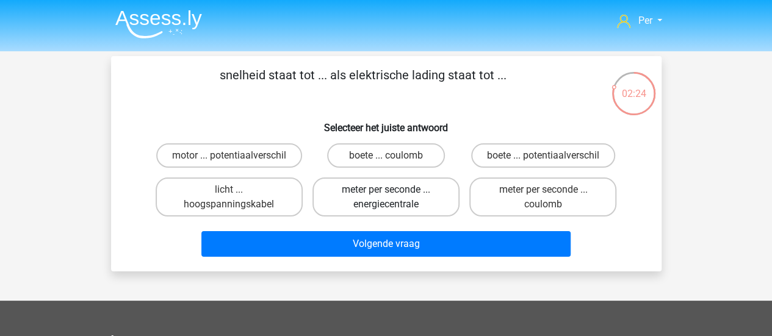
click at [411, 204] on label "meter per seconde ... energiecentrale" at bounding box center [385, 197] width 147 height 39
click at [393, 198] on input "meter per seconde ... energiecentrale" at bounding box center [390, 194] width 8 height 8
radio input "true"
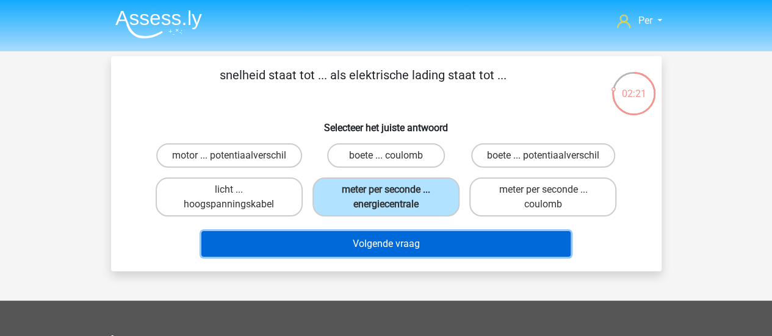
click at [415, 243] on button "Volgende vraag" at bounding box center [385, 244] width 369 height 26
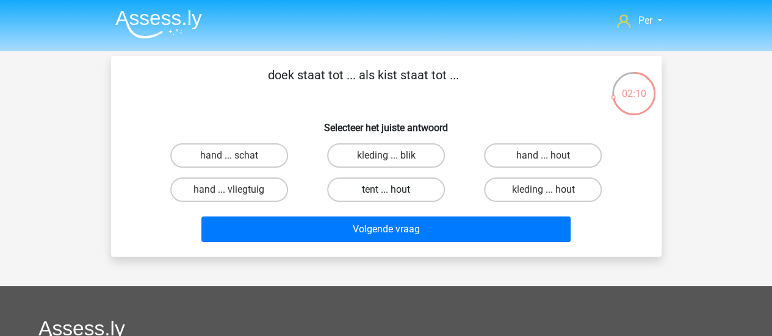
click at [415, 189] on label "tent ... hout" at bounding box center [386, 190] width 118 height 24
click at [393, 190] on input "tent ... hout" at bounding box center [390, 194] width 8 height 8
radio input "true"
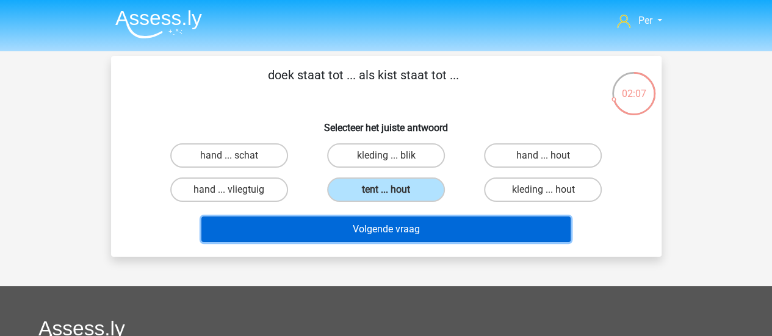
click at [418, 234] on button "Volgende vraag" at bounding box center [385, 230] width 369 height 26
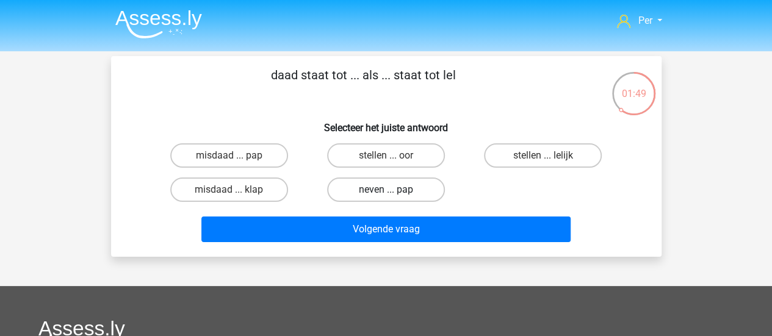
click at [427, 188] on label "neven ... pap" at bounding box center [386, 190] width 118 height 24
click at [393, 190] on input "neven ... pap" at bounding box center [390, 194] width 8 height 8
radio input "true"
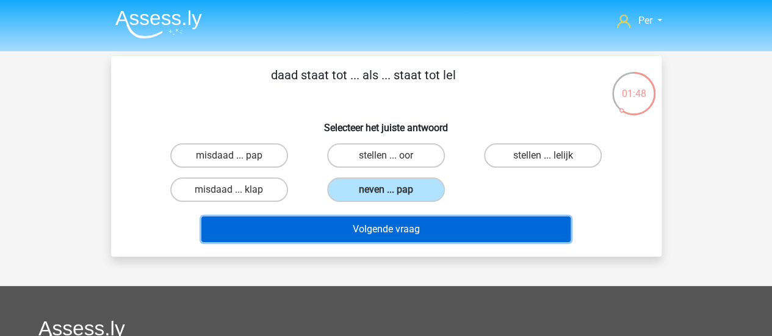
click at [427, 221] on button "Volgende vraag" at bounding box center [385, 230] width 369 height 26
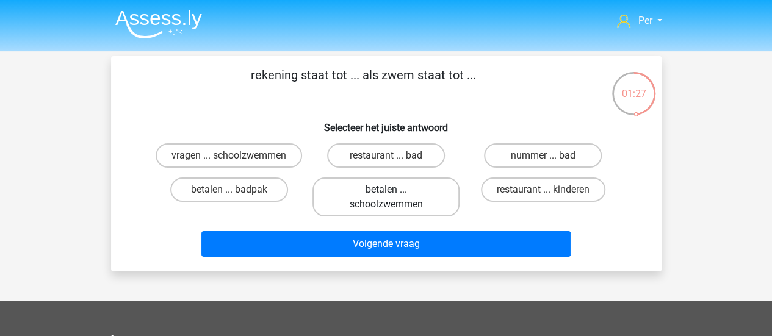
click at [422, 211] on label "betalen ... schoolzwemmen" at bounding box center [385, 197] width 147 height 39
click at [393, 198] on input "betalen ... schoolzwemmen" at bounding box center [390, 194] width 8 height 8
radio input "true"
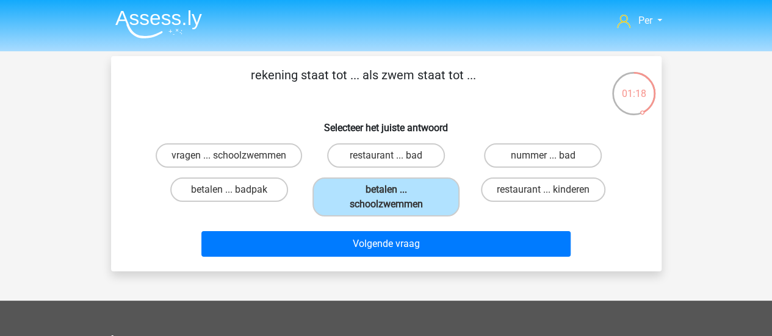
click at [481, 217] on div "restaurant ... kinderen" at bounding box center [542, 197] width 147 height 39
click at [270, 197] on label "betalen ... badpak" at bounding box center [229, 190] width 118 height 24
click at [237, 197] on input "betalen ... badpak" at bounding box center [233, 194] width 8 height 8
radio input "true"
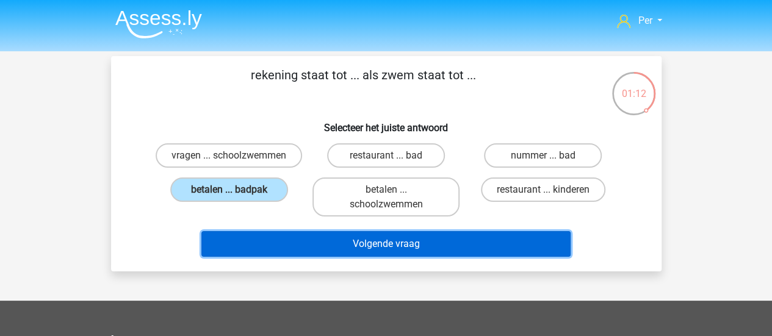
click at [365, 253] on button "Volgende vraag" at bounding box center [385, 244] width 369 height 26
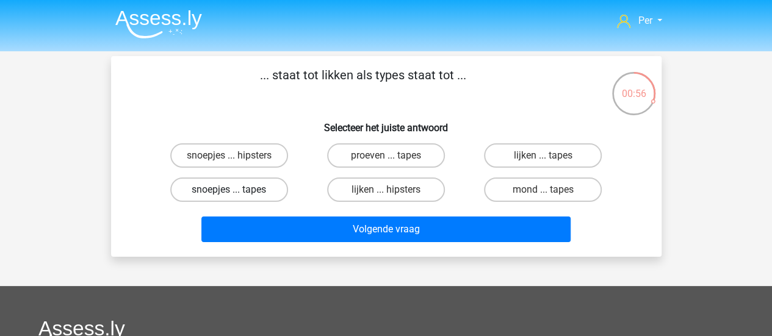
click at [261, 185] on label "snoepjes ... tapes" at bounding box center [229, 190] width 118 height 24
click at [237, 190] on input "snoepjes ... tapes" at bounding box center [233, 194] width 8 height 8
radio input "true"
click at [545, 157] on input "lijken ... tapes" at bounding box center [547, 160] width 8 height 8
radio input "true"
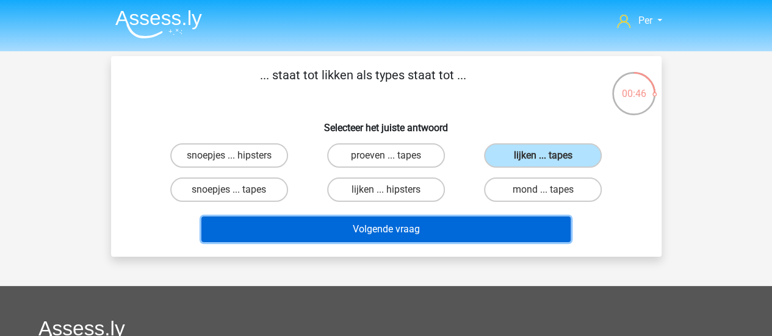
click at [464, 220] on button "Volgende vraag" at bounding box center [385, 230] width 369 height 26
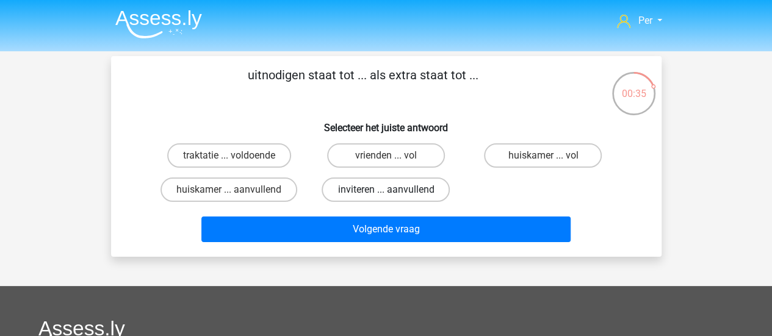
click at [372, 194] on label "inviteren ... aanvullend" at bounding box center [385, 190] width 128 height 24
click at [386, 194] on input "inviteren ... aanvullend" at bounding box center [390, 194] width 8 height 8
radio input "true"
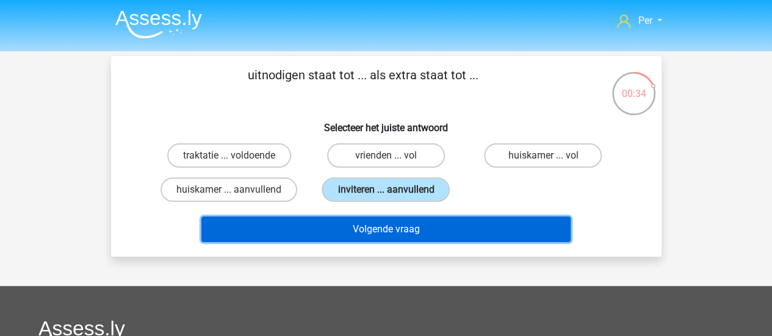
click at [387, 230] on button "Volgende vraag" at bounding box center [385, 230] width 369 height 26
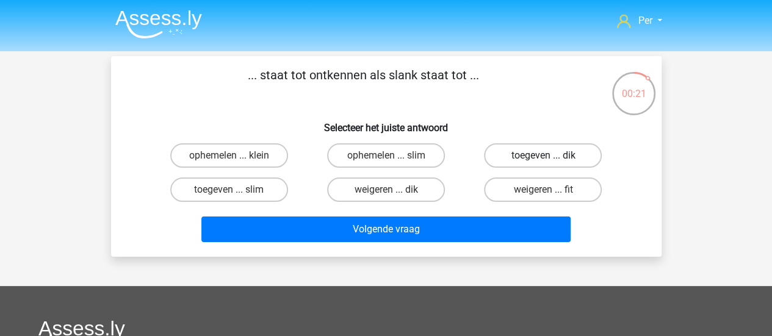
click at [544, 154] on label "toegeven ... dik" at bounding box center [543, 155] width 118 height 24
click at [544, 156] on input "toegeven ... dik" at bounding box center [547, 160] width 8 height 8
radio input "true"
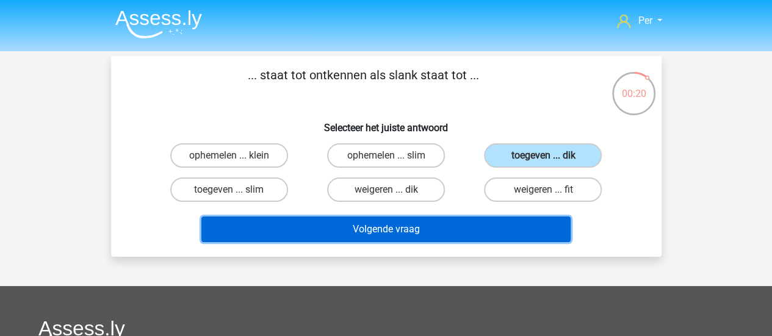
click at [467, 223] on button "Volgende vraag" at bounding box center [385, 230] width 369 height 26
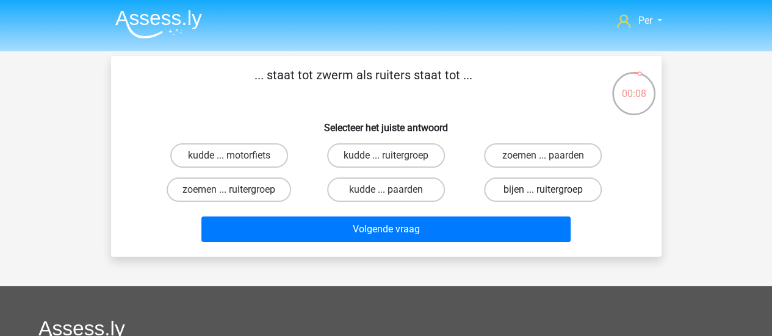
click at [526, 193] on label "bijen ... ruitergroep" at bounding box center [543, 190] width 118 height 24
click at [543, 193] on input "bijen ... ruitergroep" at bounding box center [547, 194] width 8 height 8
radio input "true"
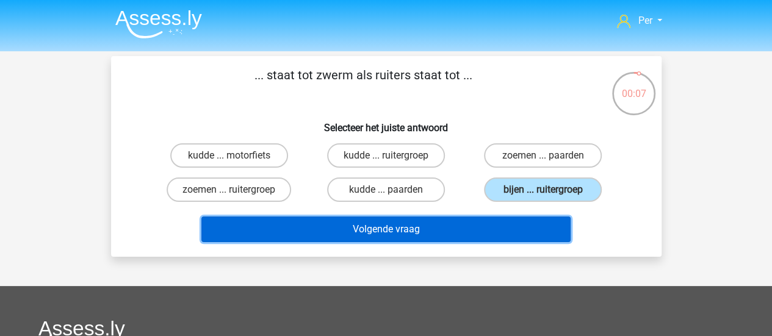
click at [478, 229] on button "Volgende vraag" at bounding box center [385, 230] width 369 height 26
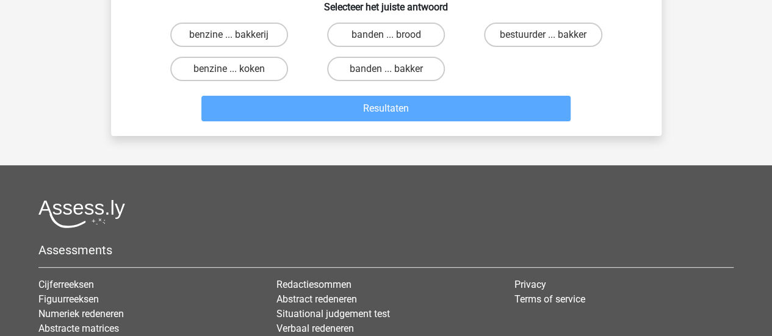
scroll to position [128, 0]
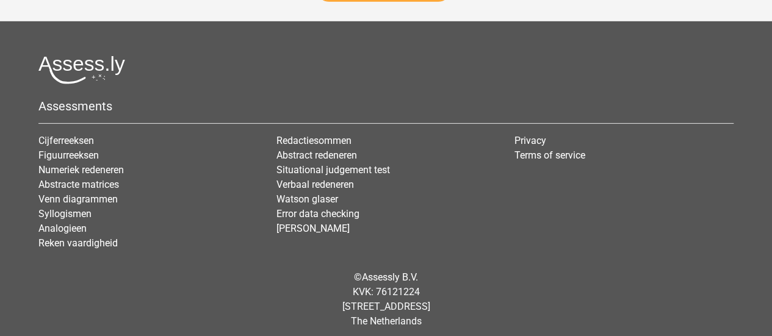
scroll to position [1708, 0]
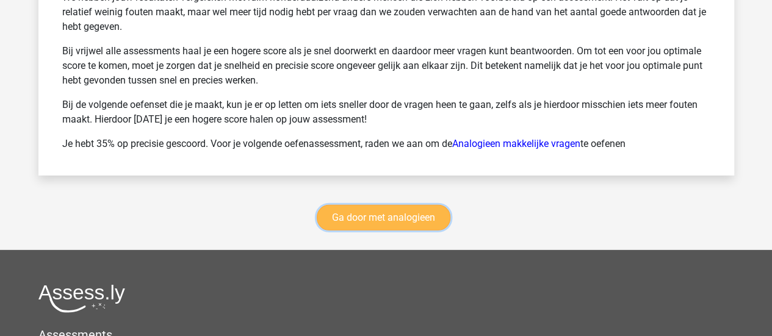
click at [398, 219] on link "Ga door met analogieen" at bounding box center [384, 218] width 134 height 26
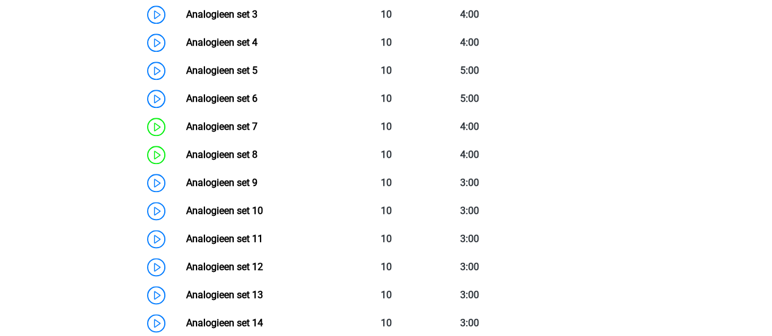
scroll to position [678, 0]
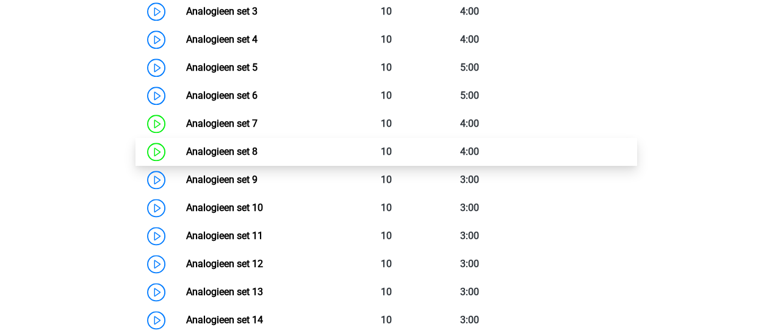
click at [194, 157] on link "Analogieen set 8" at bounding box center [221, 152] width 71 height 12
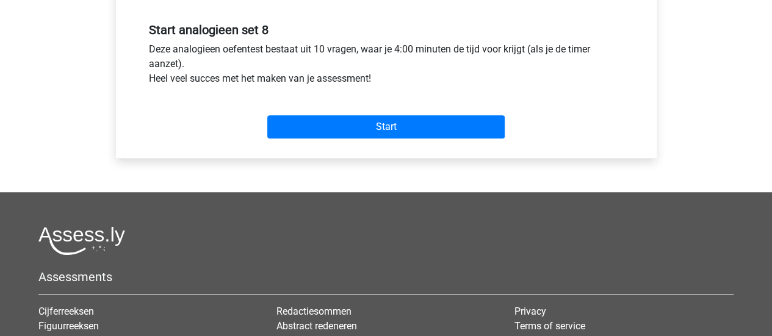
scroll to position [453, 0]
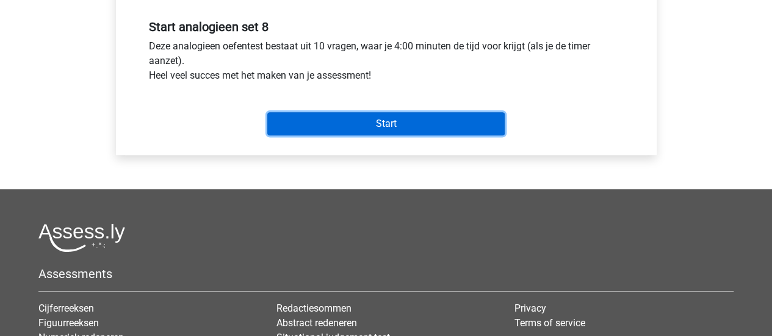
click at [353, 126] on input "Start" at bounding box center [385, 123] width 237 height 23
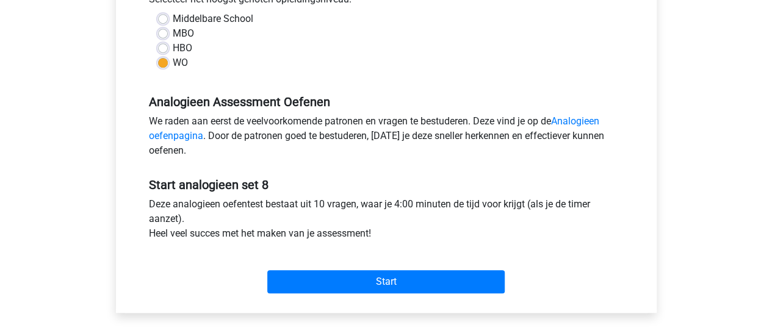
scroll to position [0, 0]
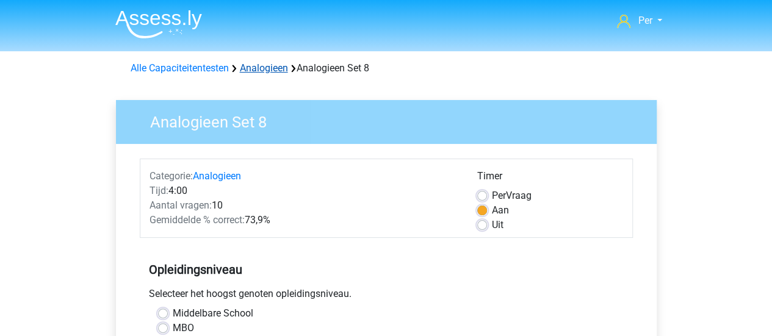
click at [274, 67] on link "Analogieen" at bounding box center [264, 68] width 48 height 12
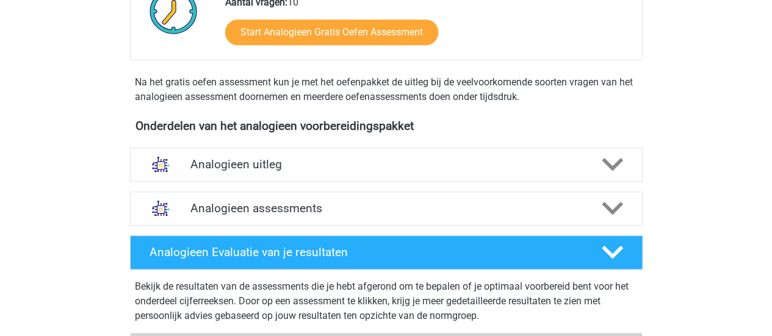
scroll to position [299, 0]
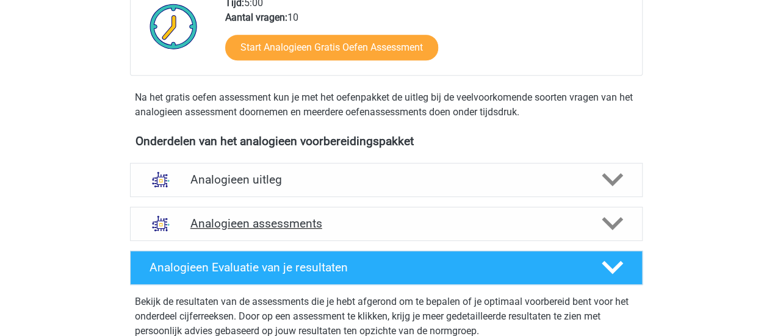
click at [317, 213] on div "Analogieen assessments" at bounding box center [386, 224] width 512 height 34
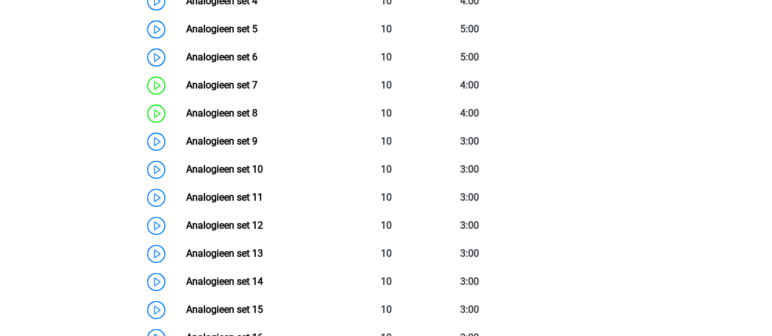
scroll to position [717, 0]
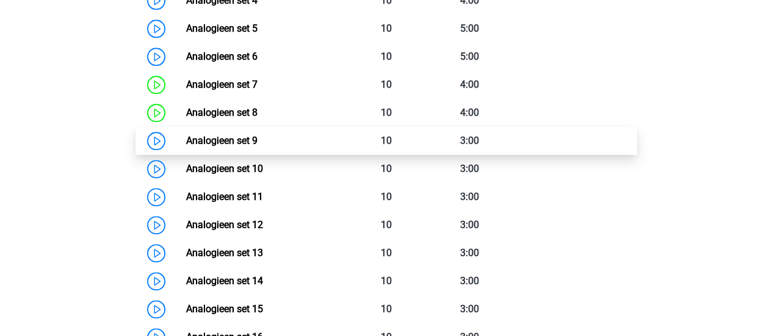
click at [229, 140] on link "Analogieen set 9" at bounding box center [221, 141] width 71 height 12
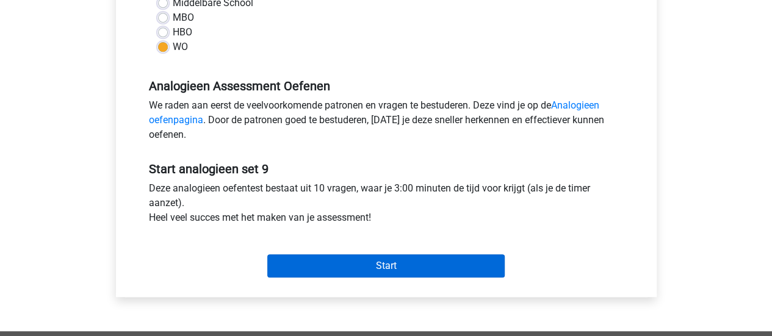
scroll to position [311, 0]
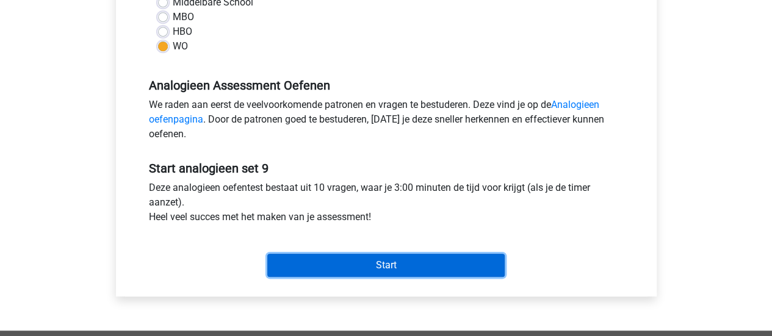
click at [382, 263] on input "Start" at bounding box center [385, 265] width 237 height 23
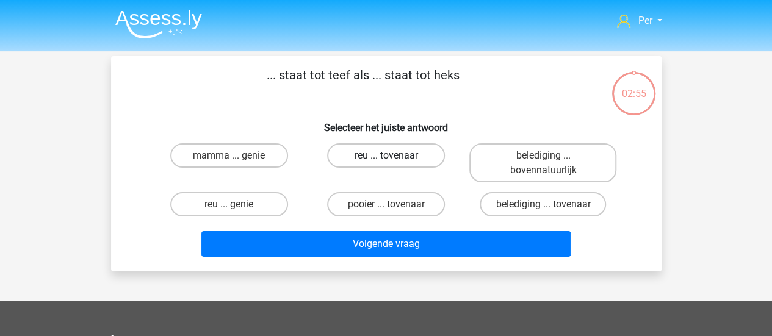
click at [372, 161] on label "reu ... tovenaar" at bounding box center [386, 155] width 118 height 24
click at [386, 161] on input "reu ... tovenaar" at bounding box center [390, 160] width 8 height 8
radio input "true"
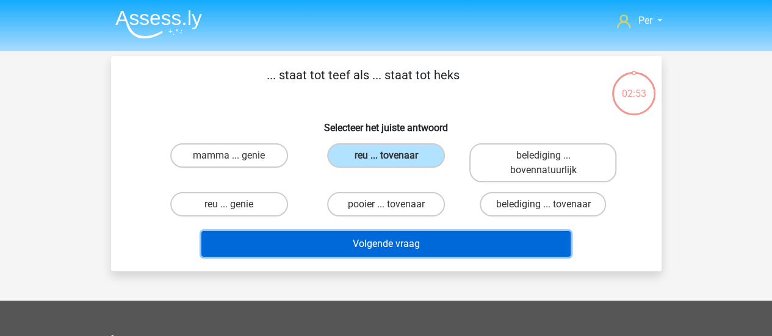
click at [411, 246] on button "Volgende vraag" at bounding box center [385, 244] width 369 height 26
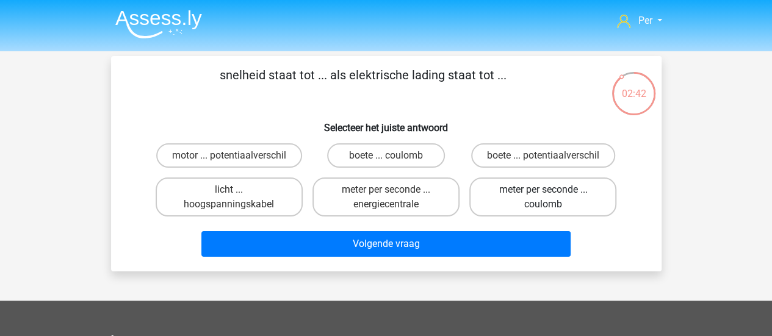
click at [526, 201] on label "meter per seconde ... coulomb" at bounding box center [542, 197] width 147 height 39
click at [543, 198] on input "meter per seconde ... coulomb" at bounding box center [547, 194] width 8 height 8
radio input "true"
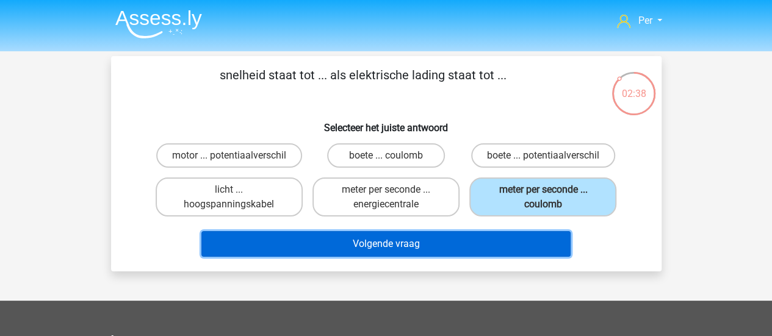
click at [445, 248] on button "Volgende vraag" at bounding box center [385, 244] width 369 height 26
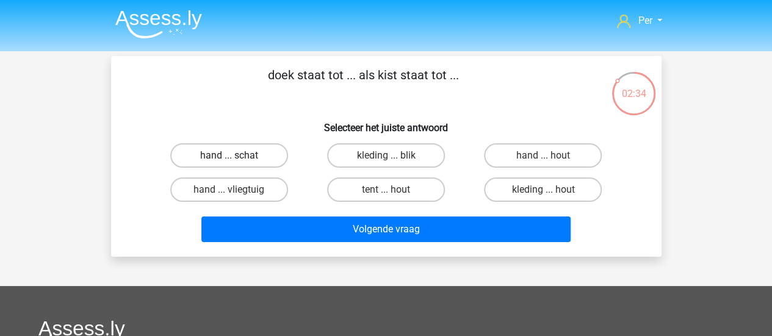
click at [242, 163] on label "hand ... schat" at bounding box center [229, 155] width 118 height 24
click at [237, 163] on input "hand ... schat" at bounding box center [233, 160] width 8 height 8
radio input "true"
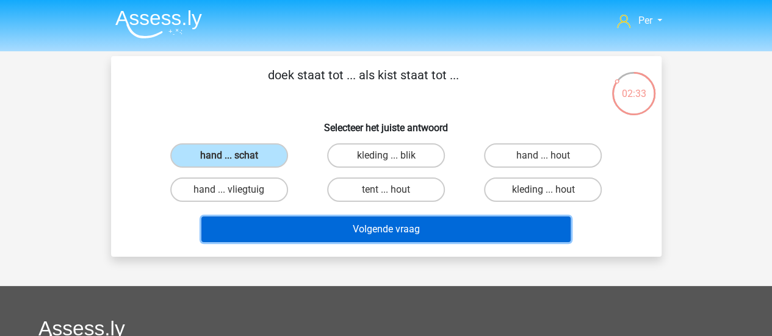
click at [386, 228] on button "Volgende vraag" at bounding box center [385, 230] width 369 height 26
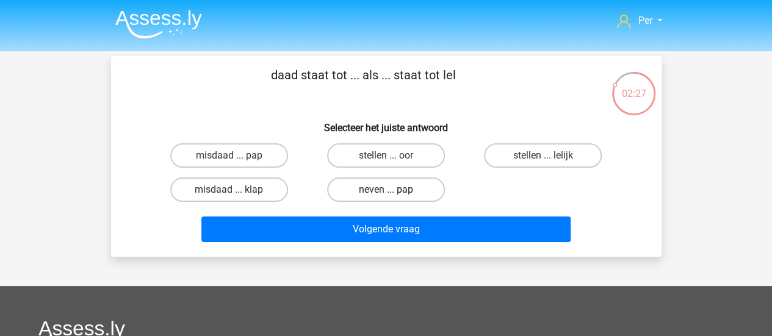
click at [393, 194] on label "neven ... pap" at bounding box center [386, 190] width 118 height 24
click at [393, 194] on input "neven ... pap" at bounding box center [390, 194] width 8 height 8
radio input "true"
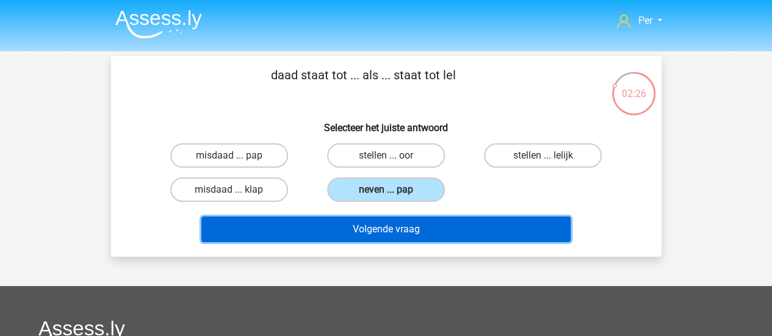
click at [397, 234] on button "Volgende vraag" at bounding box center [385, 230] width 369 height 26
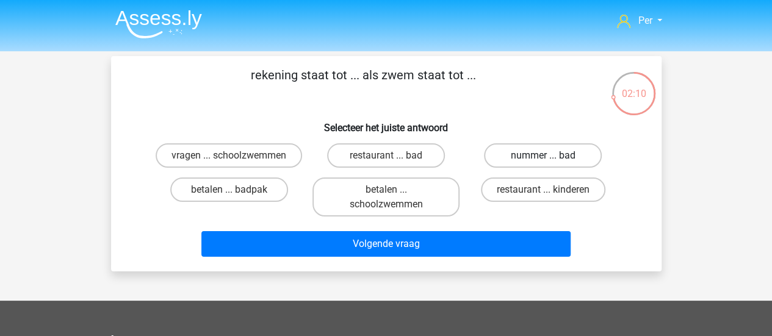
click at [514, 157] on label "nummer ... bad" at bounding box center [543, 155] width 118 height 24
click at [543, 157] on input "nummer ... bad" at bounding box center [547, 160] width 8 height 8
radio input "true"
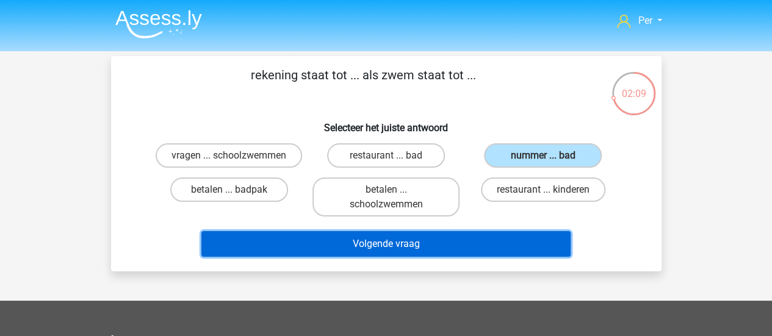
click at [417, 257] on button "Volgende vraag" at bounding box center [385, 244] width 369 height 26
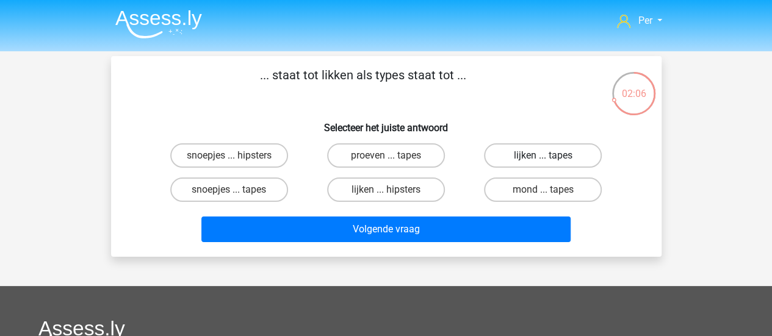
click at [559, 156] on label "lijken ... tapes" at bounding box center [543, 155] width 118 height 24
click at [551, 156] on input "lijken ... tapes" at bounding box center [547, 160] width 8 height 8
radio input "true"
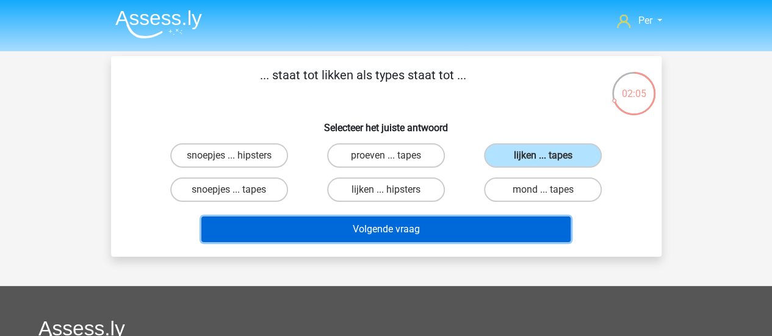
click at [440, 225] on button "Volgende vraag" at bounding box center [385, 230] width 369 height 26
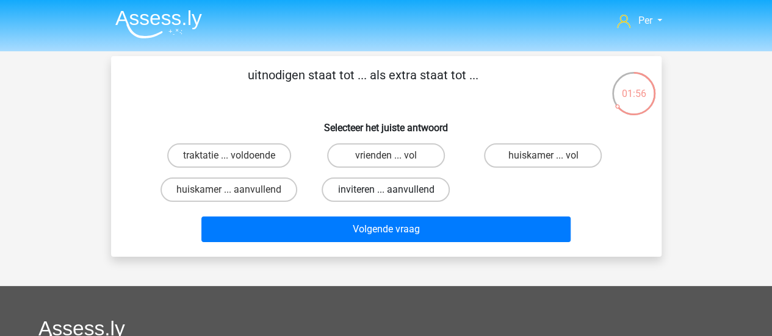
click at [381, 194] on label "inviteren ... aanvullend" at bounding box center [385, 190] width 128 height 24
click at [386, 194] on input "inviteren ... aanvullend" at bounding box center [390, 194] width 8 height 8
radio input "true"
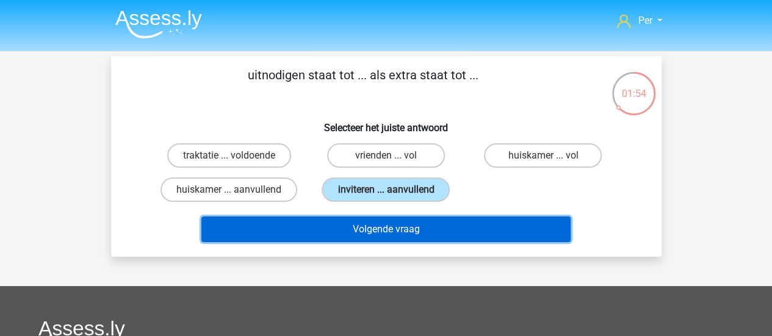
click at [378, 226] on button "Volgende vraag" at bounding box center [385, 230] width 369 height 26
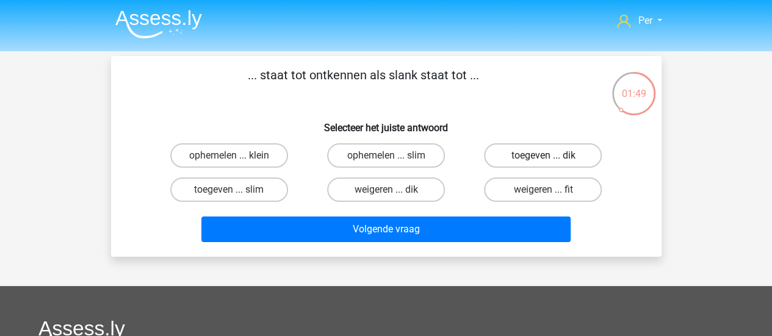
click at [516, 160] on label "toegeven ... dik" at bounding box center [543, 155] width 118 height 24
click at [543, 160] on input "toegeven ... dik" at bounding box center [547, 160] width 8 height 8
radio input "true"
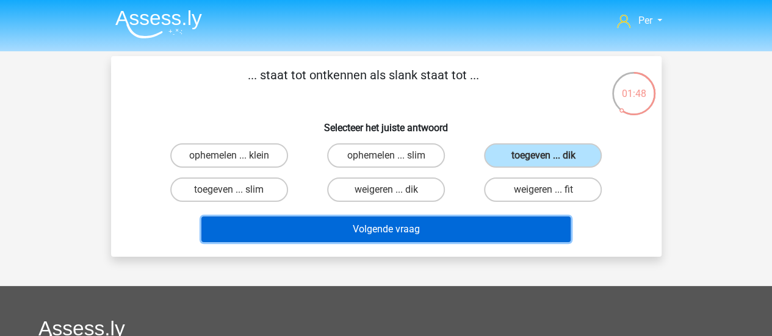
click at [451, 224] on button "Volgende vraag" at bounding box center [385, 230] width 369 height 26
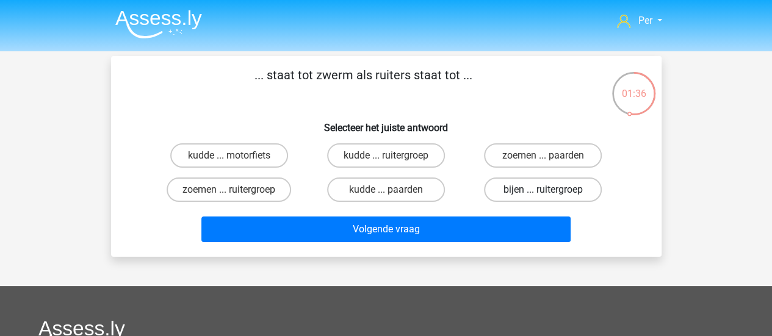
click at [518, 191] on label "bijen ... ruitergroep" at bounding box center [543, 190] width 118 height 24
click at [543, 191] on input "bijen ... ruitergroep" at bounding box center [547, 194] width 8 height 8
radio input "true"
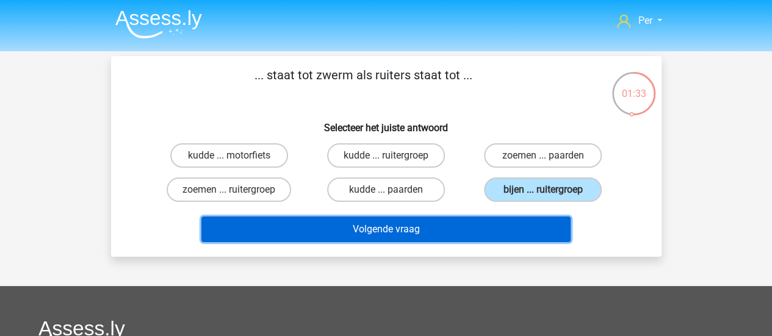
click at [461, 229] on button "Volgende vraag" at bounding box center [385, 230] width 369 height 26
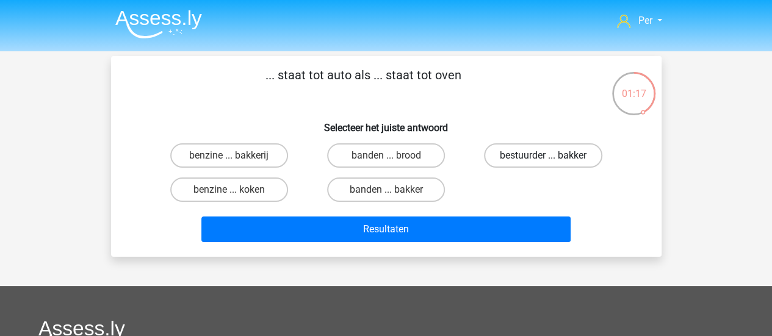
click at [527, 154] on label "bestuurder ... bakker" at bounding box center [543, 155] width 118 height 24
click at [543, 156] on input "bestuurder ... bakker" at bounding box center [547, 160] width 8 height 8
radio input "true"
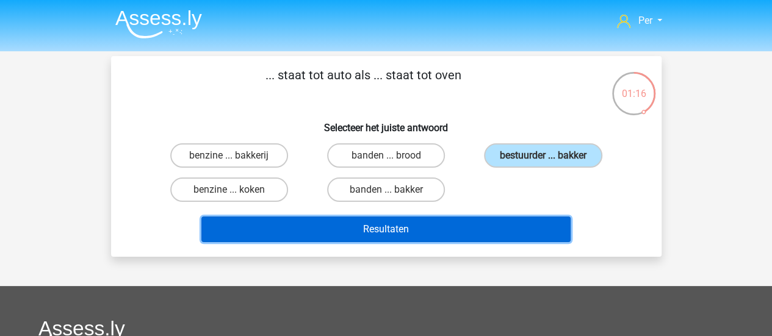
click at [462, 221] on button "Resultaten" at bounding box center [385, 230] width 369 height 26
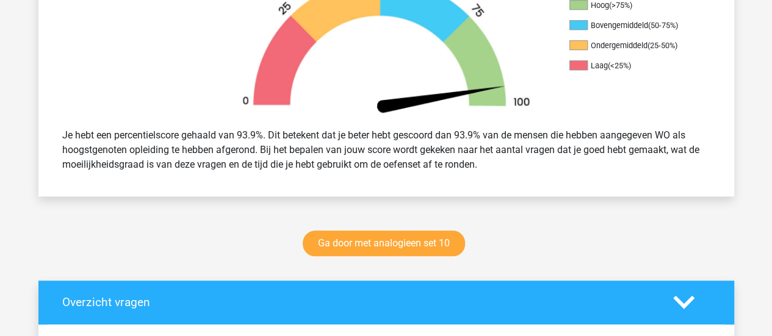
scroll to position [421, 0]
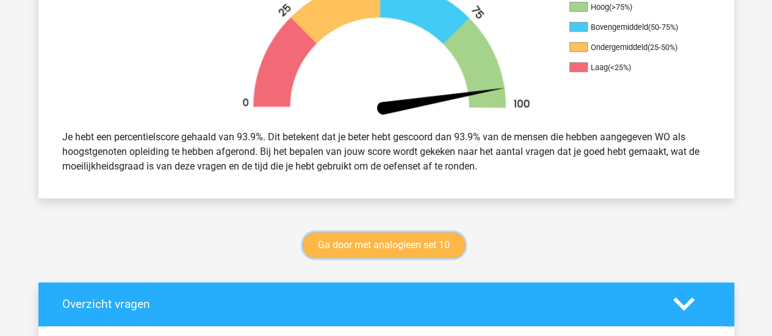
click at [431, 240] on link "Ga door met analogieen set 10" at bounding box center [384, 245] width 162 height 26
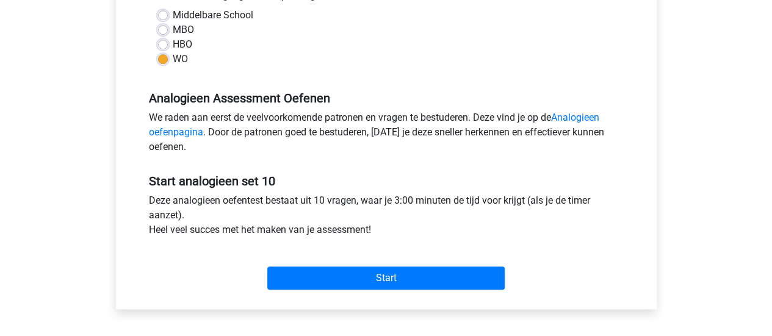
scroll to position [299, 0]
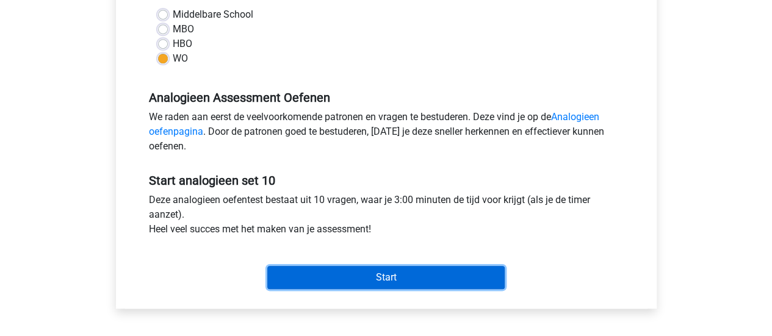
click at [403, 280] on input "Start" at bounding box center [385, 277] width 237 height 23
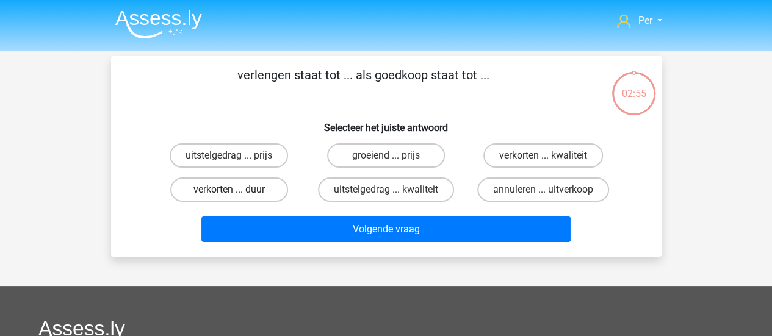
click at [262, 195] on label "verkorten ... duur" at bounding box center [229, 190] width 118 height 24
click at [237, 195] on input "verkorten ... duur" at bounding box center [233, 194] width 8 height 8
radio input "true"
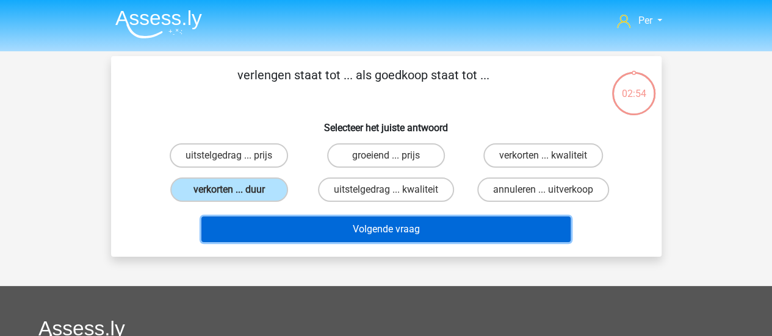
click at [383, 228] on button "Volgende vraag" at bounding box center [385, 230] width 369 height 26
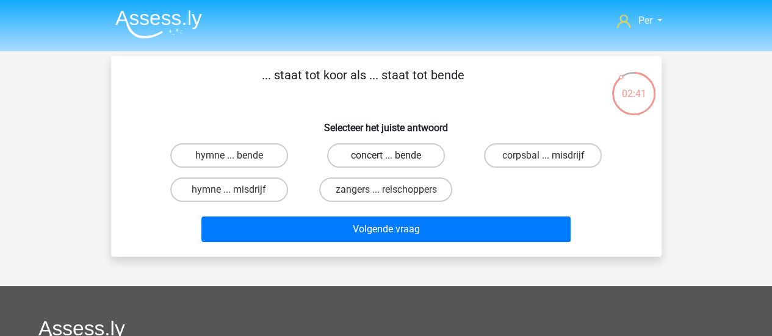
click at [355, 163] on label "concert ... bende" at bounding box center [386, 155] width 118 height 24
click at [386, 163] on input "concert ... bende" at bounding box center [390, 160] width 8 height 8
radio input "true"
click at [290, 170] on div "hymne ... bende" at bounding box center [229, 155] width 157 height 34
click at [274, 191] on label "hymne ... misdrijf" at bounding box center [229, 190] width 118 height 24
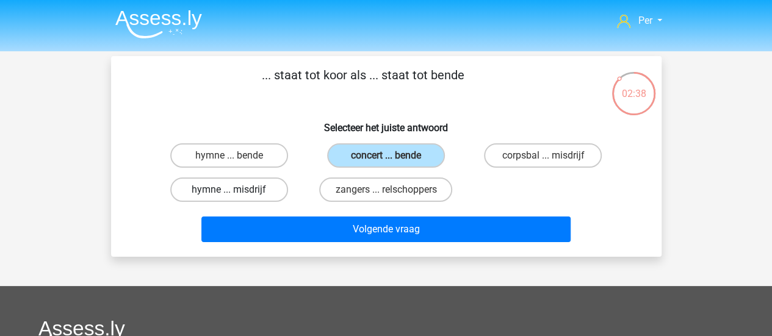
click at [237, 191] on input "hymne ... misdrijf" at bounding box center [233, 194] width 8 height 8
radio input "true"
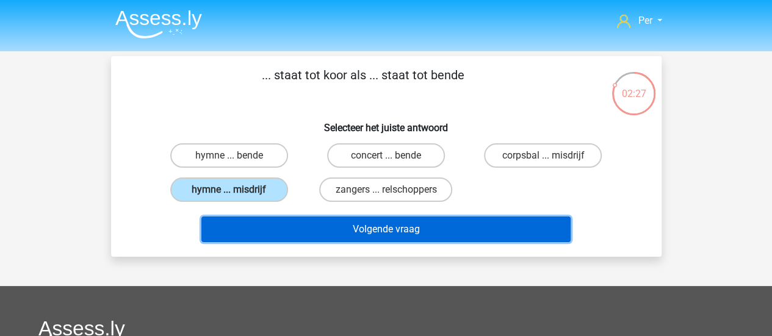
click at [380, 234] on button "Volgende vraag" at bounding box center [385, 230] width 369 height 26
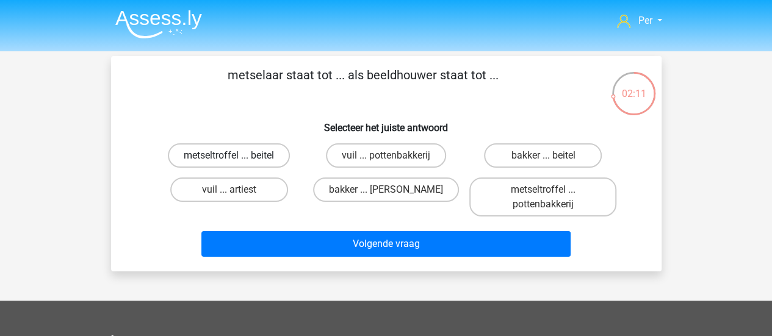
click at [248, 159] on label "metseltroffel ... beitel" at bounding box center [229, 155] width 122 height 24
click at [237, 159] on input "metseltroffel ... beitel" at bounding box center [233, 160] width 8 height 8
radio input "true"
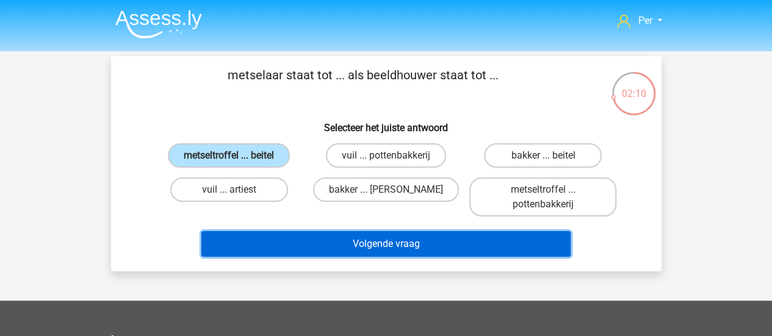
click at [346, 237] on button "Volgende vraag" at bounding box center [385, 244] width 369 height 26
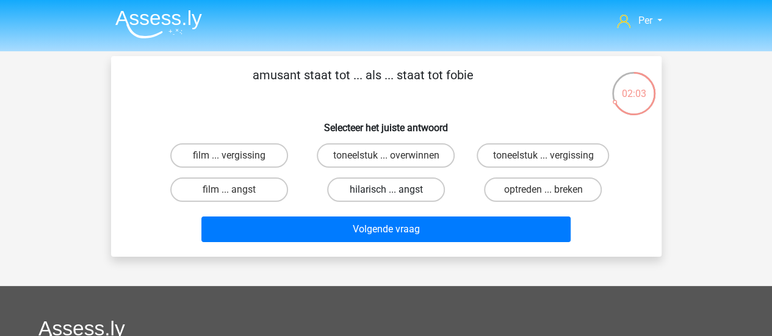
click at [412, 188] on label "hilarisch ... angst" at bounding box center [386, 190] width 118 height 24
click at [393, 190] on input "hilarisch ... angst" at bounding box center [390, 194] width 8 height 8
radio input "true"
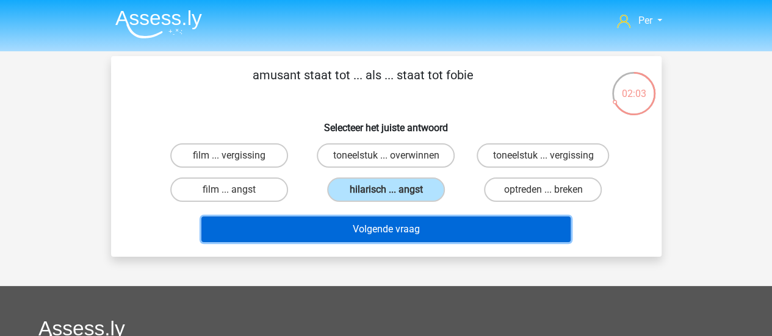
click at [415, 235] on button "Volgende vraag" at bounding box center [385, 230] width 369 height 26
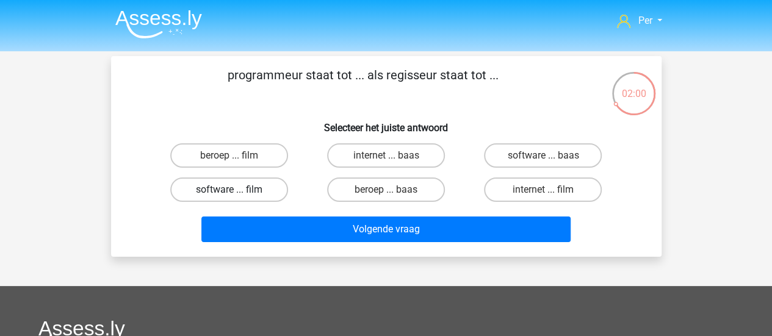
click at [240, 189] on label "software ... film" at bounding box center [229, 190] width 118 height 24
click at [237, 190] on input "software ... film" at bounding box center [233, 194] width 8 height 8
radio input "true"
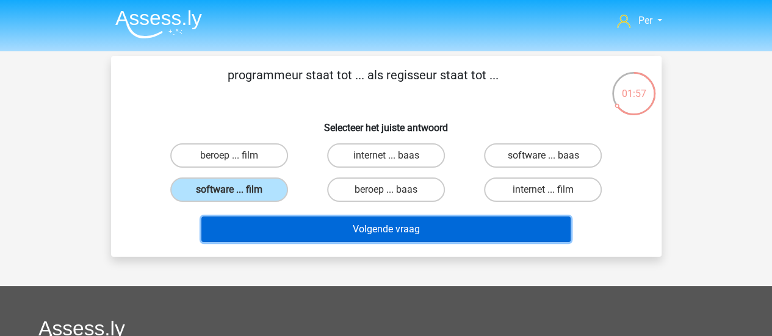
click at [359, 232] on button "Volgende vraag" at bounding box center [385, 230] width 369 height 26
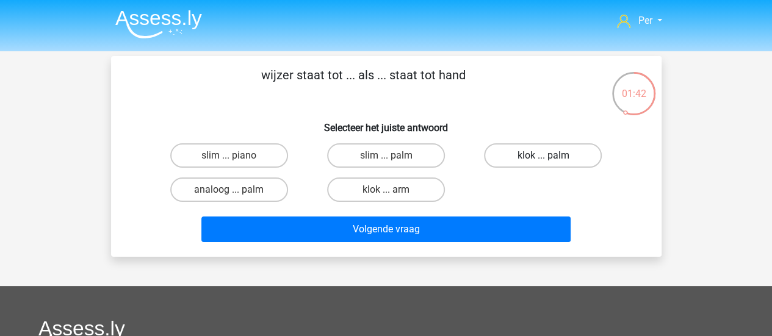
click at [556, 151] on label "klok ... palm" at bounding box center [543, 155] width 118 height 24
click at [551, 156] on input "klok ... palm" at bounding box center [547, 160] width 8 height 8
radio input "true"
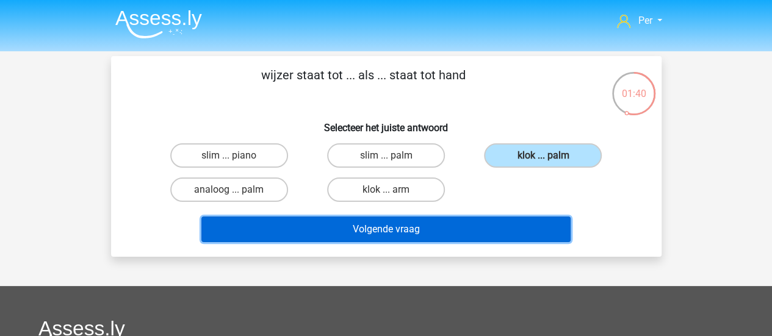
click at [442, 226] on button "Volgende vraag" at bounding box center [385, 230] width 369 height 26
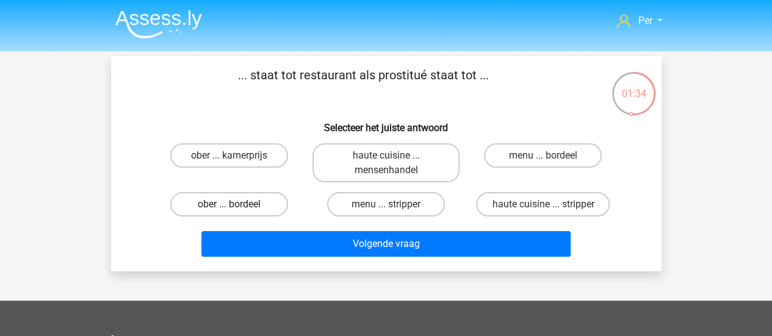
click at [243, 209] on label "ober ... bordeel" at bounding box center [229, 204] width 118 height 24
click at [237, 209] on input "ober ... bordeel" at bounding box center [233, 208] width 8 height 8
radio input "true"
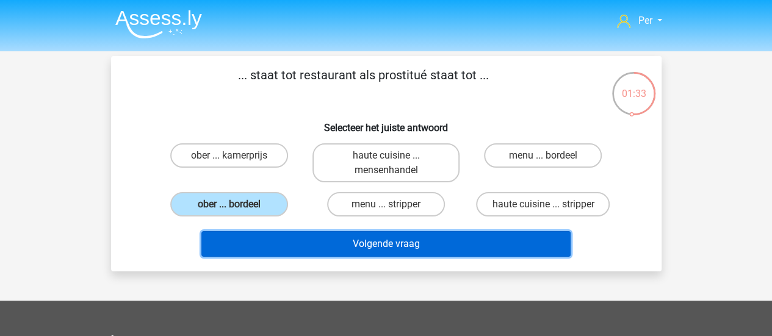
click at [384, 243] on button "Volgende vraag" at bounding box center [385, 244] width 369 height 26
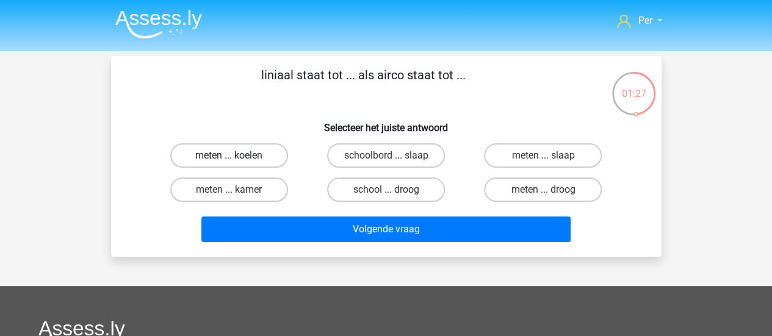
click at [251, 160] on label "meten ... koelen" at bounding box center [229, 155] width 118 height 24
click at [237, 160] on input "meten ... koelen" at bounding box center [233, 160] width 8 height 8
radio input "true"
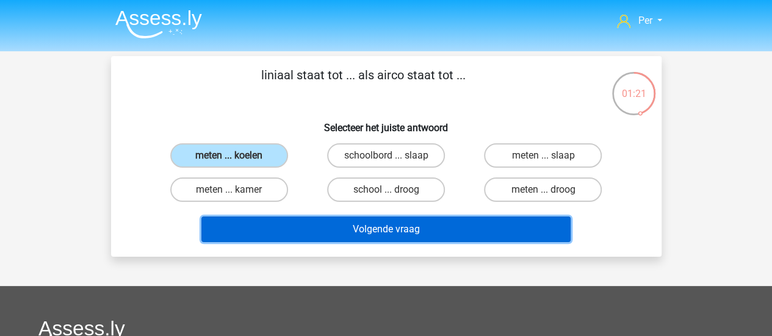
click at [472, 228] on button "Volgende vraag" at bounding box center [385, 230] width 369 height 26
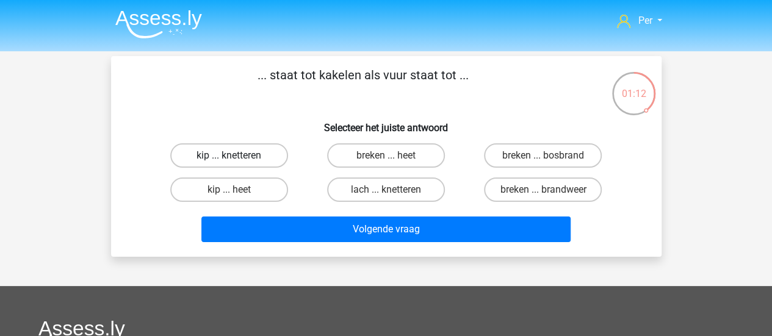
click at [257, 153] on label "kip ... knetteren" at bounding box center [229, 155] width 118 height 24
click at [237, 156] on input "kip ... knetteren" at bounding box center [233, 160] width 8 height 8
radio input "true"
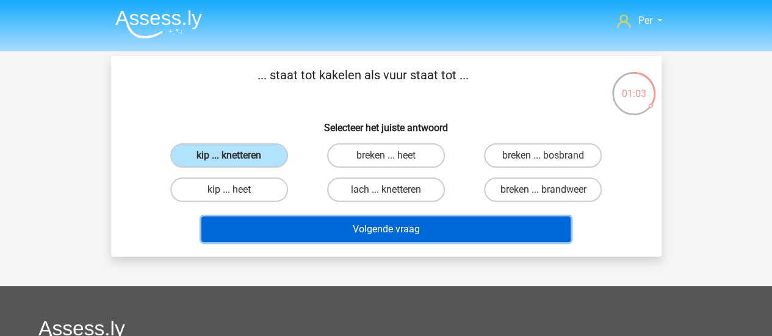
click at [447, 232] on button "Volgende vraag" at bounding box center [385, 230] width 369 height 26
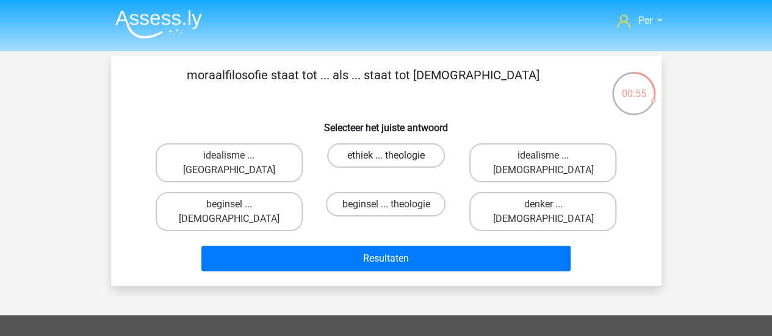
click at [422, 160] on label "ethiek ... theologie" at bounding box center [386, 155] width 118 height 24
click at [393, 160] on input "ethiek ... theologie" at bounding box center [390, 160] width 8 height 8
radio input "true"
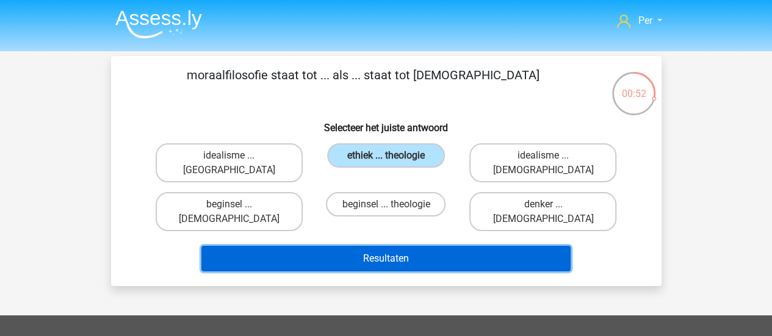
click at [422, 246] on button "Resultaten" at bounding box center [385, 259] width 369 height 26
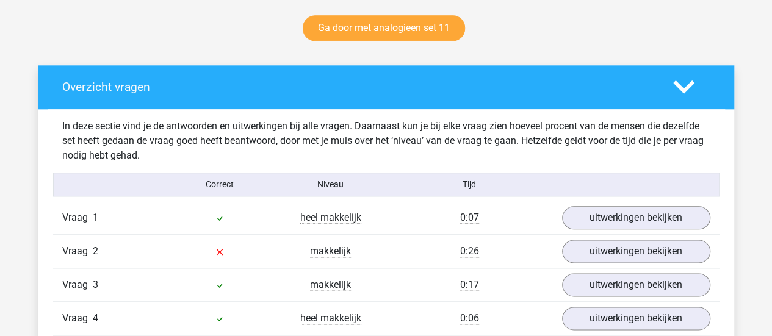
scroll to position [789, 0]
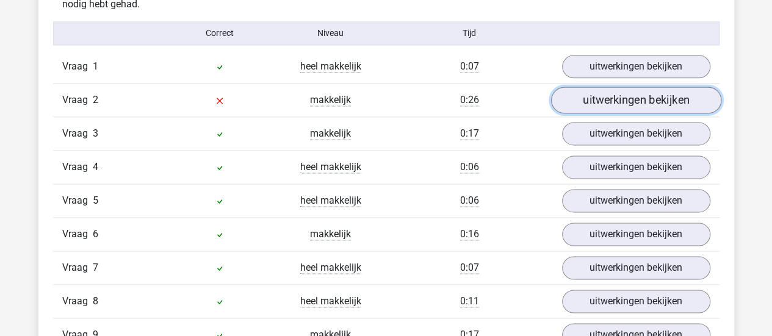
click at [641, 107] on link "uitwerkingen bekijken" at bounding box center [635, 100] width 170 height 27
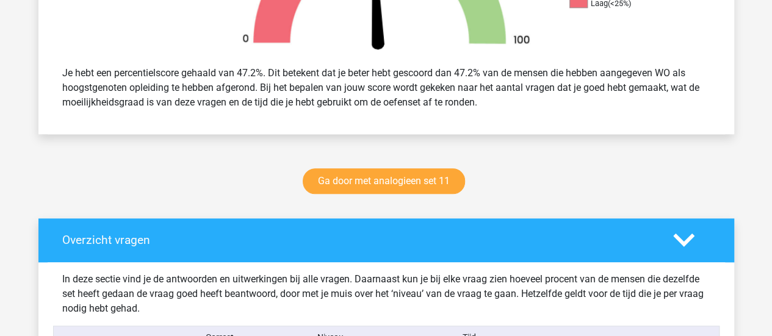
scroll to position [486, 0]
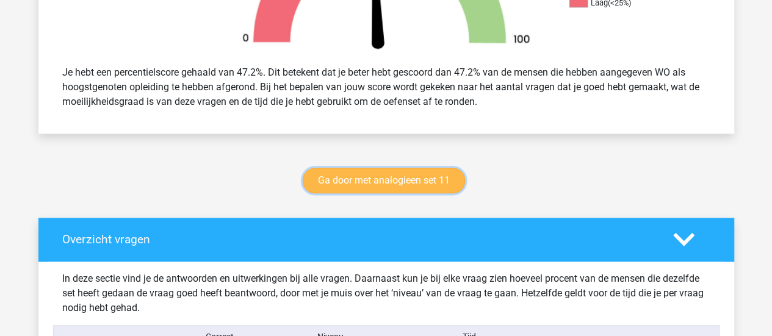
click at [418, 187] on link "Ga door met analogieen set 11" at bounding box center [384, 181] width 162 height 26
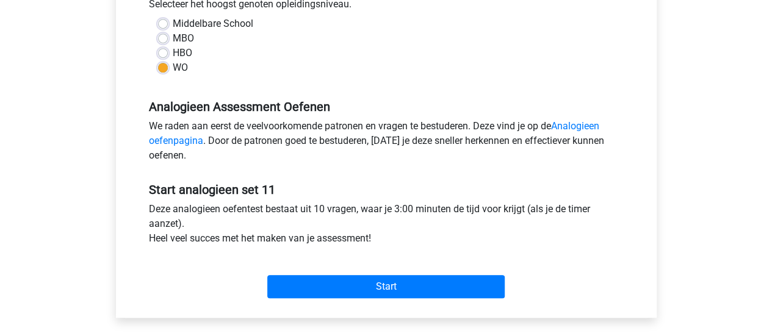
scroll to position [290, 0]
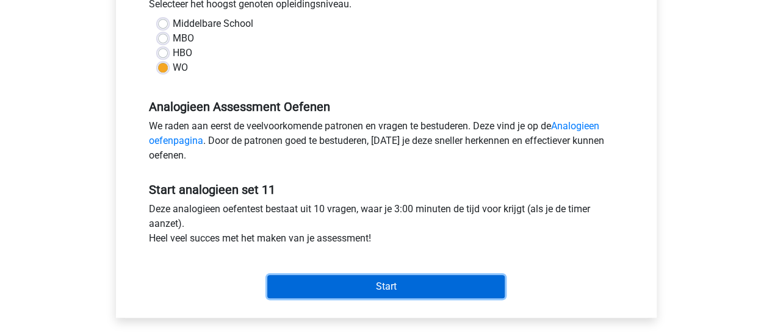
click at [396, 289] on input "Start" at bounding box center [385, 286] width 237 height 23
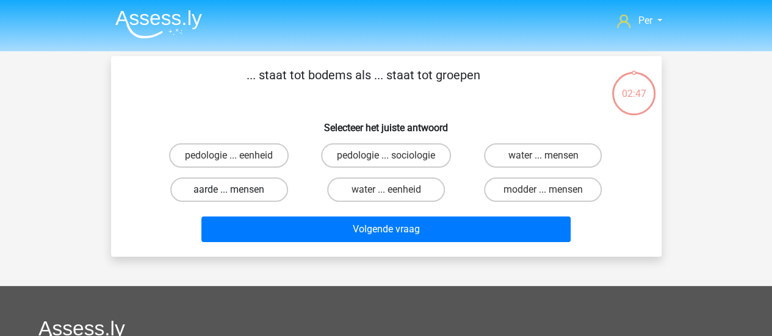
click at [254, 196] on label "aarde ... mensen" at bounding box center [229, 190] width 118 height 24
click at [237, 196] on input "aarde ... mensen" at bounding box center [233, 194] width 8 height 8
radio input "true"
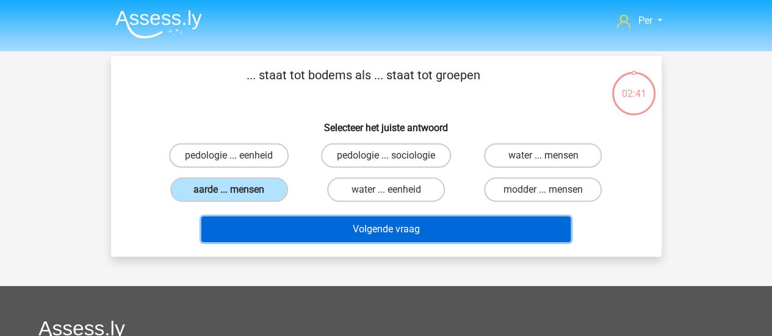
click at [404, 222] on button "Volgende vraag" at bounding box center [385, 230] width 369 height 26
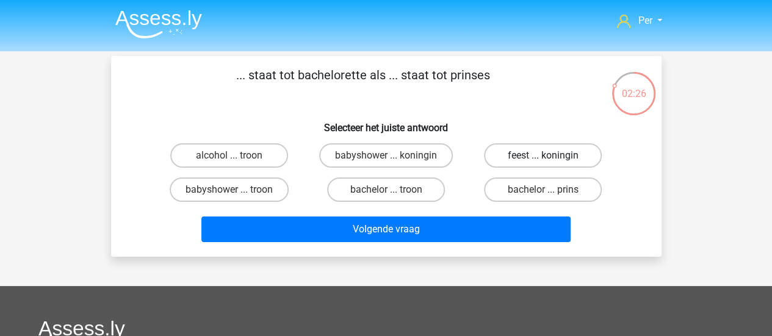
click at [507, 160] on label "feest ... koningin" at bounding box center [543, 155] width 118 height 24
click at [543, 160] on input "feest ... koningin" at bounding box center [547, 160] width 8 height 8
radio input "true"
click at [472, 194] on div "bachelor ... prins" at bounding box center [542, 190] width 147 height 24
click at [503, 193] on label "bachelor ... prins" at bounding box center [543, 190] width 118 height 24
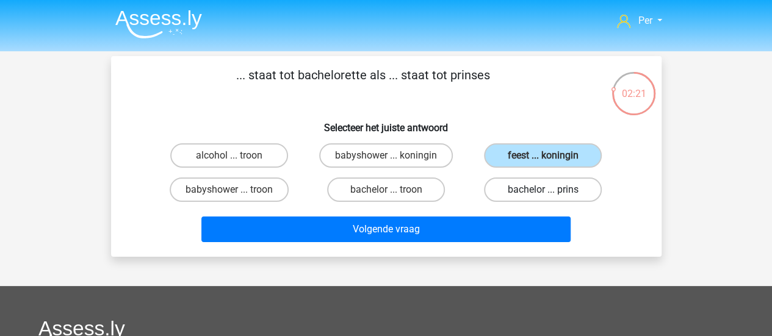
click at [543, 193] on input "bachelor ... prins" at bounding box center [547, 194] width 8 height 8
radio input "true"
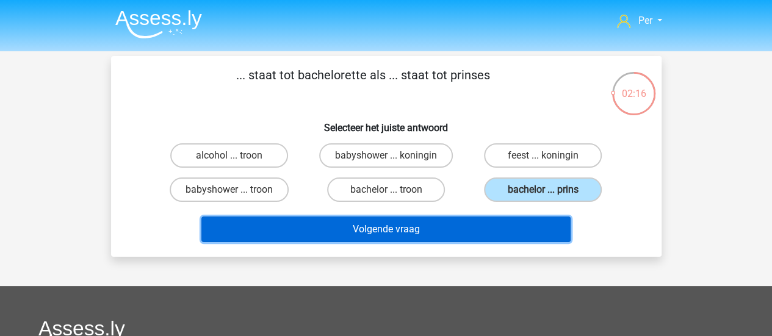
click at [464, 223] on button "Volgende vraag" at bounding box center [385, 230] width 369 height 26
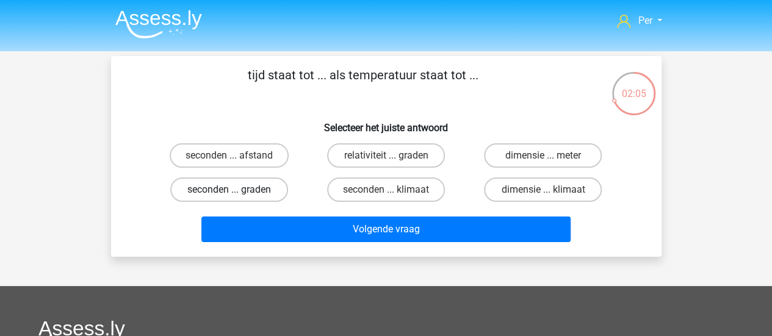
click at [264, 186] on label "seconden ... graden" at bounding box center [229, 190] width 118 height 24
click at [237, 190] on input "seconden ... graden" at bounding box center [233, 194] width 8 height 8
radio input "true"
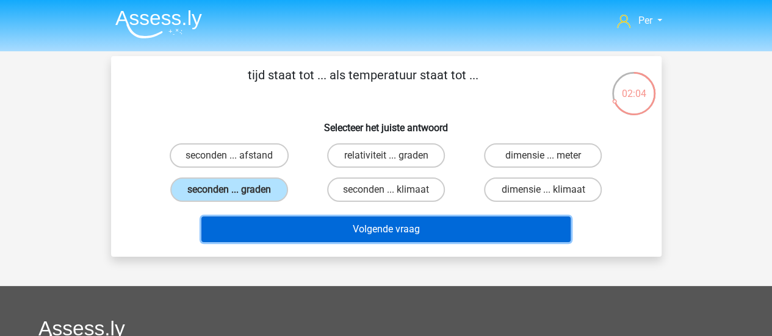
click at [375, 230] on button "Volgende vraag" at bounding box center [385, 230] width 369 height 26
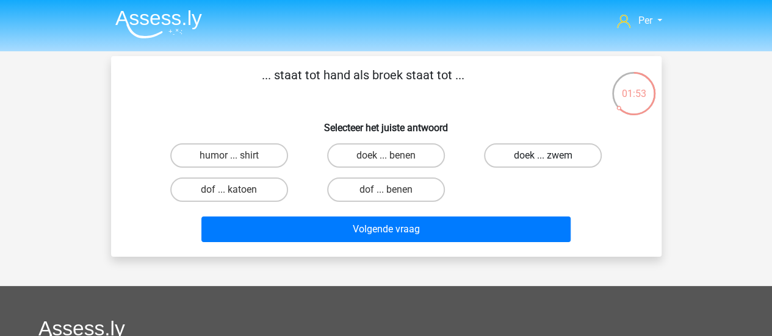
click at [519, 159] on label "doek ... zwem" at bounding box center [543, 155] width 118 height 24
click at [543, 159] on input "doek ... zwem" at bounding box center [547, 160] width 8 height 8
radio input "true"
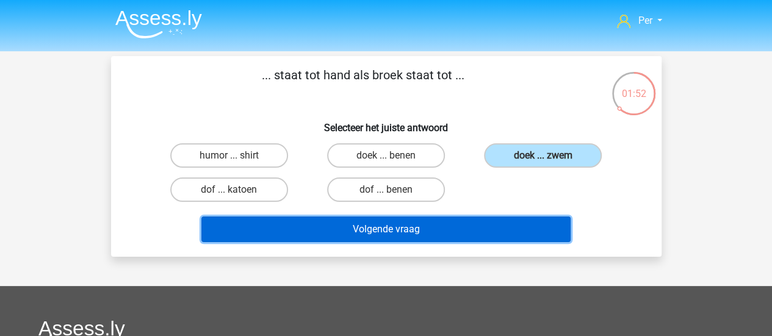
click at [488, 231] on button "Volgende vraag" at bounding box center [385, 230] width 369 height 26
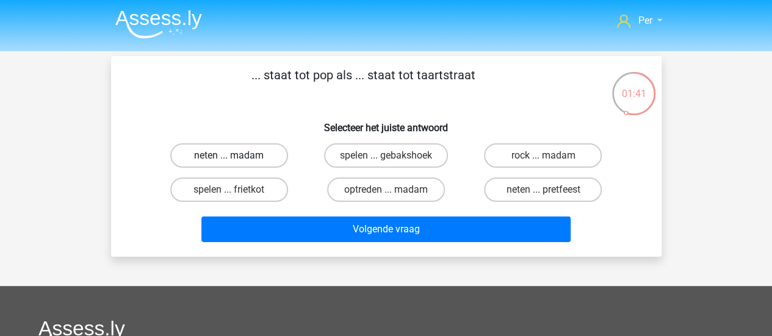
click at [248, 160] on label "neten ... madam" at bounding box center [229, 155] width 118 height 24
click at [237, 160] on input "neten ... madam" at bounding box center [233, 160] width 8 height 8
radio input "true"
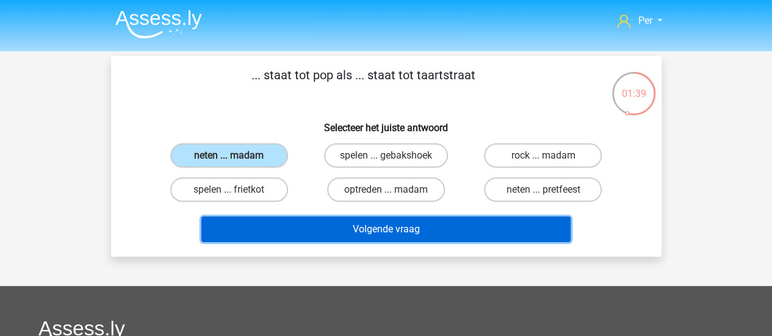
click at [362, 231] on button "Volgende vraag" at bounding box center [385, 230] width 369 height 26
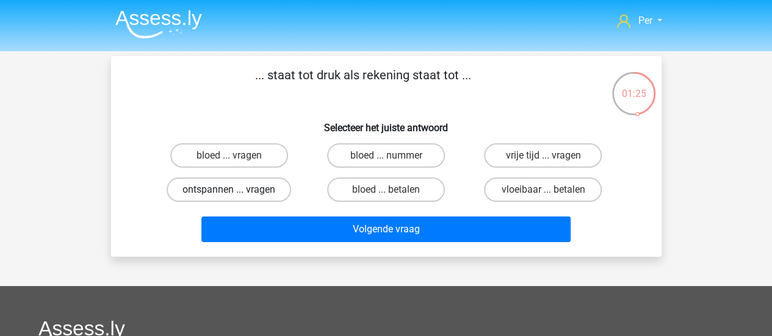
click at [246, 198] on label "ontspannen ... vragen" at bounding box center [229, 190] width 124 height 24
click at [237, 198] on input "ontspannen ... vragen" at bounding box center [233, 194] width 8 height 8
radio input "true"
click at [370, 154] on label "bloed ... nummer" at bounding box center [386, 155] width 118 height 24
click at [386, 156] on input "bloed ... nummer" at bounding box center [390, 160] width 8 height 8
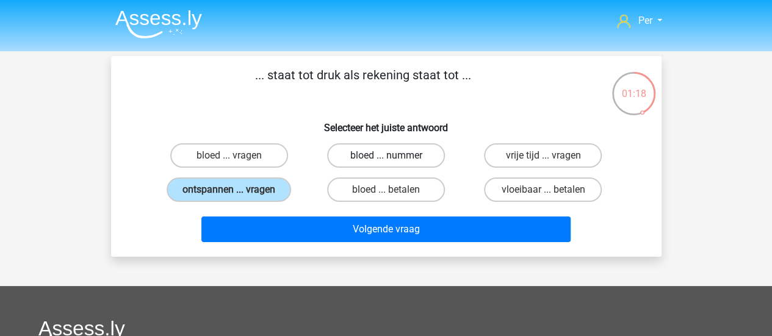
radio input "true"
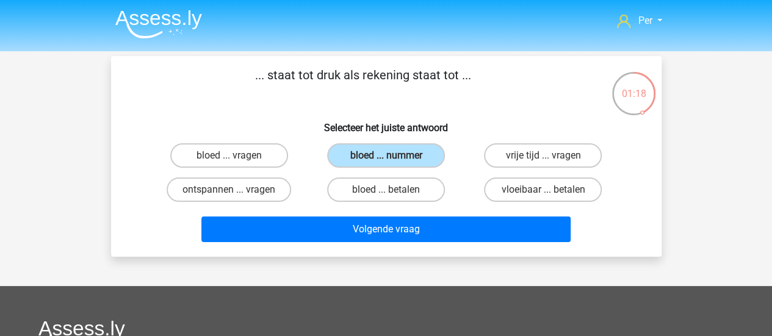
click at [396, 214] on div "Volgende vraag" at bounding box center [386, 227] width 511 height 40
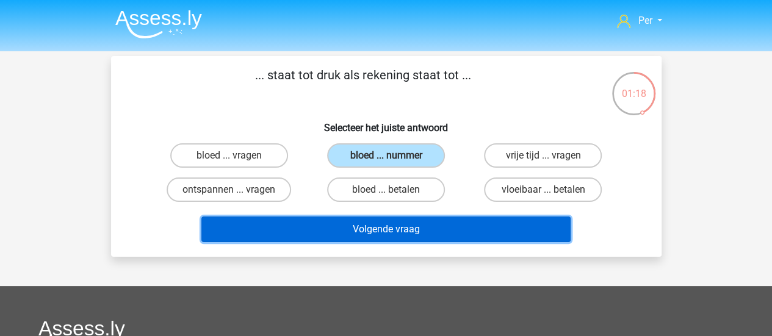
click at [394, 228] on button "Volgende vraag" at bounding box center [385, 230] width 369 height 26
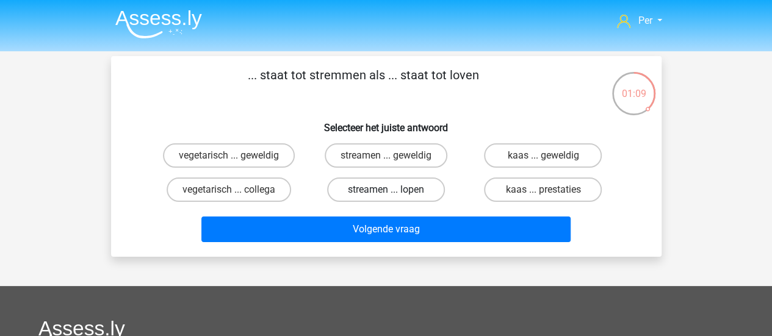
click at [379, 193] on label "streamen ... lopen" at bounding box center [386, 190] width 118 height 24
click at [386, 193] on input "streamen ... lopen" at bounding box center [390, 194] width 8 height 8
radio input "true"
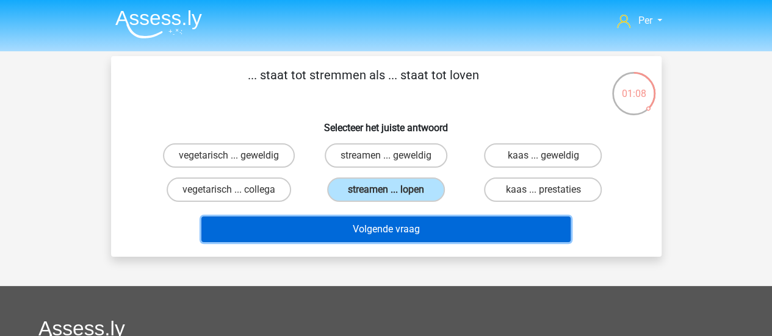
click at [399, 226] on button "Volgende vraag" at bounding box center [385, 230] width 369 height 26
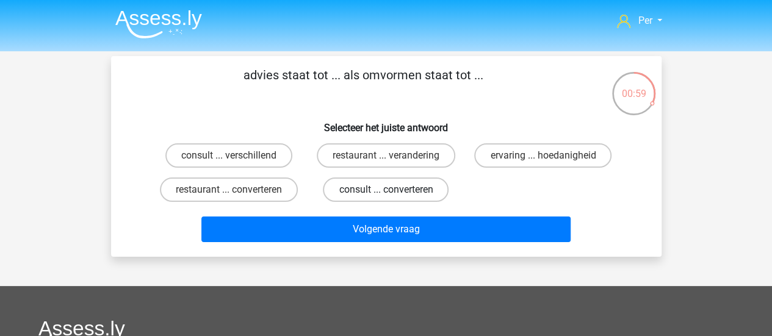
click at [384, 193] on label "consult ... converteren" at bounding box center [386, 190] width 126 height 24
click at [386, 193] on input "consult ... converteren" at bounding box center [390, 194] width 8 height 8
radio input "true"
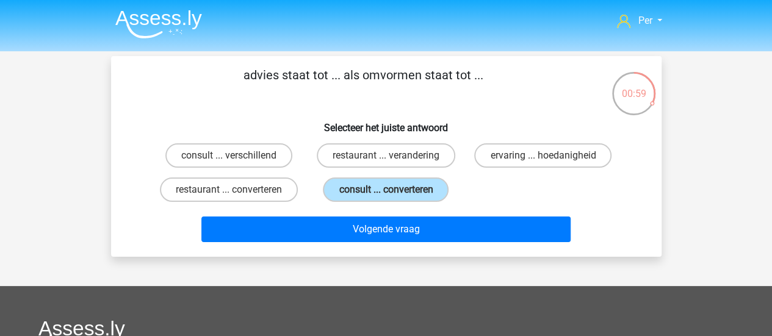
click at [401, 245] on div "Volgende vraag" at bounding box center [386, 232] width 471 height 31
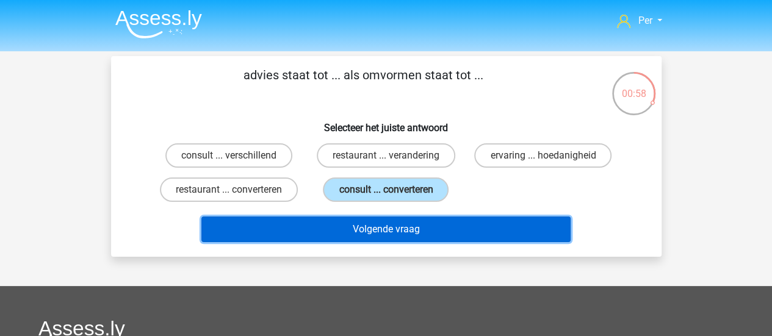
click at [376, 223] on button "Volgende vraag" at bounding box center [385, 230] width 369 height 26
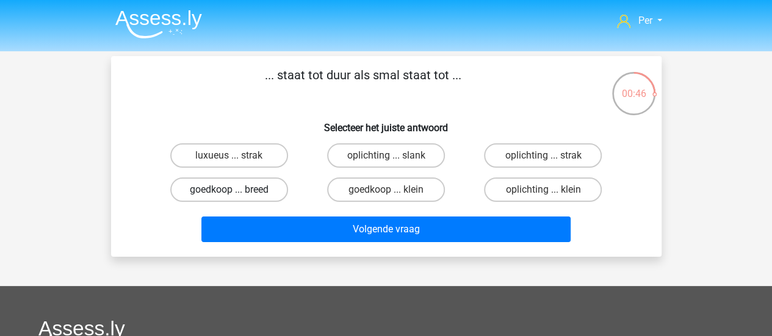
click at [270, 186] on label "goedkoop ... breed" at bounding box center [229, 190] width 118 height 24
click at [237, 190] on input "goedkoop ... breed" at bounding box center [233, 194] width 8 height 8
radio input "true"
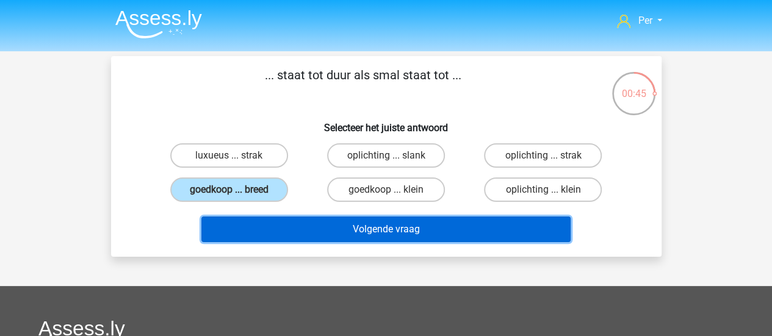
click at [370, 226] on button "Volgende vraag" at bounding box center [385, 230] width 369 height 26
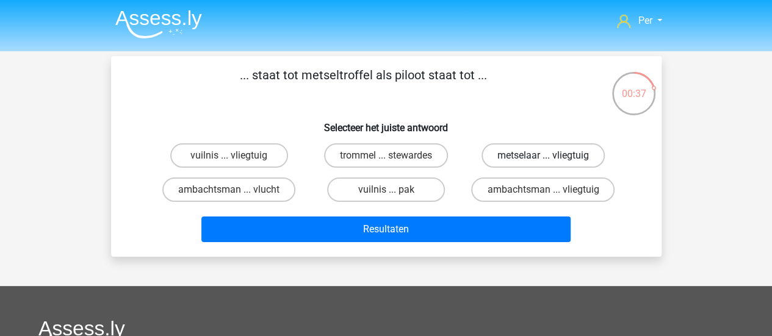
click at [509, 158] on label "metselaar ... vliegtuig" at bounding box center [542, 155] width 123 height 24
click at [543, 158] on input "metselaar ... vliegtuig" at bounding box center [547, 160] width 8 height 8
radio input "true"
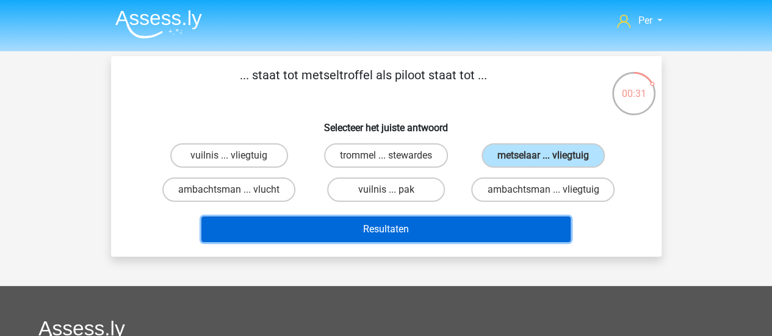
click at [488, 226] on button "Resultaten" at bounding box center [385, 230] width 369 height 26
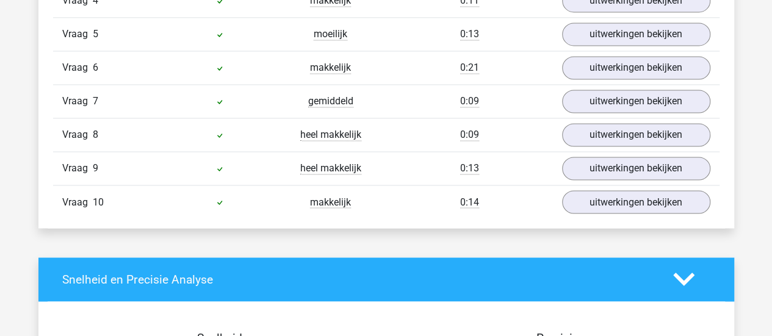
scroll to position [728, 0]
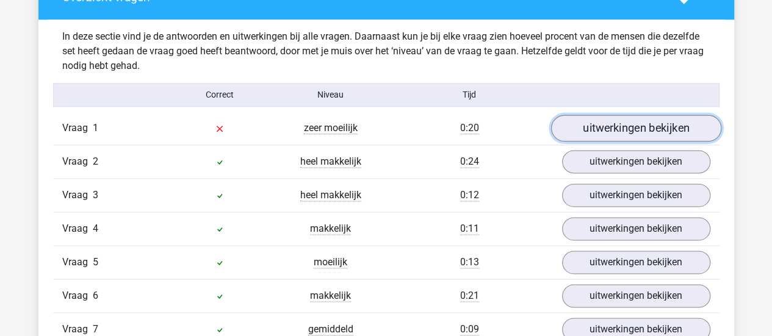
click at [589, 128] on link "uitwerkingen bekijken" at bounding box center [635, 128] width 170 height 27
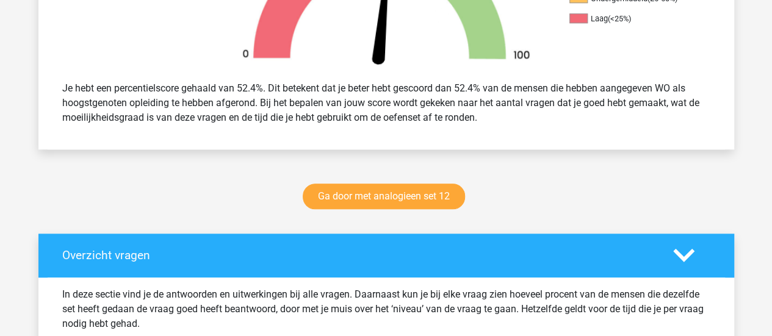
scroll to position [471, 0]
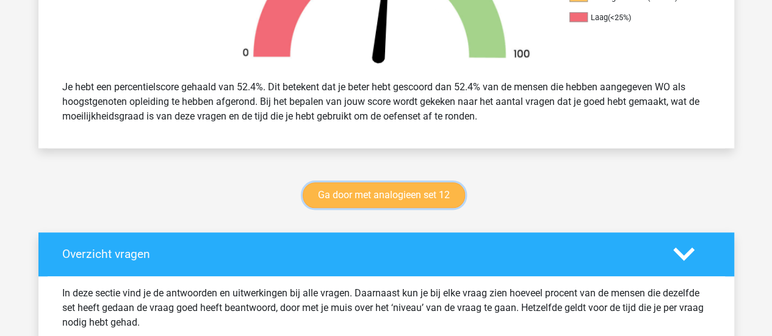
click at [379, 185] on link "Ga door met analogieen set 12" at bounding box center [384, 195] width 162 height 26
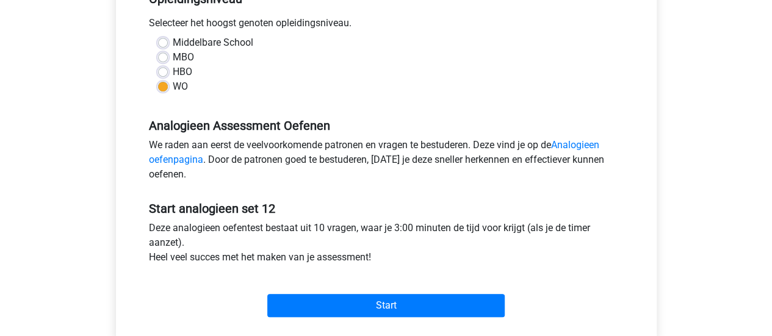
scroll to position [298, 0]
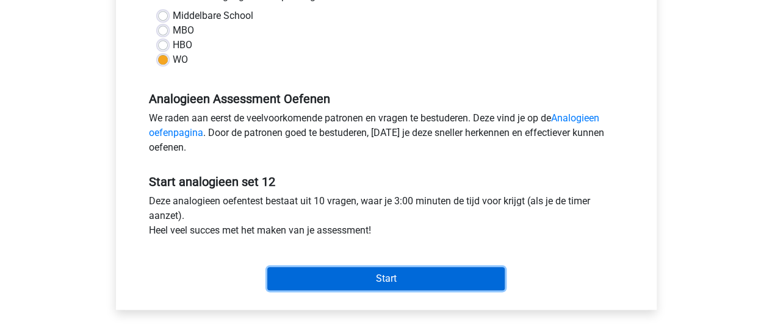
click at [365, 273] on input "Start" at bounding box center [385, 278] width 237 height 23
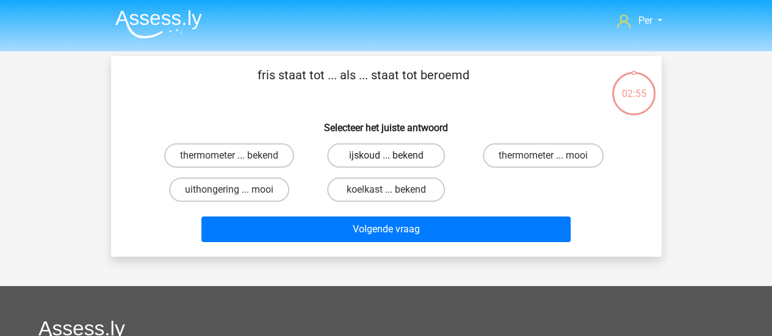
click at [400, 155] on label "ijskoud ... bekend" at bounding box center [386, 155] width 118 height 24
click at [393, 156] on input "ijskoud ... bekend" at bounding box center [390, 160] width 8 height 8
radio input "true"
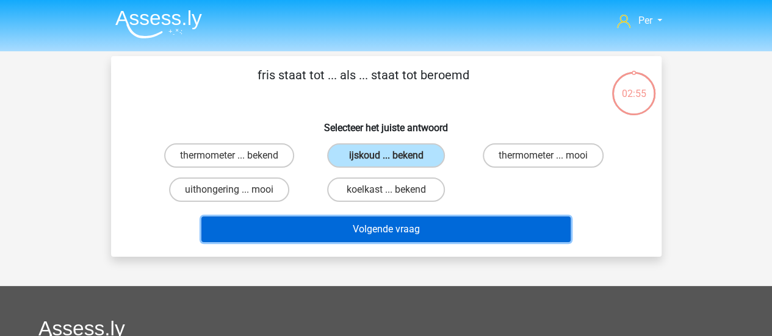
click at [403, 224] on button "Volgende vraag" at bounding box center [385, 230] width 369 height 26
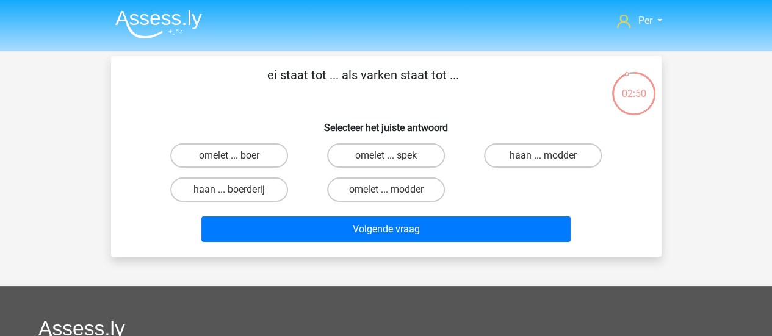
click at [388, 156] on input "omelet ... spek" at bounding box center [390, 160] width 8 height 8
radio input "true"
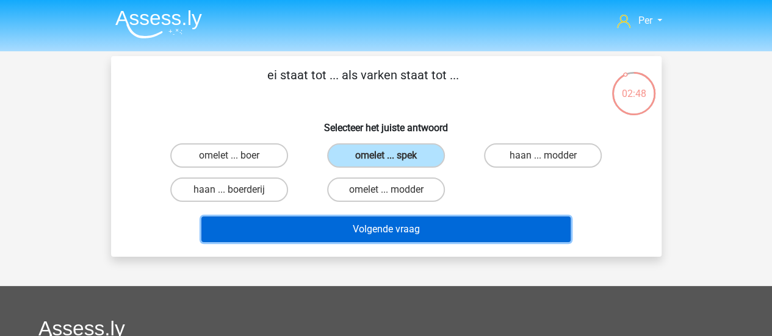
click at [391, 237] on button "Volgende vraag" at bounding box center [385, 230] width 369 height 26
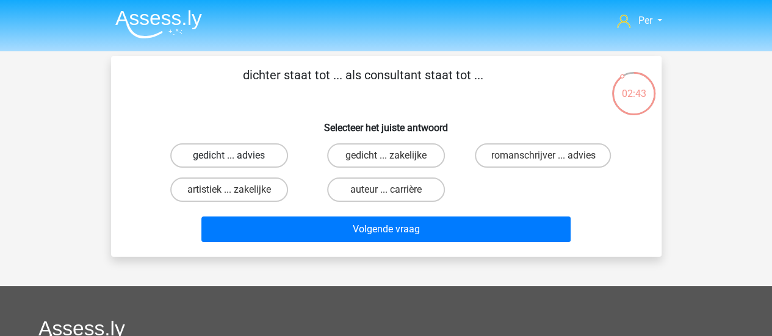
click at [221, 161] on label "gedicht ... advies" at bounding box center [229, 155] width 118 height 24
click at [229, 161] on input "gedicht ... advies" at bounding box center [233, 160] width 8 height 8
radio input "true"
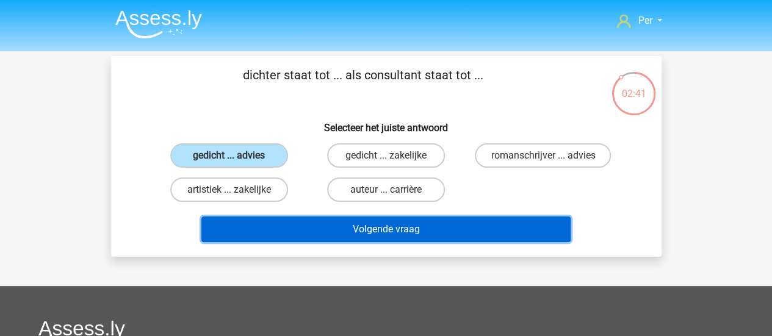
click at [362, 228] on button "Volgende vraag" at bounding box center [385, 230] width 369 height 26
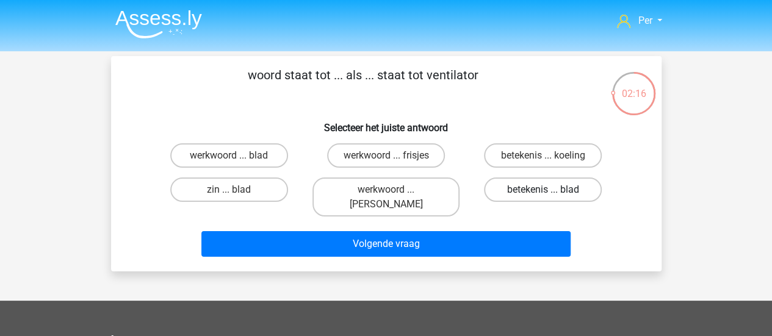
click at [522, 191] on label "betekenis ... blad" at bounding box center [543, 190] width 118 height 24
click at [543, 191] on input "betekenis ... blad" at bounding box center [547, 194] width 8 height 8
radio input "true"
click at [357, 197] on label "werkwoord ... koeling" at bounding box center [385, 197] width 147 height 39
click at [386, 197] on input "werkwoord ... koeling" at bounding box center [390, 194] width 8 height 8
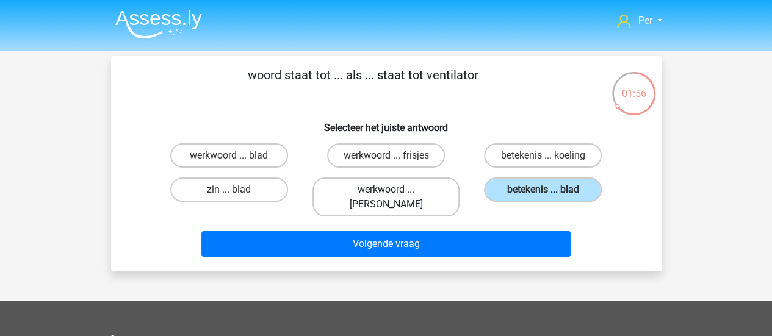
radio input "true"
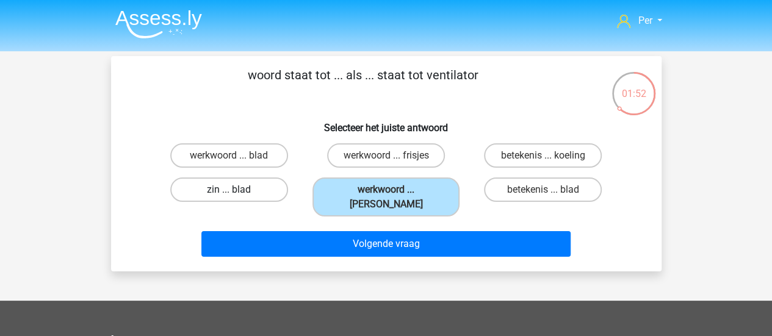
click at [247, 188] on label "zin ... blad" at bounding box center [229, 190] width 118 height 24
click at [237, 190] on input "zin ... blad" at bounding box center [233, 194] width 8 height 8
radio input "true"
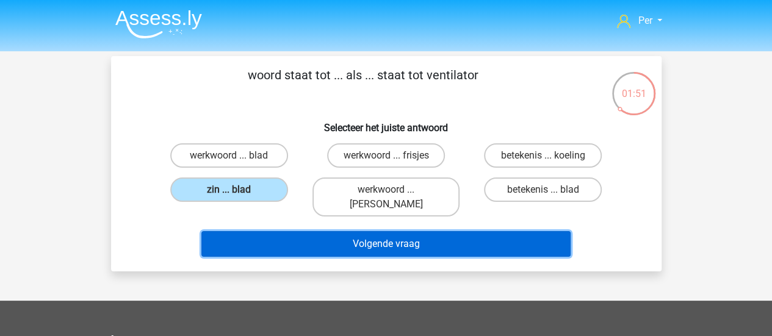
click at [354, 231] on button "Volgende vraag" at bounding box center [385, 244] width 369 height 26
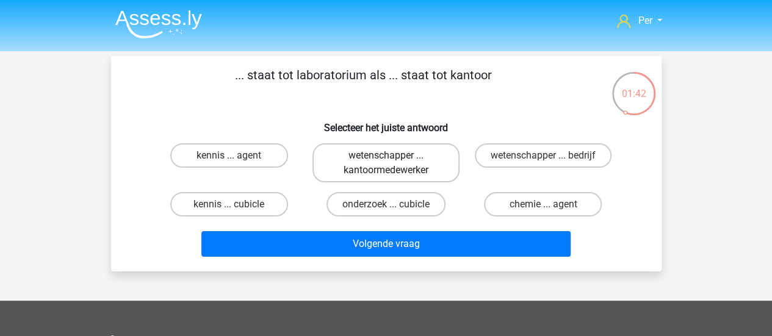
click at [407, 162] on label "wetenschapper ... kantoormedewerker" at bounding box center [385, 162] width 147 height 39
click at [393, 162] on input "wetenschapper ... kantoormedewerker" at bounding box center [390, 160] width 8 height 8
radio input "true"
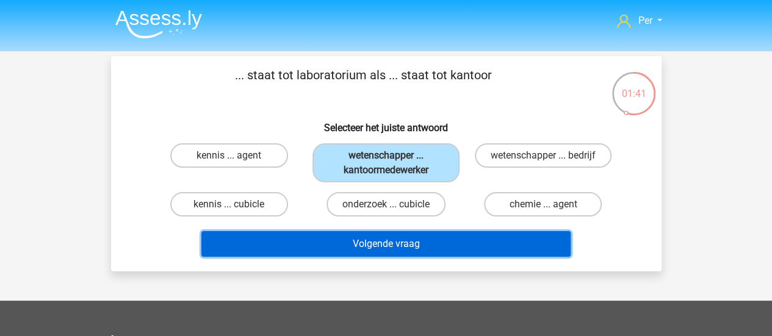
click at [404, 249] on button "Volgende vraag" at bounding box center [385, 244] width 369 height 26
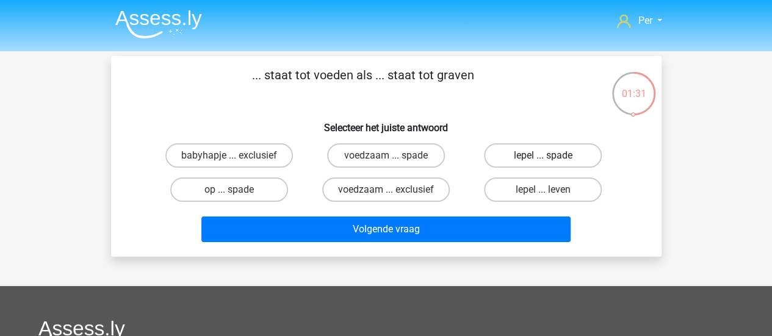
click at [531, 157] on label "lepel ... spade" at bounding box center [543, 155] width 118 height 24
click at [543, 157] on input "lepel ... spade" at bounding box center [547, 160] width 8 height 8
radio input "true"
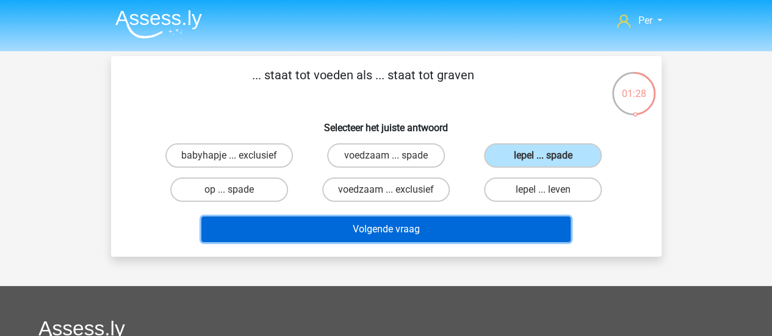
click at [461, 231] on button "Volgende vraag" at bounding box center [385, 230] width 369 height 26
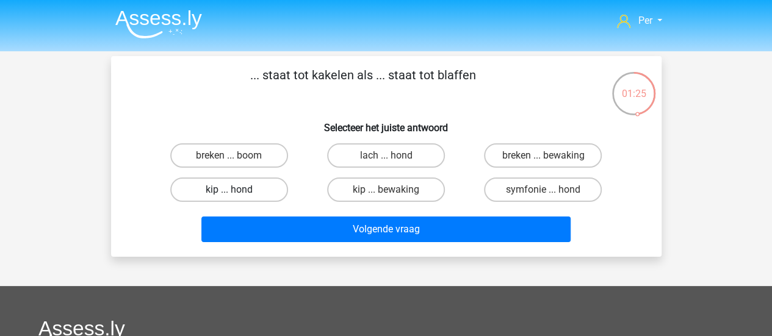
click at [274, 190] on label "kip ... hond" at bounding box center [229, 190] width 118 height 24
click at [237, 190] on input "kip ... hond" at bounding box center [233, 194] width 8 height 8
radio input "true"
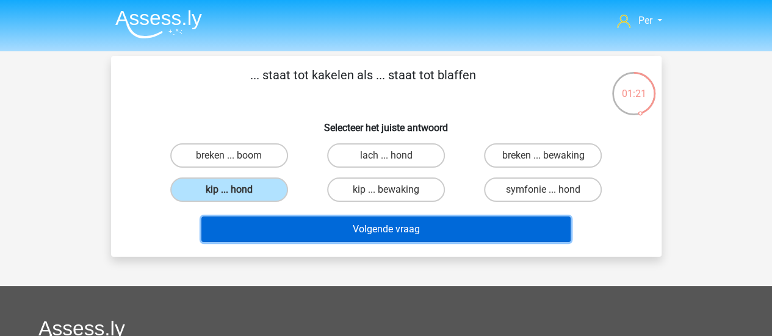
click at [367, 233] on button "Volgende vraag" at bounding box center [385, 230] width 369 height 26
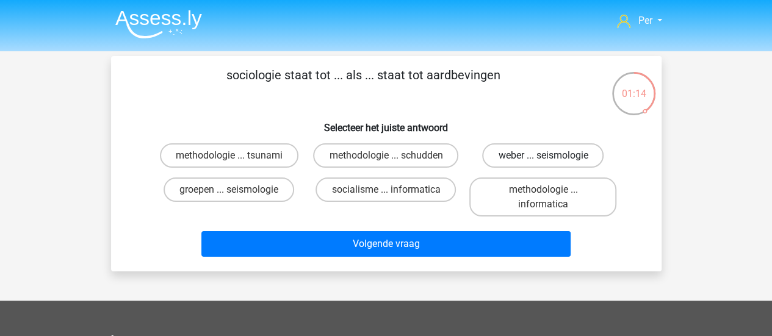
click at [519, 156] on label "weber ... seismologie" at bounding box center [542, 155] width 121 height 24
click at [543, 156] on input "weber ... seismologie" at bounding box center [547, 160] width 8 height 8
radio input "true"
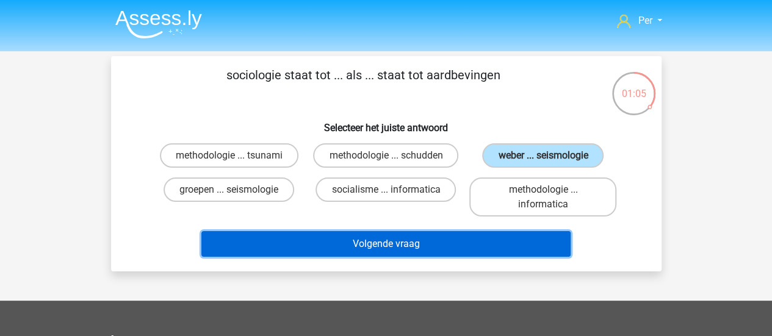
click at [434, 246] on button "Volgende vraag" at bounding box center [385, 244] width 369 height 26
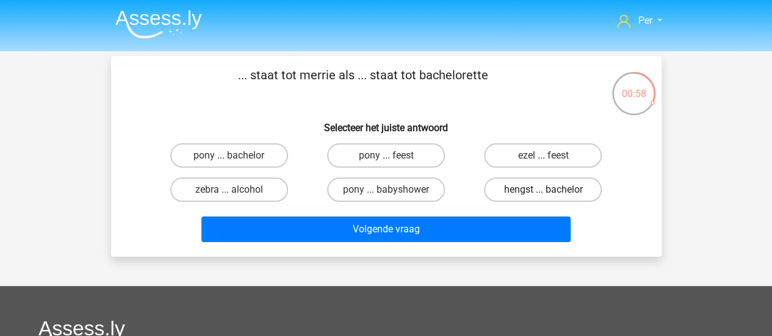
click at [502, 195] on label "hengst ... bachelor" at bounding box center [543, 190] width 118 height 24
click at [543, 195] on input "hengst ... bachelor" at bounding box center [547, 194] width 8 height 8
radio input "true"
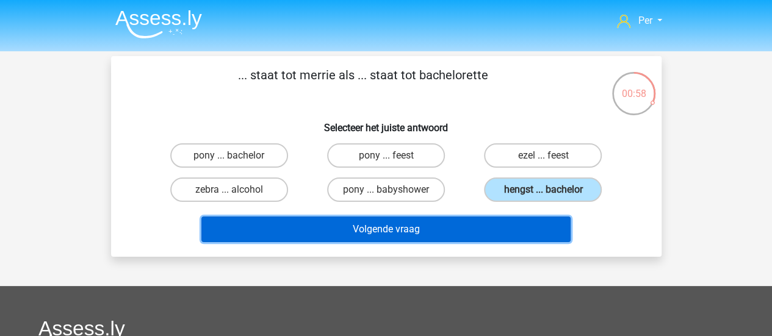
click at [472, 231] on button "Volgende vraag" at bounding box center [385, 230] width 369 height 26
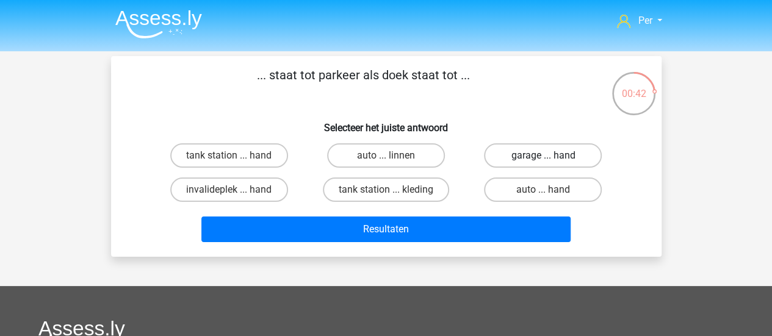
click at [531, 157] on label "garage ... hand" at bounding box center [543, 155] width 118 height 24
click at [543, 157] on input "garage ... hand" at bounding box center [547, 160] width 8 height 8
radio input "true"
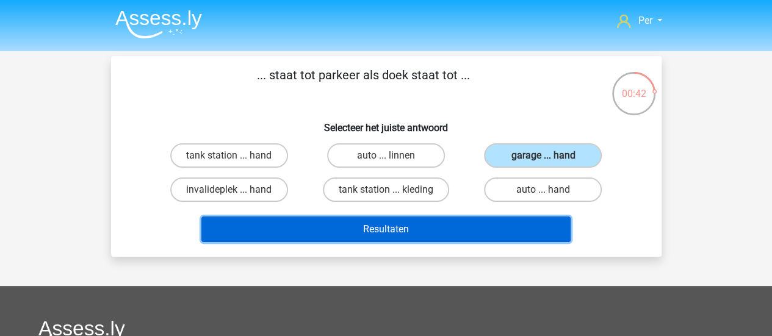
click at [455, 235] on button "Resultaten" at bounding box center [385, 230] width 369 height 26
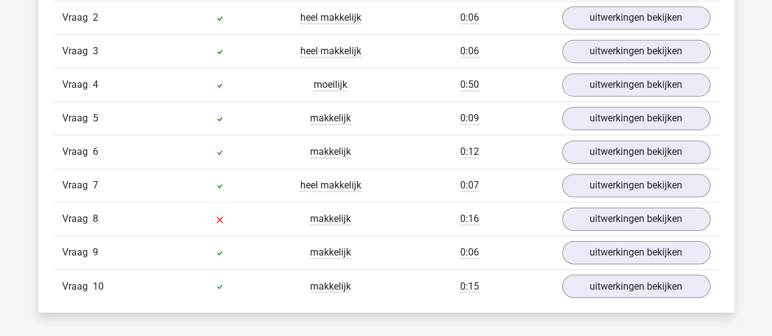
scroll to position [872, 0]
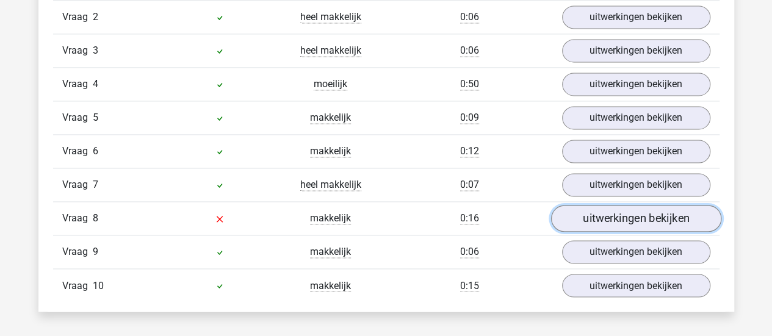
click at [622, 207] on link "uitwerkingen bekijken" at bounding box center [635, 218] width 170 height 27
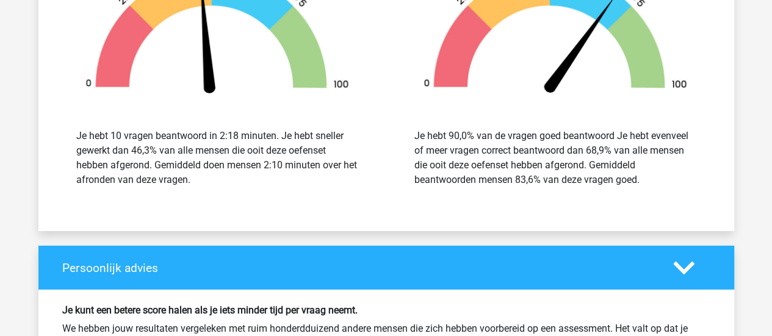
scroll to position [2033, 0]
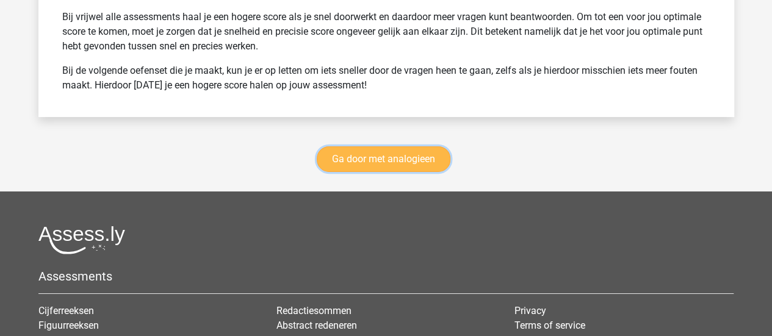
click at [376, 146] on link "Ga door met analogieen" at bounding box center [384, 159] width 134 height 26
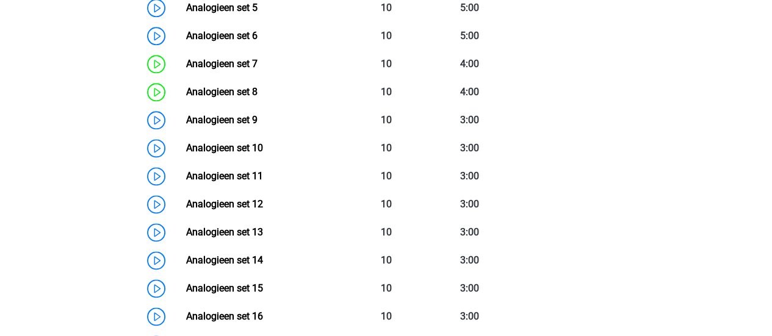
scroll to position [737, 0]
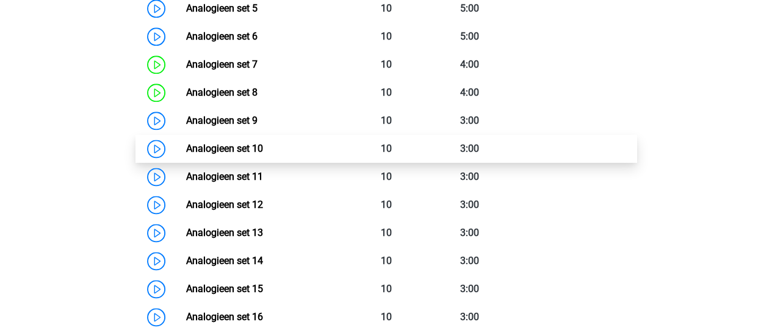
click at [186, 145] on link "Analogieen set 10" at bounding box center [224, 149] width 77 height 12
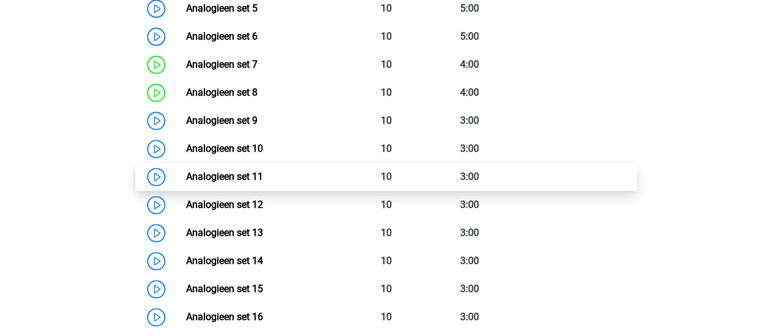
click at [224, 171] on link "Analogieen set 11" at bounding box center [224, 177] width 77 height 12
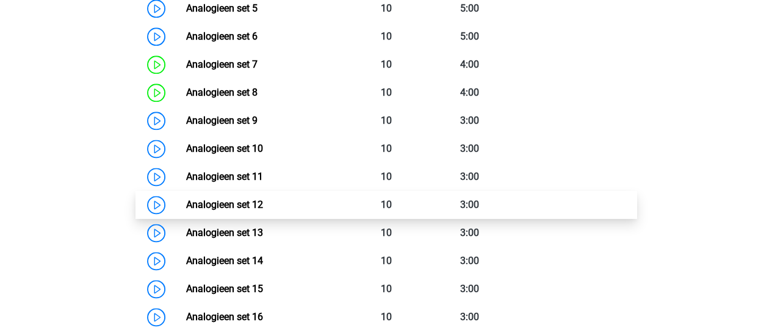
click at [240, 210] on link "Analogieen set 12" at bounding box center [224, 205] width 77 height 12
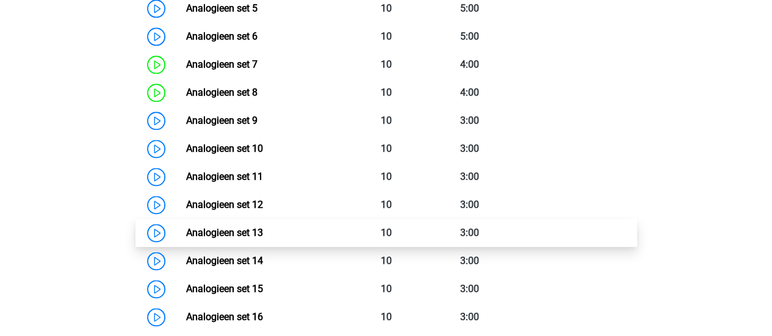
click at [255, 232] on link "Analogieen set 13" at bounding box center [224, 233] width 77 height 12
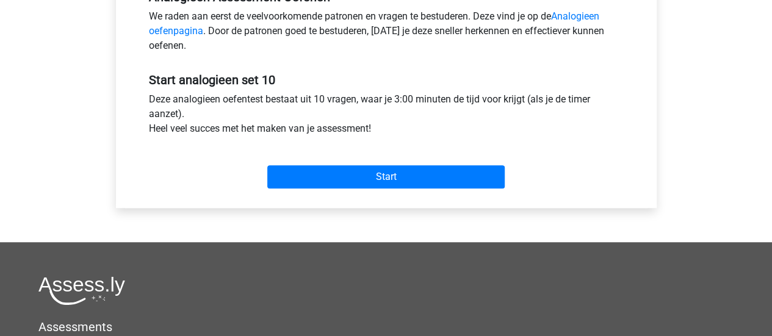
scroll to position [401, 0]
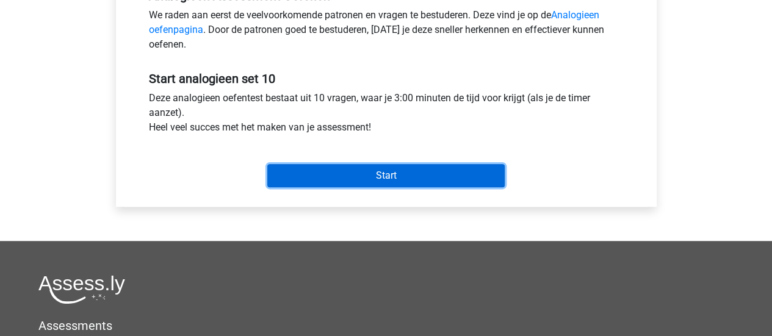
click at [348, 170] on input "Start" at bounding box center [385, 175] width 237 height 23
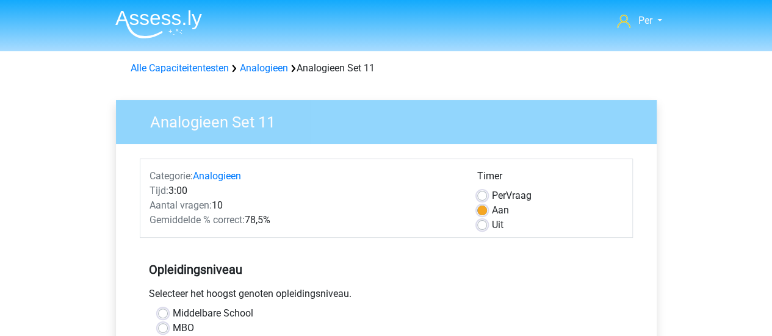
scroll to position [315, 0]
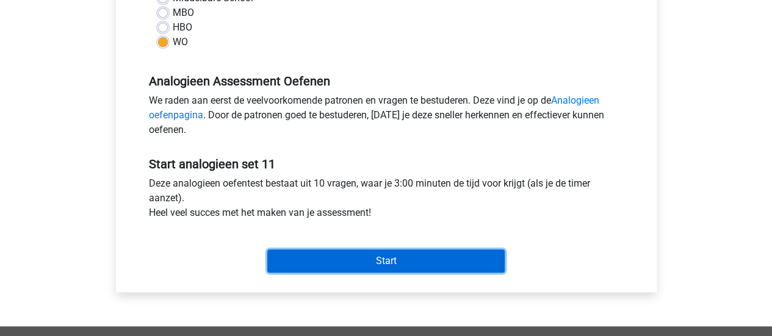
click at [353, 268] on input "Start" at bounding box center [385, 260] width 237 height 23
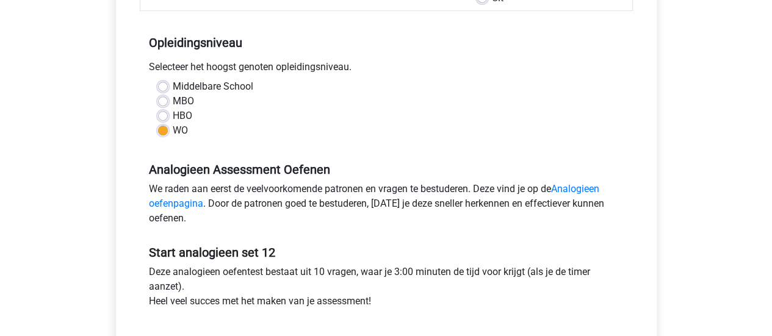
scroll to position [256, 0]
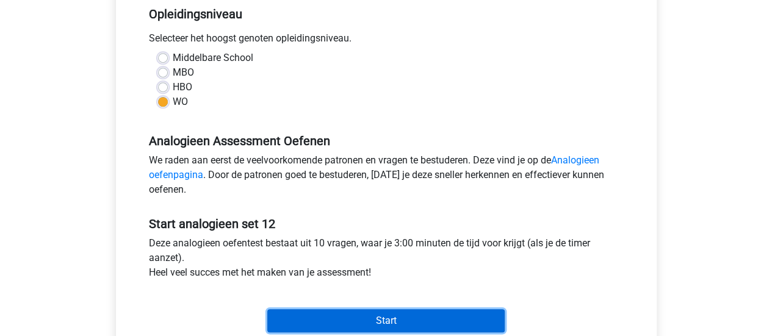
click at [338, 312] on input "Start" at bounding box center [385, 320] width 237 height 23
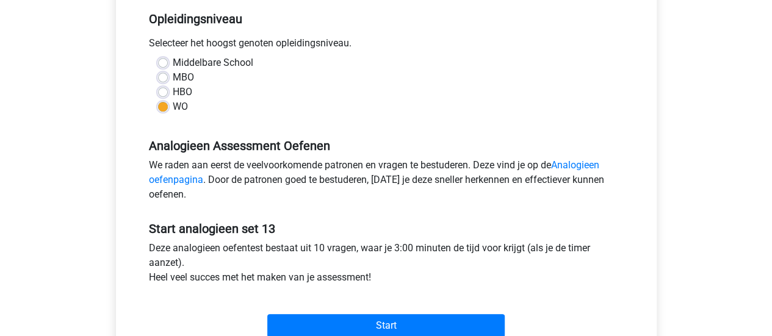
scroll to position [253, 0]
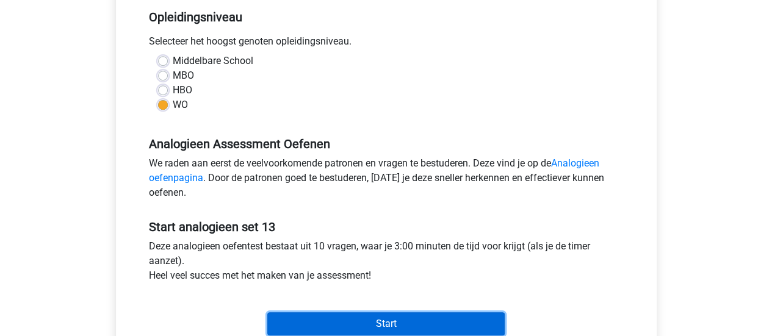
click at [349, 315] on input "Start" at bounding box center [385, 323] width 237 height 23
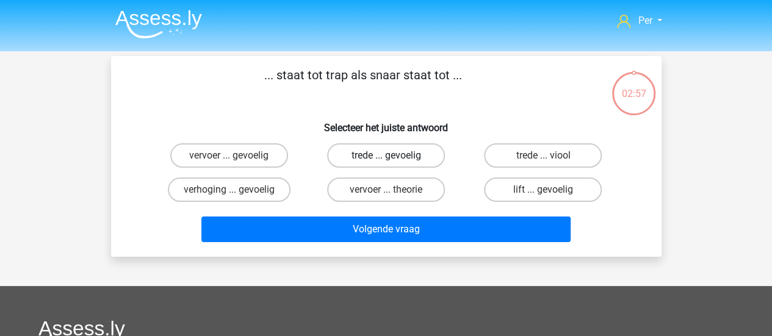
click at [375, 161] on label "trede ... gevoelig" at bounding box center [386, 155] width 118 height 24
click at [386, 161] on input "trede ... gevoelig" at bounding box center [390, 160] width 8 height 8
radio input "true"
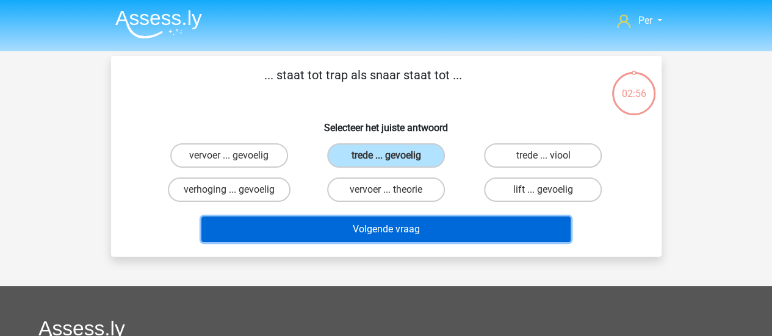
click at [386, 233] on button "Volgende vraag" at bounding box center [385, 230] width 369 height 26
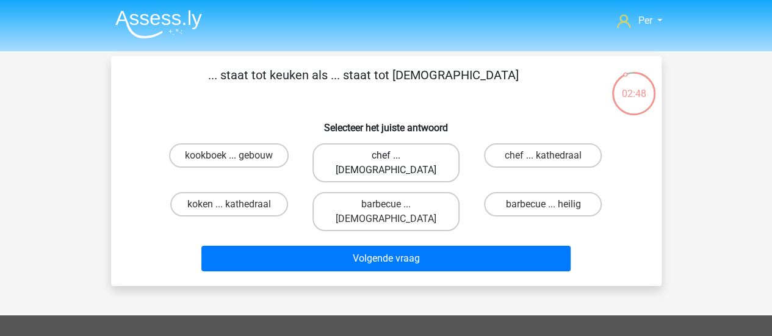
click at [407, 156] on label "chef ... [DEMOGRAPHIC_DATA]" at bounding box center [385, 162] width 147 height 39
click at [393, 156] on input "chef ... [DEMOGRAPHIC_DATA]" at bounding box center [390, 160] width 8 height 8
radio input "true"
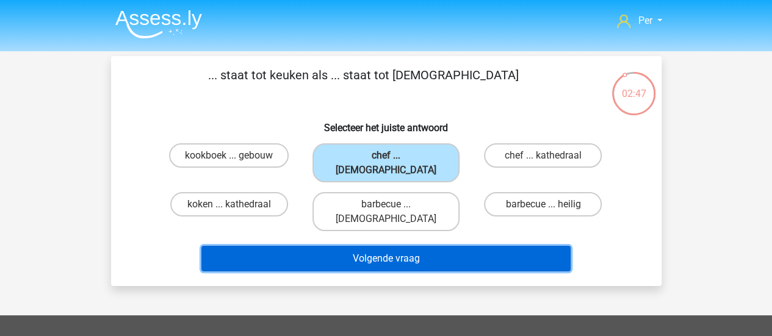
click at [417, 246] on button "Volgende vraag" at bounding box center [385, 259] width 369 height 26
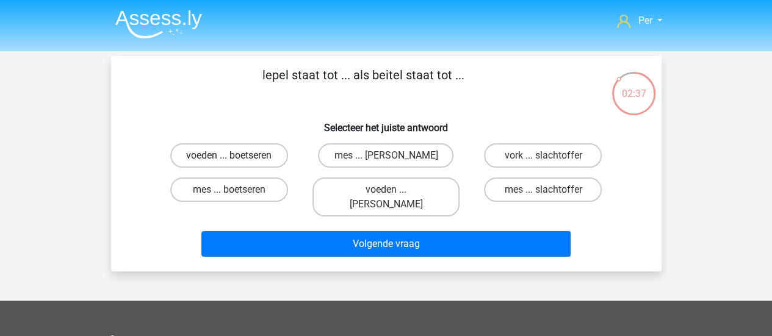
click at [257, 154] on label "voeden ... boetseren" at bounding box center [229, 155] width 118 height 24
click at [237, 156] on input "voeden ... boetseren" at bounding box center [233, 160] width 8 height 8
radio input "true"
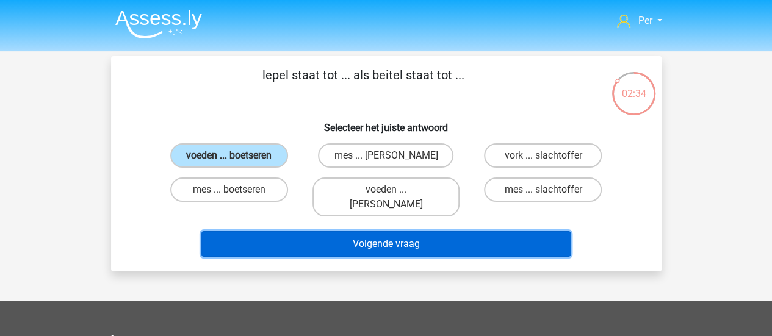
click at [400, 232] on button "Volgende vraag" at bounding box center [385, 244] width 369 height 26
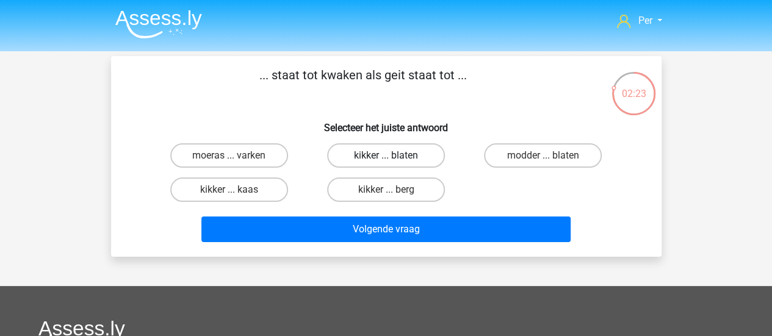
click at [418, 154] on label "kikker ... blaten" at bounding box center [386, 155] width 118 height 24
click at [393, 156] on input "kikker ... blaten" at bounding box center [390, 160] width 8 height 8
radio input "true"
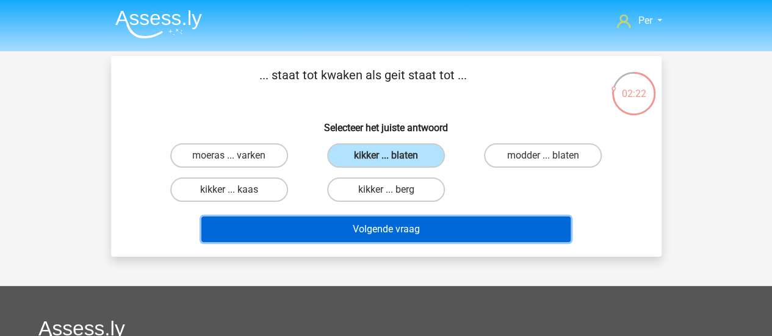
click at [407, 232] on button "Volgende vraag" at bounding box center [385, 230] width 369 height 26
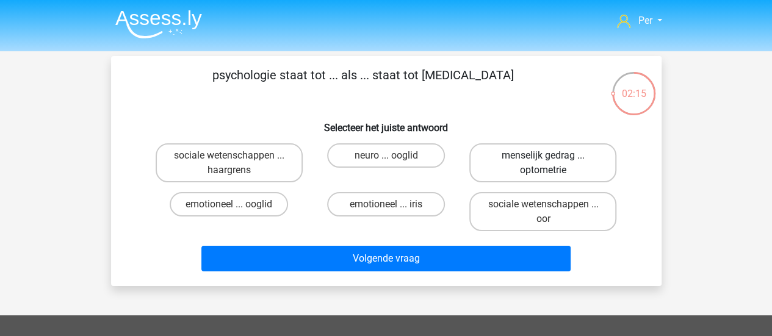
click at [529, 173] on label "menselijk gedrag ... optometrie" at bounding box center [542, 162] width 147 height 39
click at [543, 163] on input "menselijk gedrag ... optometrie" at bounding box center [547, 160] width 8 height 8
radio input "true"
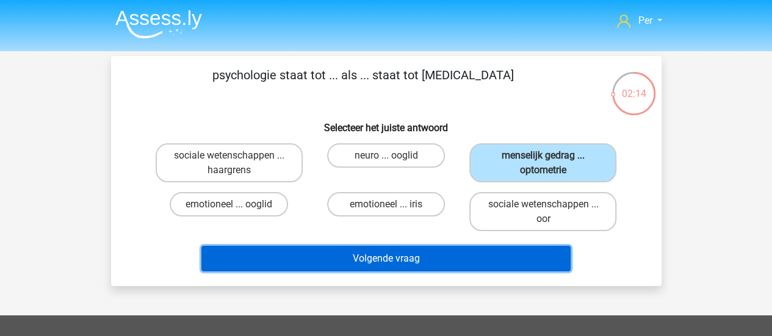
click at [504, 257] on button "Volgende vraag" at bounding box center [385, 259] width 369 height 26
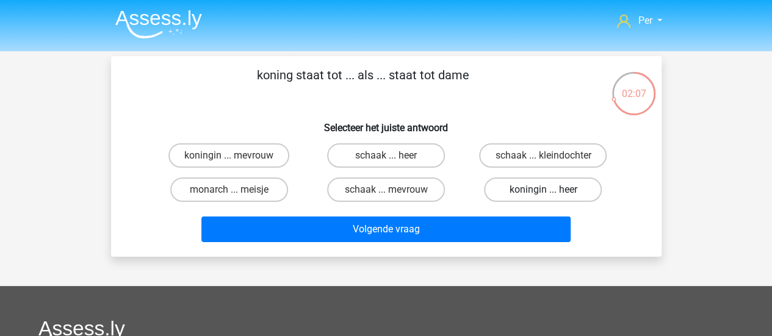
click at [550, 191] on input "koningin ... heer" at bounding box center [547, 194] width 8 height 8
radio input "true"
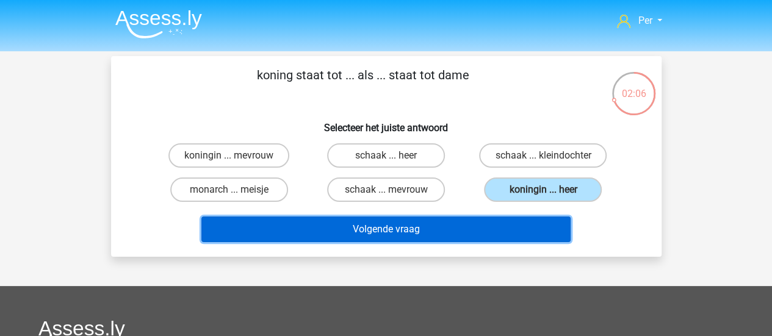
click at [433, 232] on button "Volgende vraag" at bounding box center [385, 230] width 369 height 26
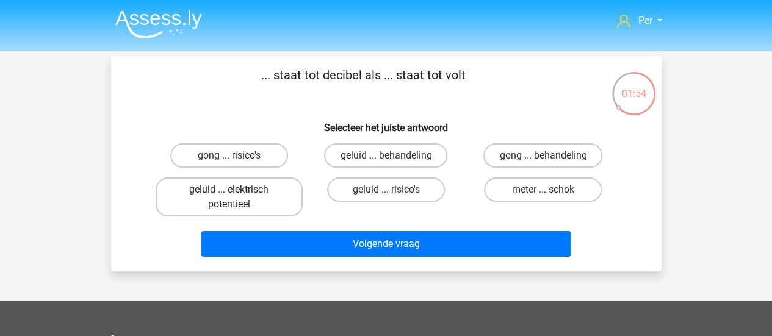
click at [263, 195] on label "geluid ... elektrisch potentieel" at bounding box center [229, 197] width 147 height 39
click at [237, 195] on input "geluid ... elektrisch potentieel" at bounding box center [233, 194] width 8 height 8
radio input "true"
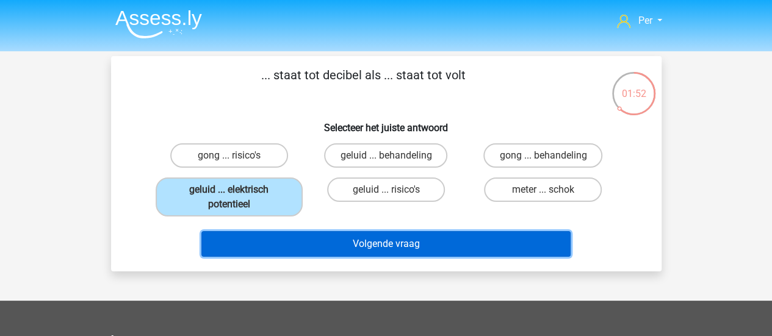
click at [357, 240] on button "Volgende vraag" at bounding box center [385, 244] width 369 height 26
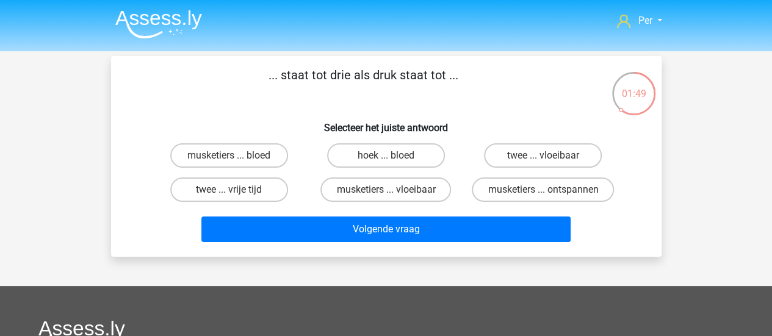
drag, startPoint x: 287, startPoint y: 76, endPoint x: 314, endPoint y: 77, distance: 26.8
click at [314, 77] on p "... staat tot drie als druk staat tot ..." at bounding box center [363, 84] width 465 height 37
click at [263, 154] on label "musketiers ... bloed" at bounding box center [229, 155] width 118 height 24
click at [237, 156] on input "musketiers ... bloed" at bounding box center [233, 160] width 8 height 8
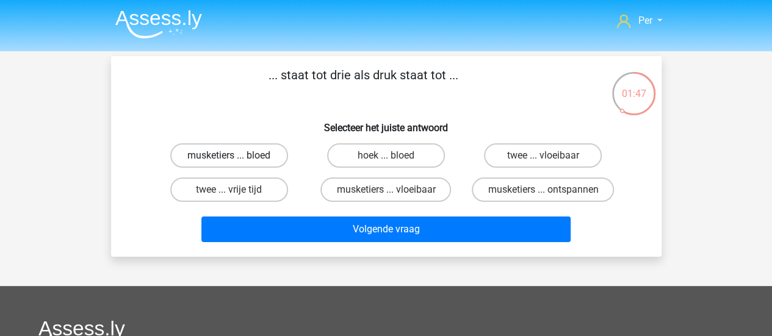
radio input "true"
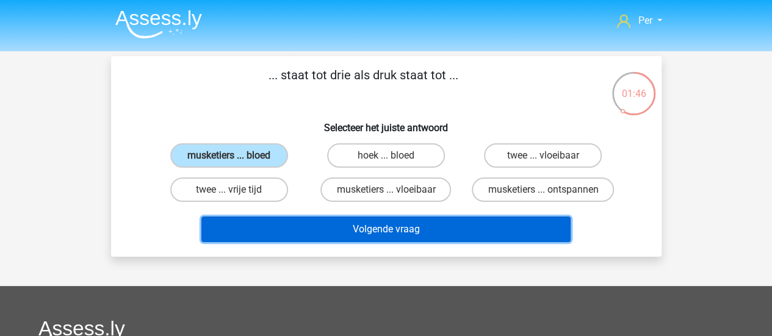
click at [401, 231] on button "Volgende vraag" at bounding box center [385, 230] width 369 height 26
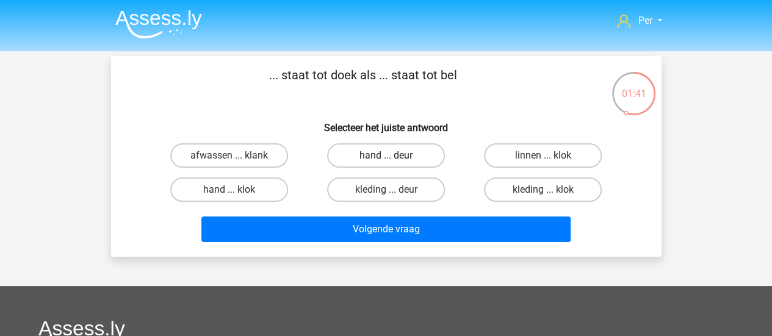
click at [395, 158] on label "hand ... deur" at bounding box center [386, 155] width 118 height 24
click at [393, 158] on input "hand ... deur" at bounding box center [390, 160] width 8 height 8
radio input "true"
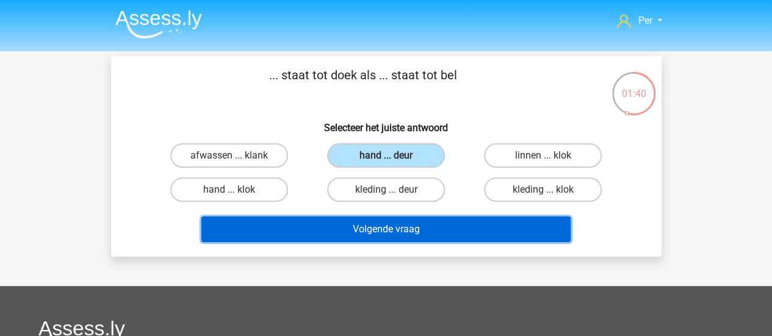
click at [407, 226] on button "Volgende vraag" at bounding box center [385, 230] width 369 height 26
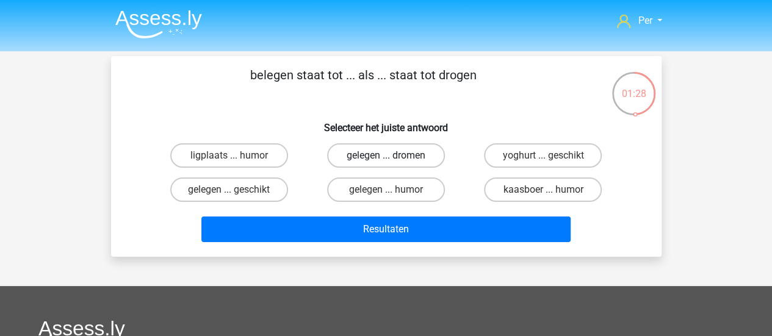
click at [409, 157] on label "gelegen ... dromen" at bounding box center [386, 155] width 118 height 24
click at [393, 157] on input "gelegen ... dromen" at bounding box center [390, 160] width 8 height 8
radio input "true"
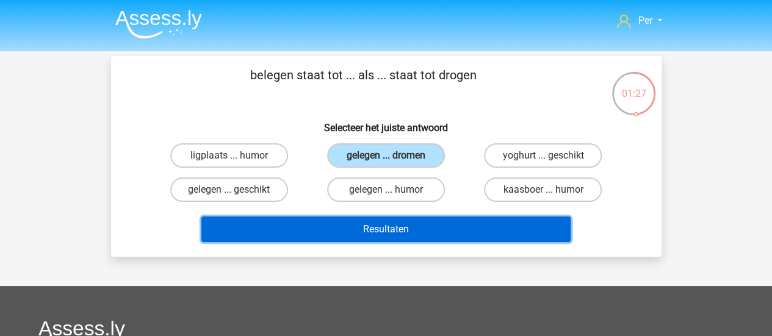
click at [410, 234] on button "Resultaten" at bounding box center [385, 230] width 369 height 26
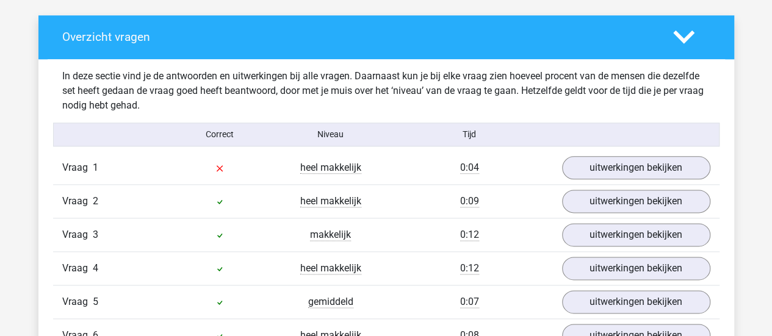
scroll to position [688, 0]
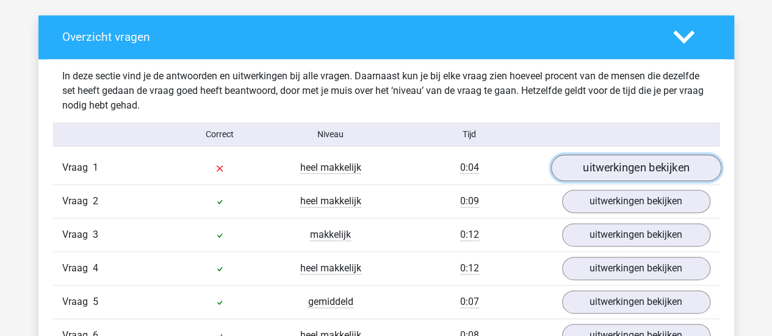
click at [617, 162] on link "uitwerkingen bekijken" at bounding box center [635, 167] width 170 height 27
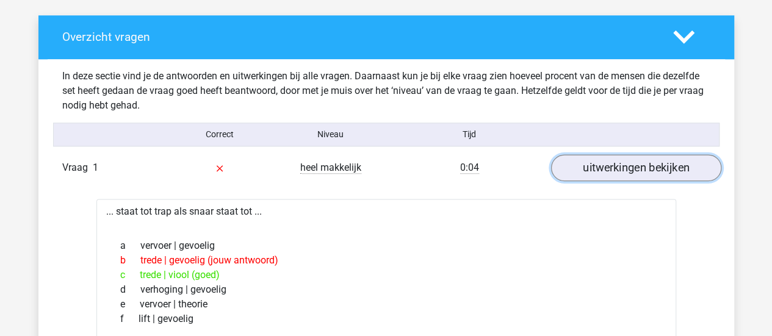
scroll to position [830, 0]
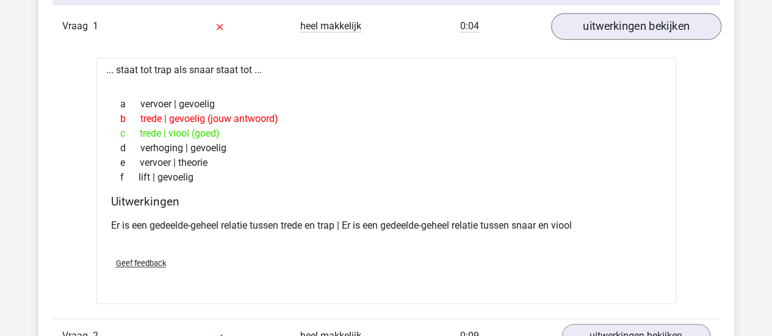
click at [617, 162] on div "e vervoer | theorie" at bounding box center [386, 163] width 550 height 15
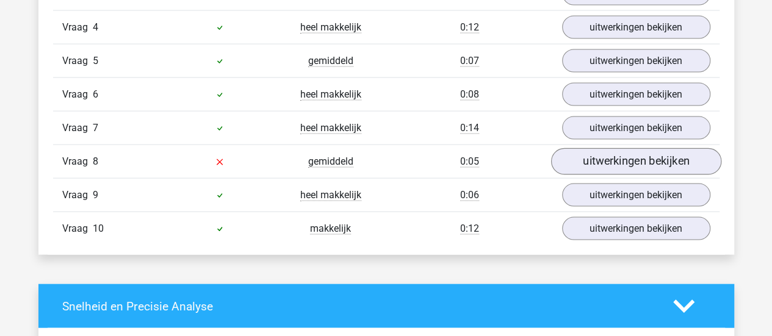
scroll to position [1206, 0]
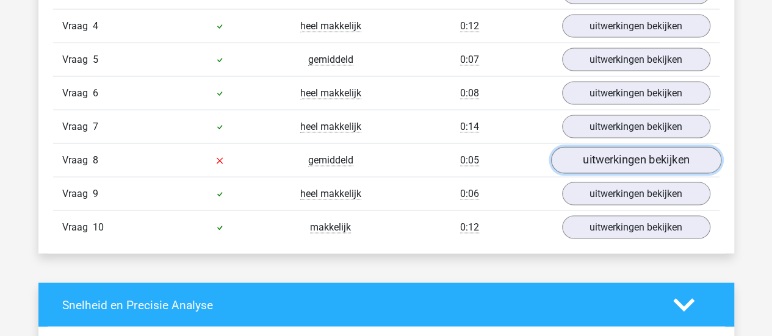
click at [603, 161] on link "uitwerkingen bekijken" at bounding box center [635, 160] width 170 height 27
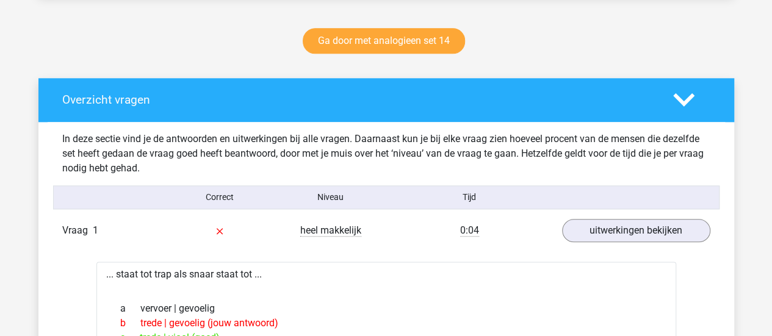
scroll to position [624, 0]
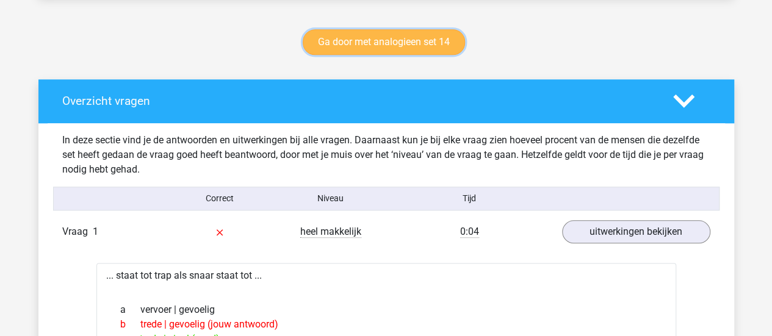
click at [410, 42] on link "Ga door met analogieen set 14" at bounding box center [384, 42] width 162 height 26
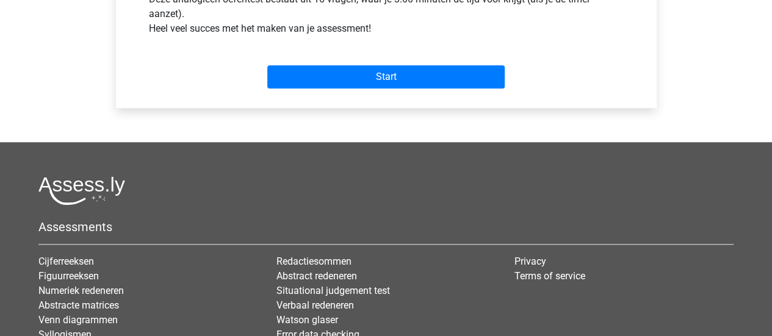
scroll to position [500, 0]
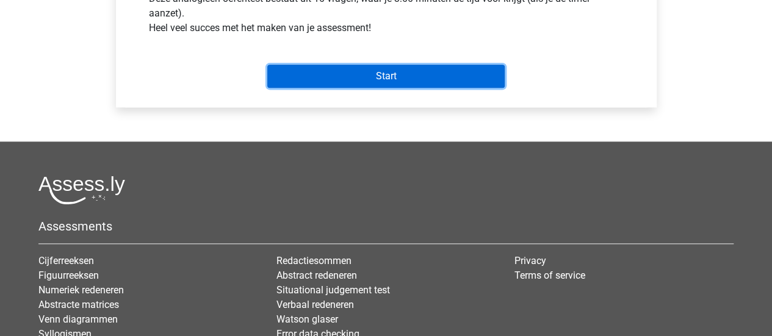
click at [373, 68] on input "Start" at bounding box center [385, 76] width 237 height 23
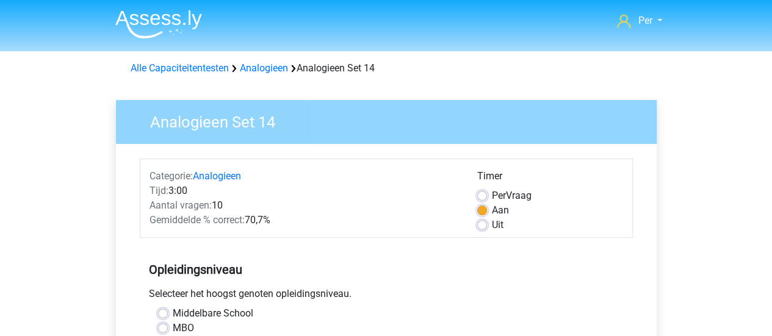
scroll to position [184, 0]
